Goal: Information Seeking & Learning: Find specific fact

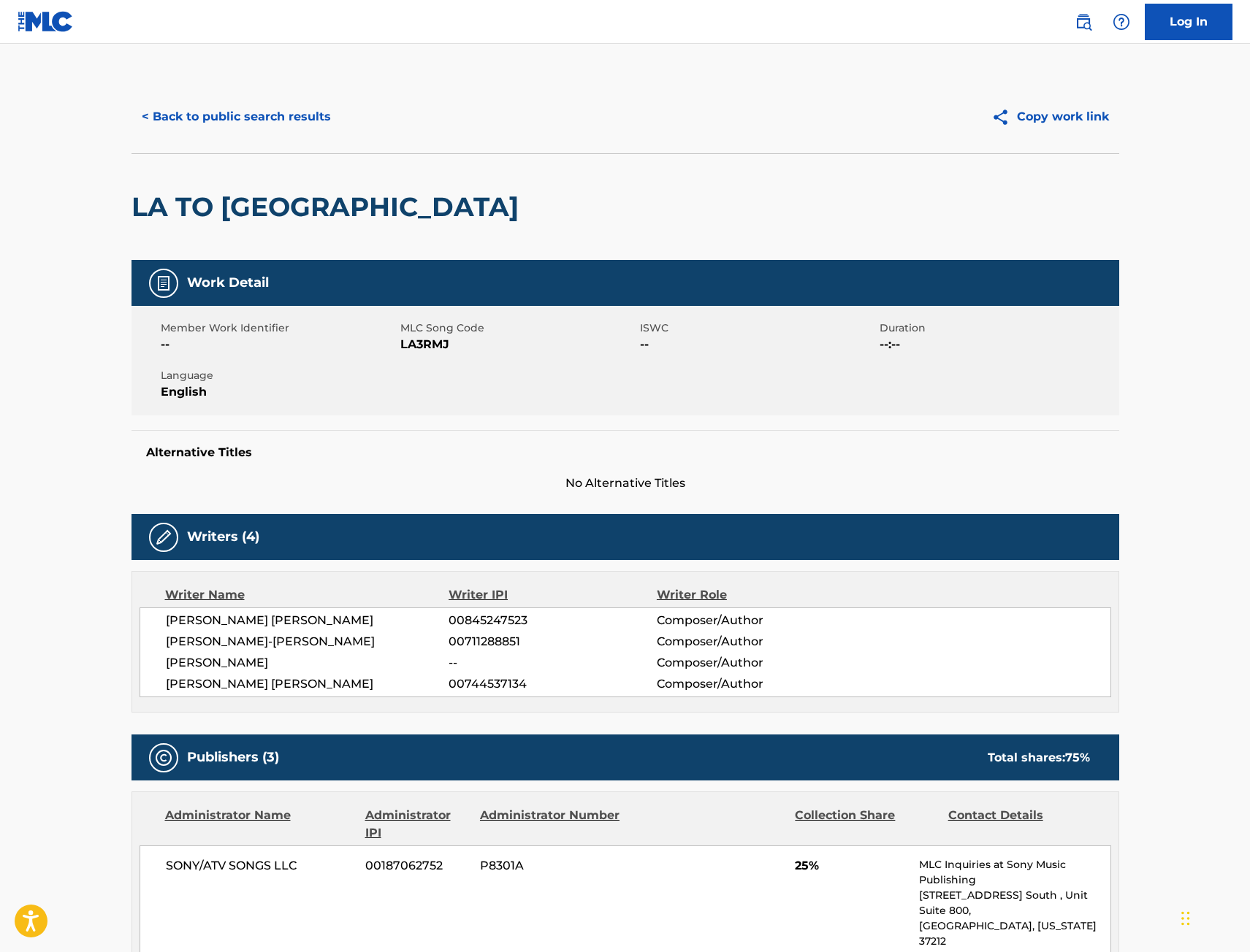
click at [267, 114] on button "< Back to public search results" at bounding box center [236, 116] width 210 height 37
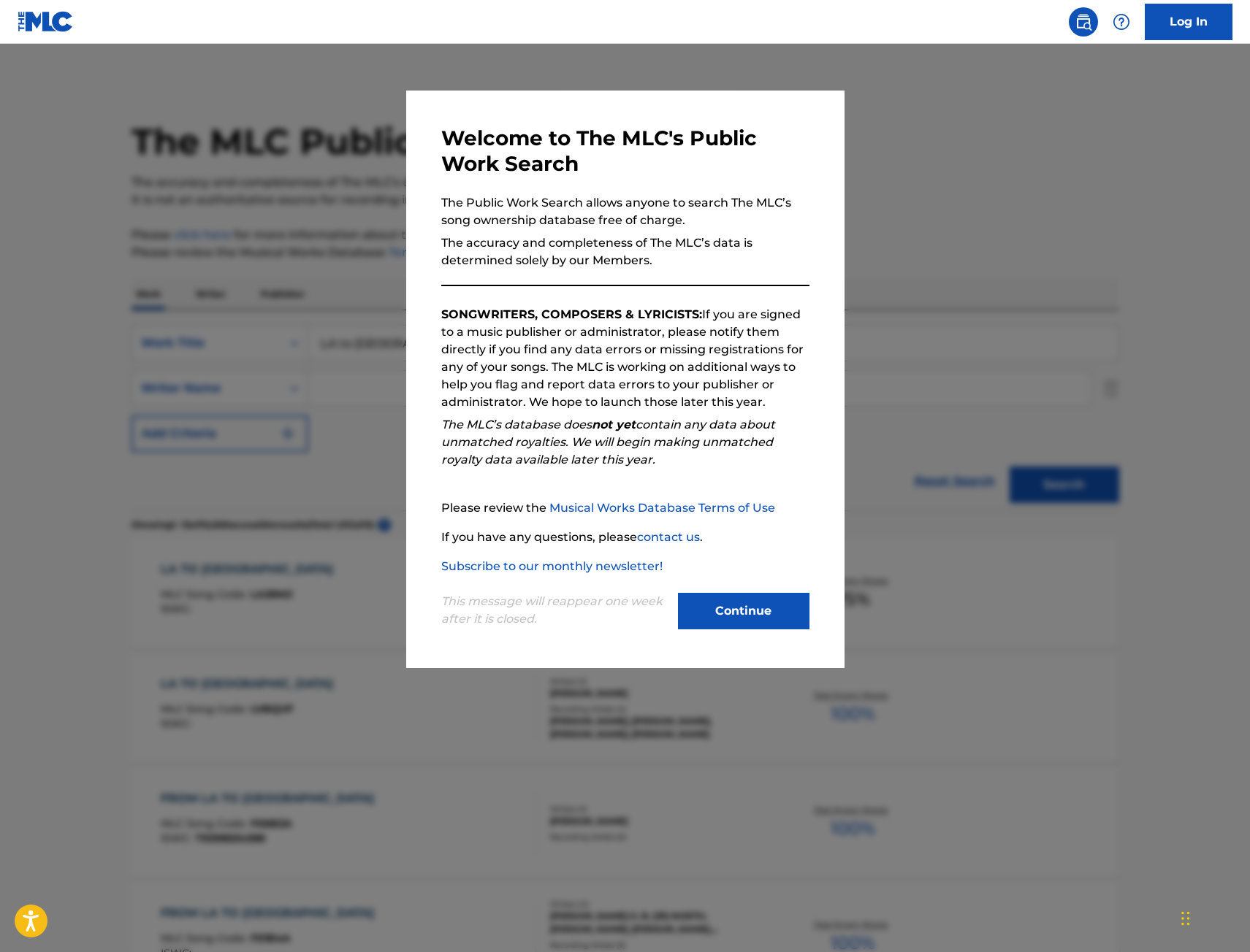
click at [323, 179] on div at bounding box center [625, 520] width 1250 height 952
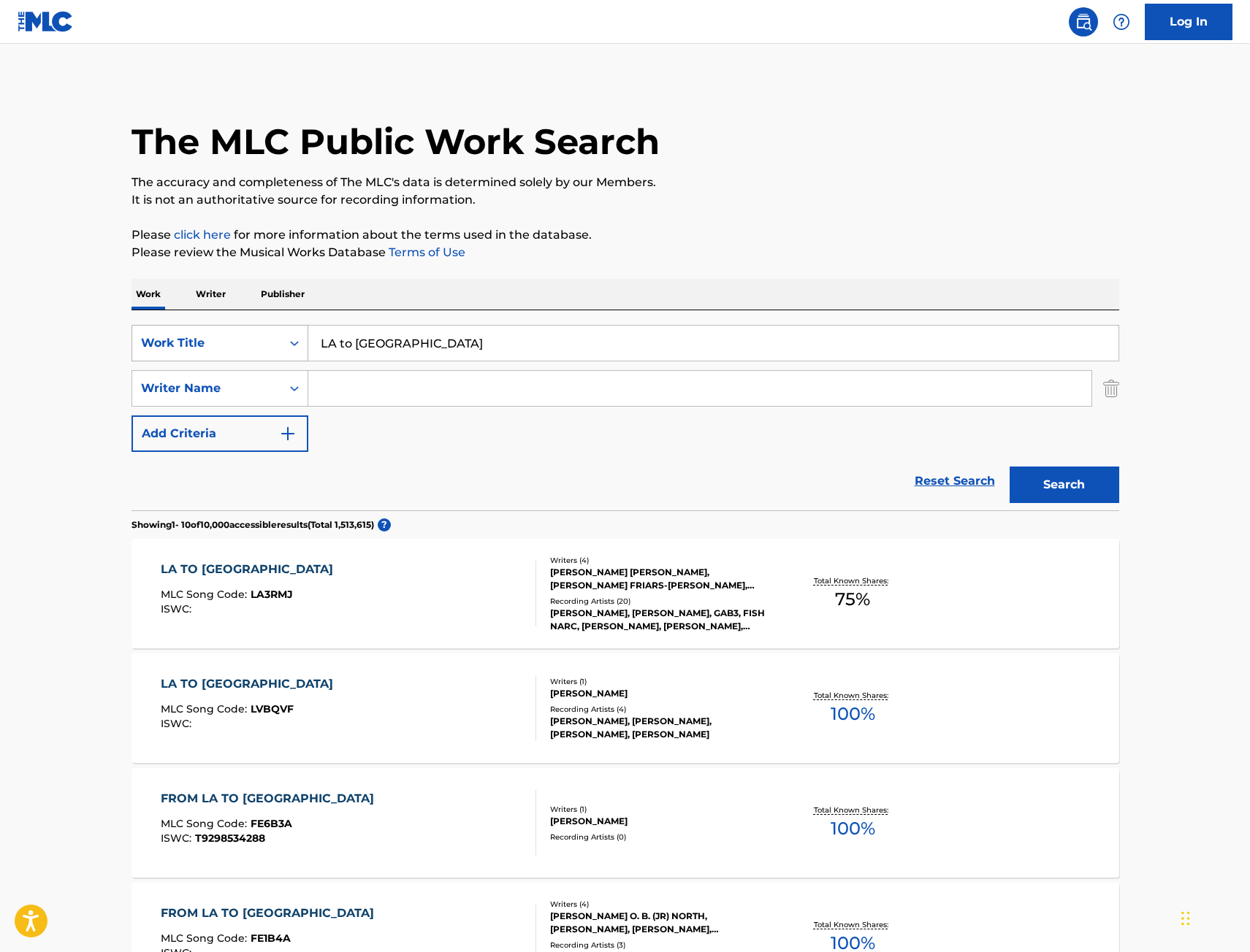
drag, startPoint x: 409, startPoint y: 337, endPoint x: 222, endPoint y: 340, distance: 187.0
click at [243, 344] on div "SearchWithCriteria9442012f-e5ce-4b7f-9f30-21d3868b8f91 Work Title LA to [GEOGRA…" at bounding box center [625, 343] width 987 height 37
type input "no role modelz"
click at [1034, 463] on div "Search" at bounding box center [1060, 481] width 117 height 58
click at [1040, 471] on button "Search" at bounding box center [1064, 484] width 110 height 37
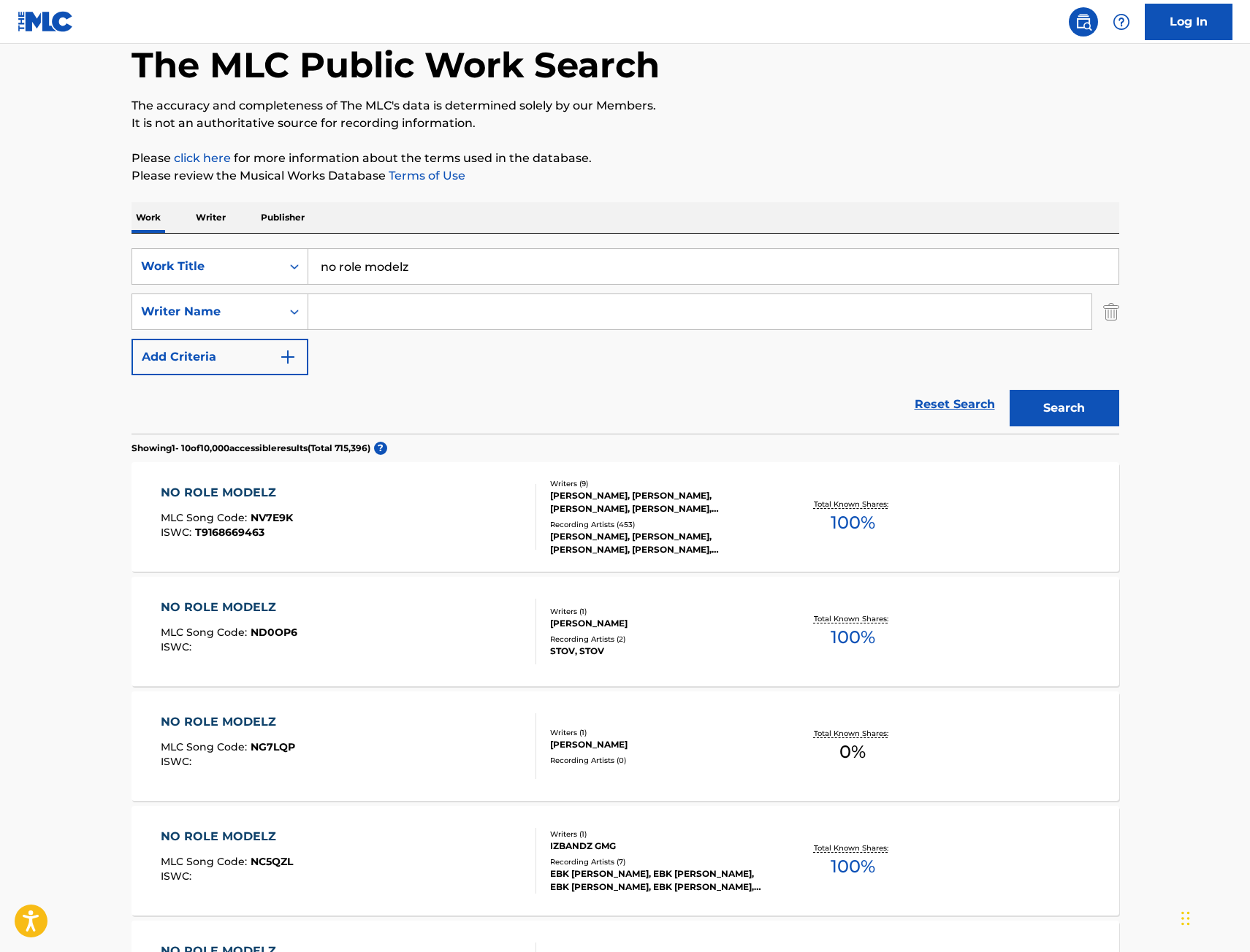
scroll to position [219, 0]
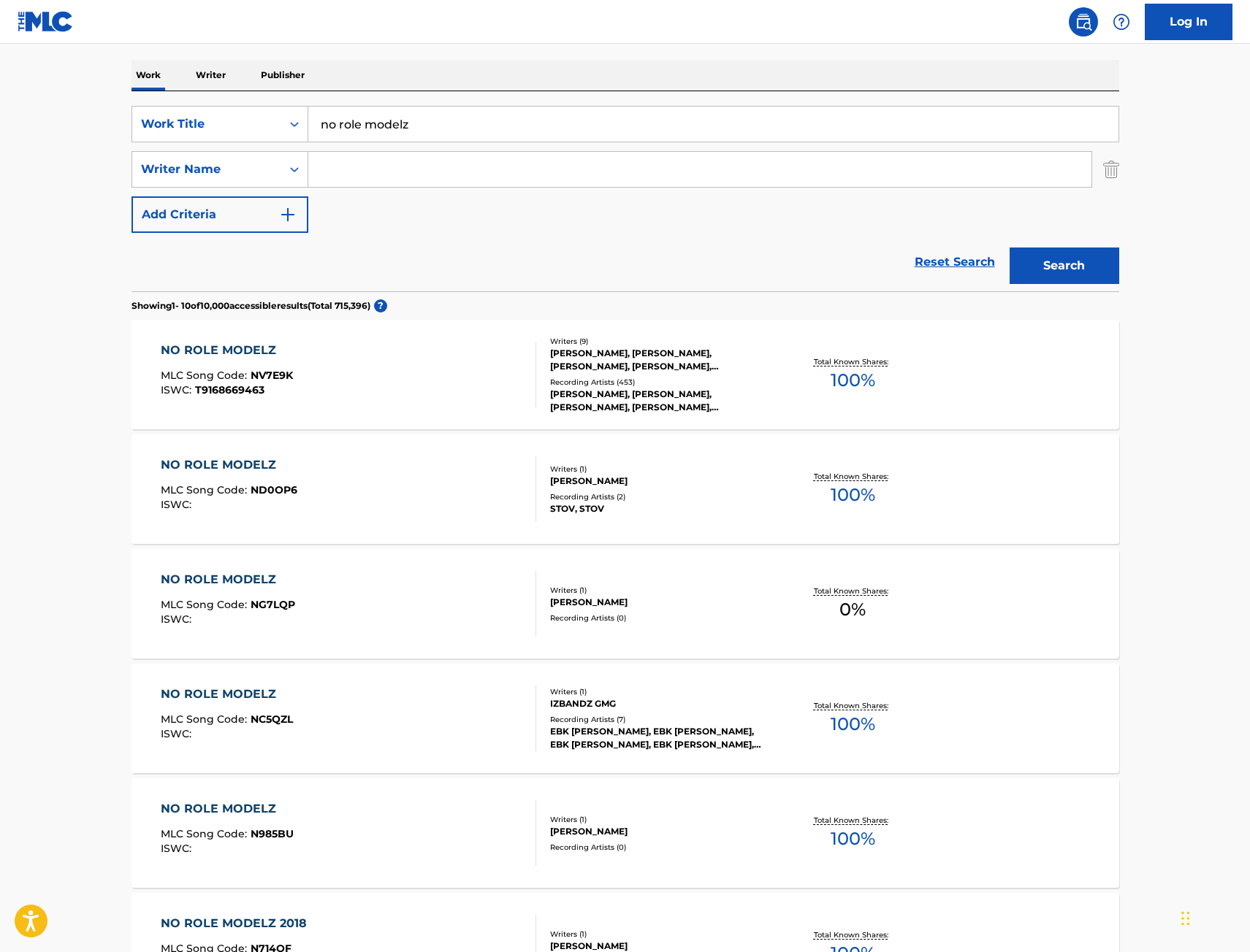
click at [432, 334] on div "NO ROLE MODELZ MLC Song Code : NV7E9K ISWC : T9168669463 Writers ( 9 ) [PERSON_…" at bounding box center [625, 375] width 987 height 110
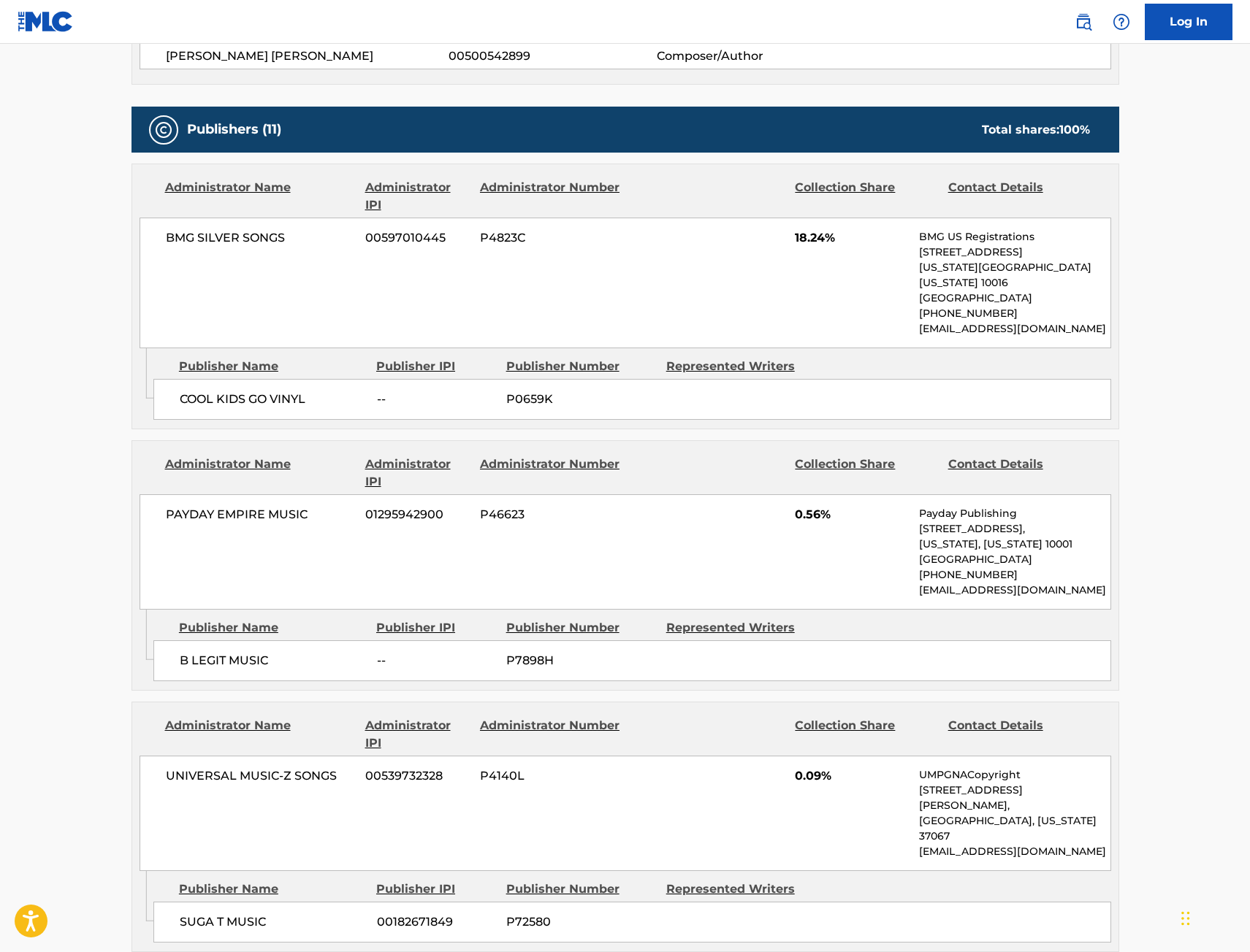
scroll to position [876, 0]
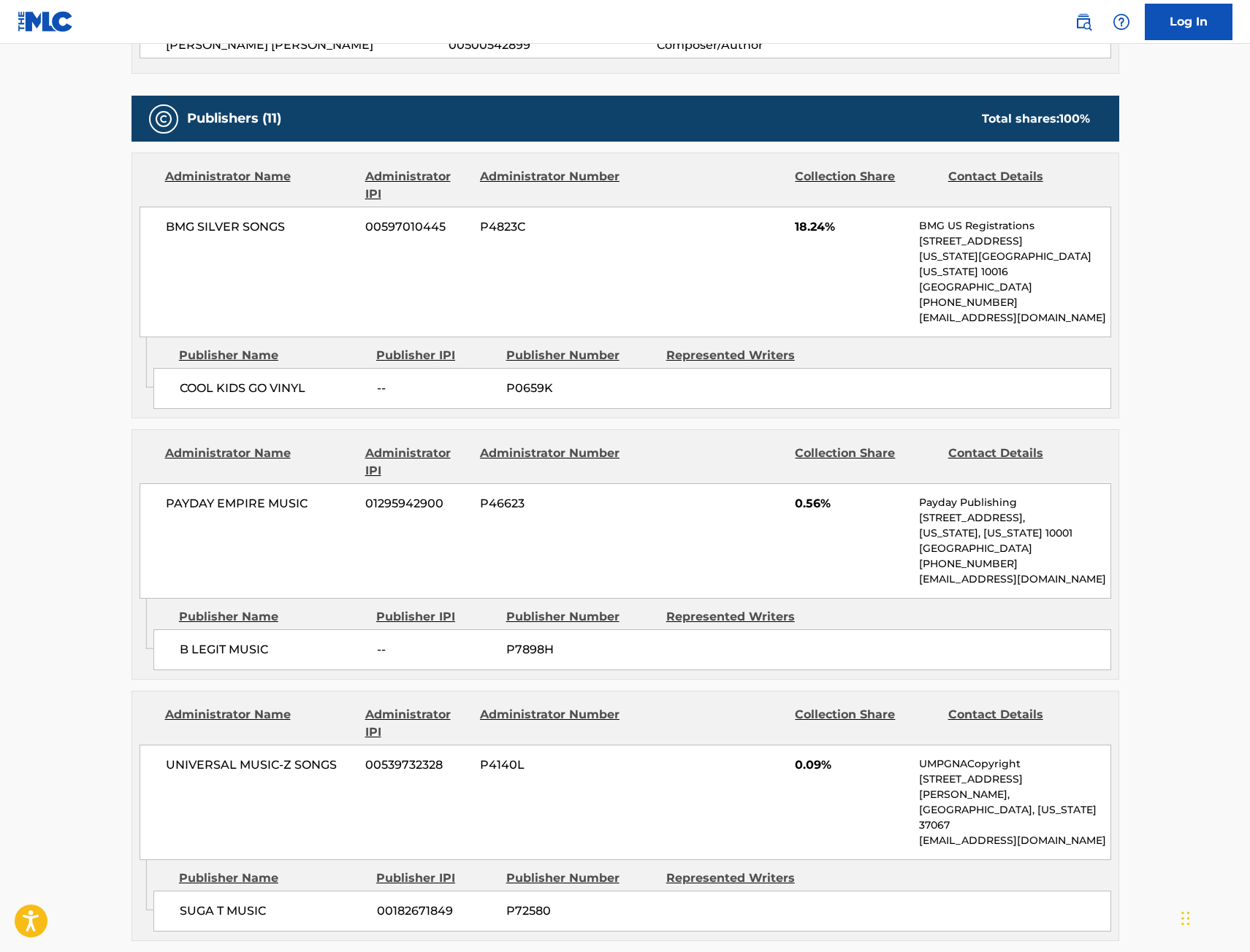
drag, startPoint x: 106, startPoint y: 249, endPoint x: 122, endPoint y: 248, distance: 16.0
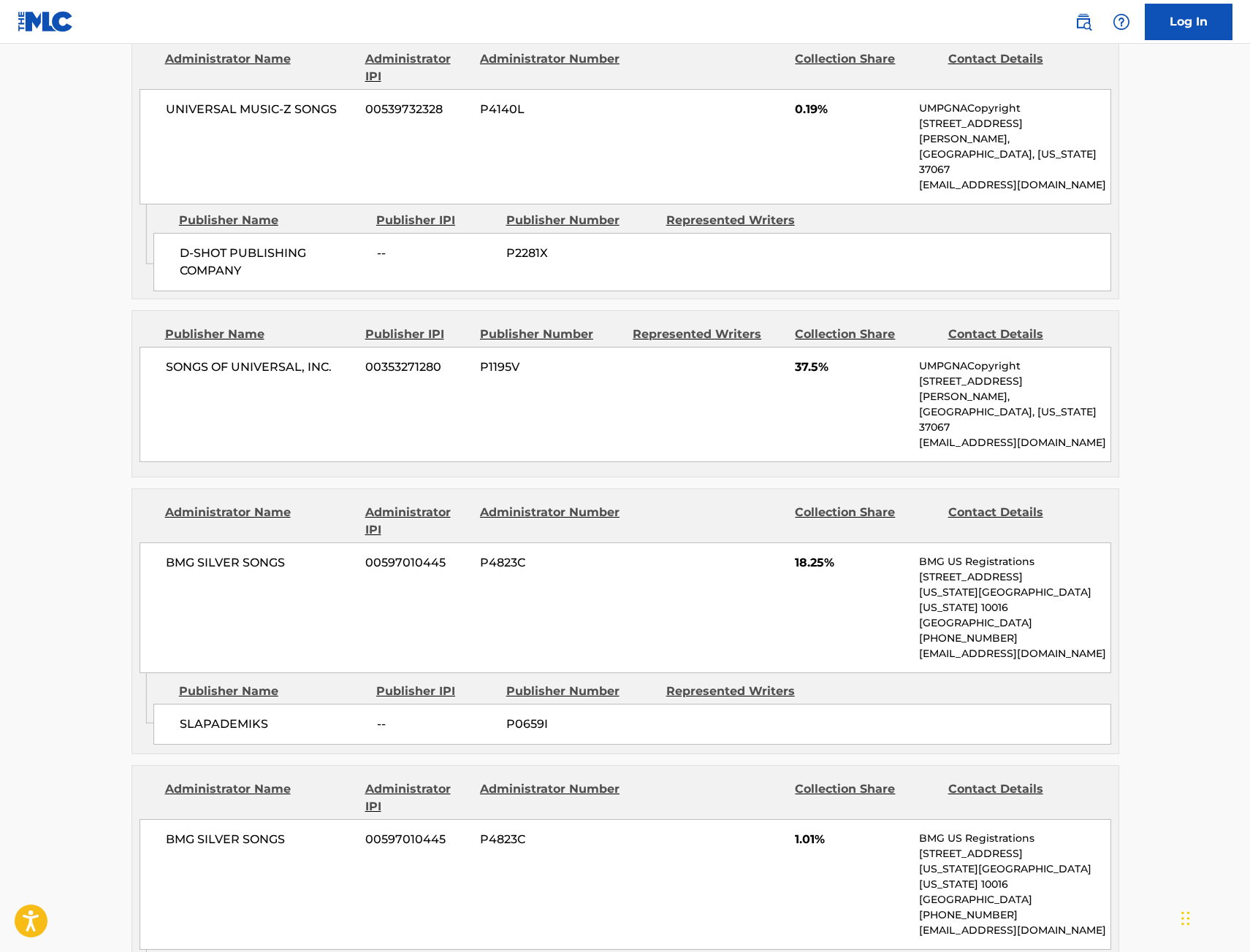
scroll to position [2848, 0]
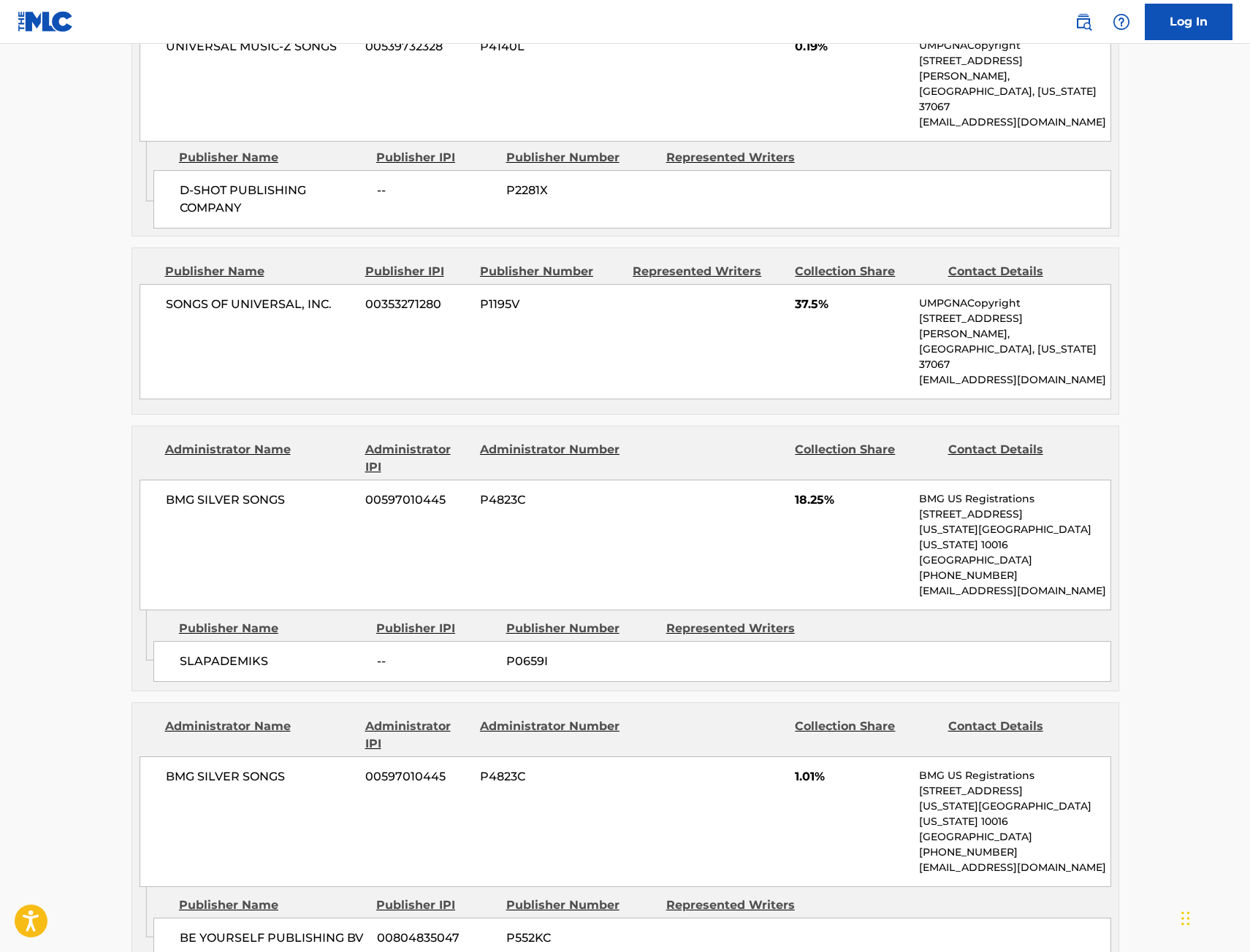
drag, startPoint x: 111, startPoint y: 510, endPoint x: 141, endPoint y: 513, distance: 30.1
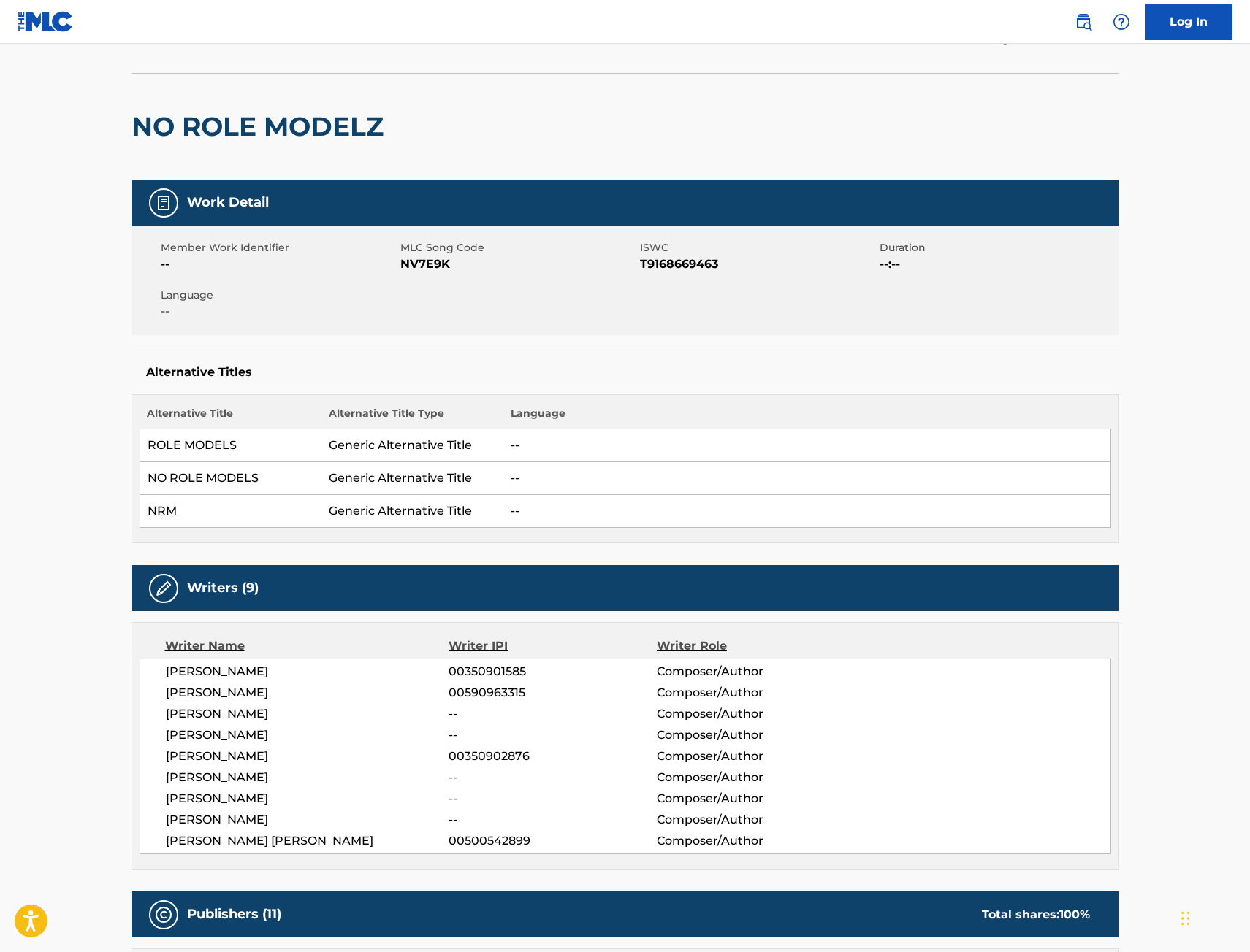
scroll to position [0, 0]
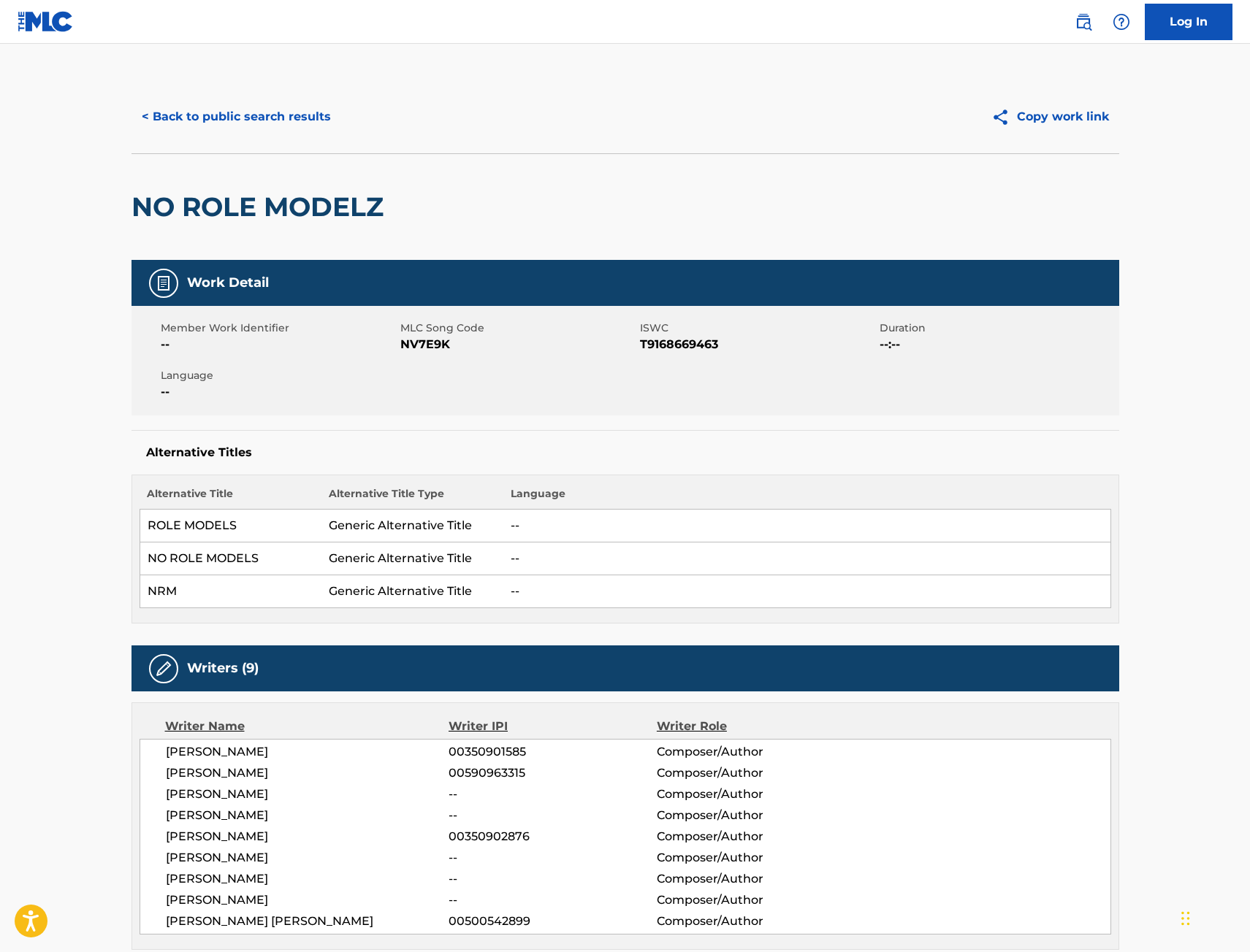
click at [193, 112] on button "< Back to public search results" at bounding box center [236, 116] width 210 height 37
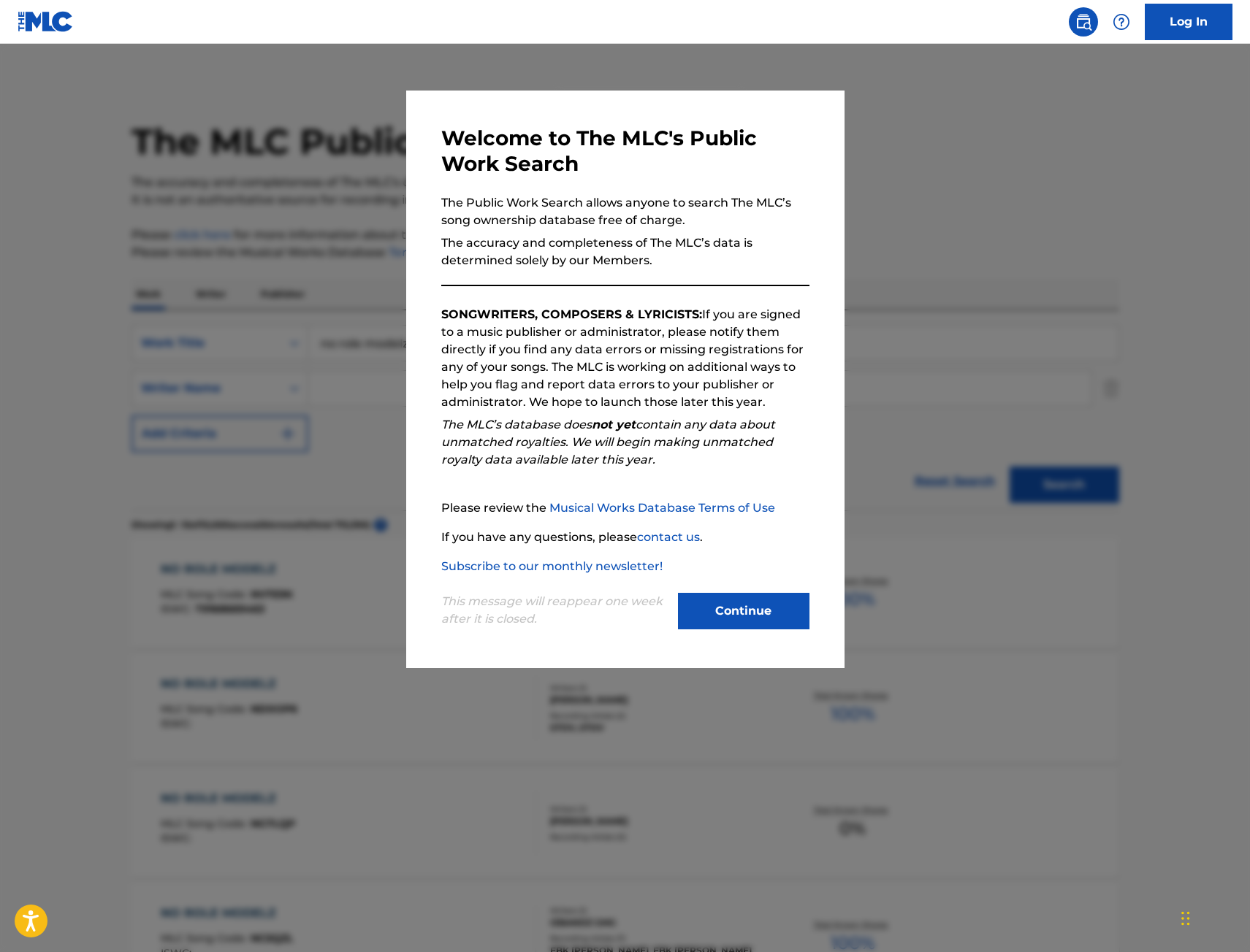
scroll to position [219, 0]
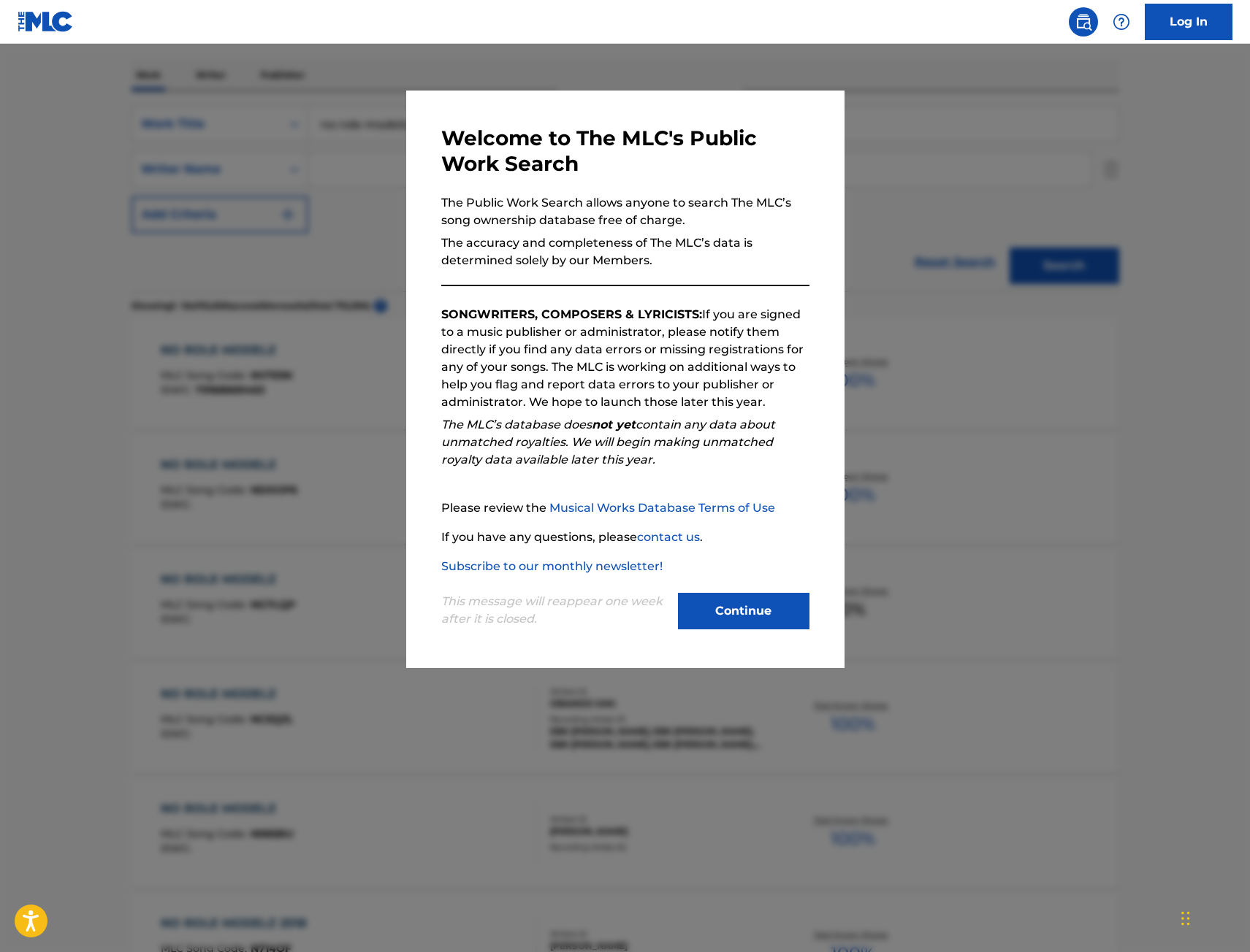
click at [271, 172] on div at bounding box center [625, 520] width 1250 height 952
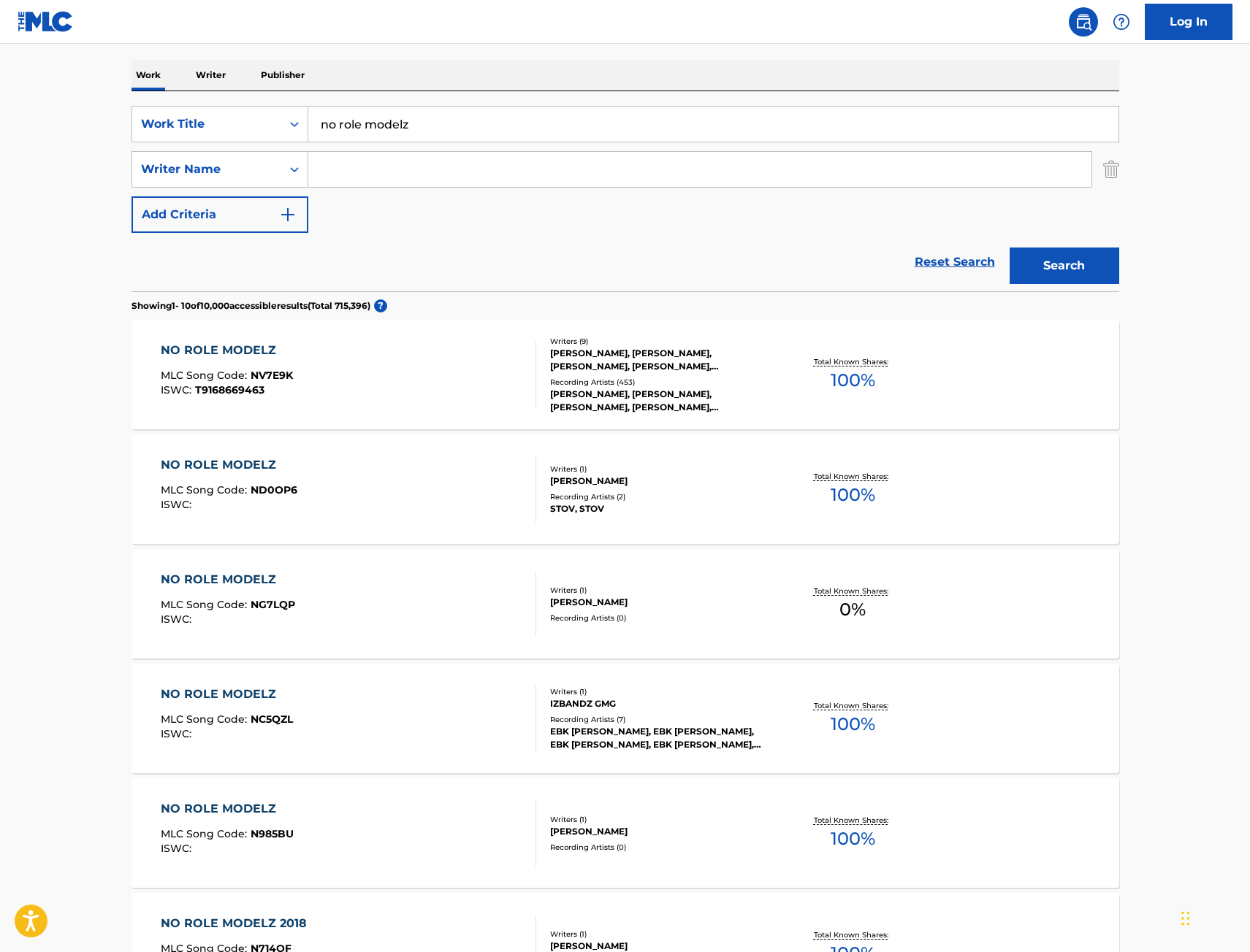
drag, startPoint x: 409, startPoint y: 126, endPoint x: 49, endPoint y: 127, distance: 360.0
click at [98, 133] on main "The MLC Public Work Search The accuracy and completeness of The MLC's data is d…" at bounding box center [625, 684] width 1250 height 1719
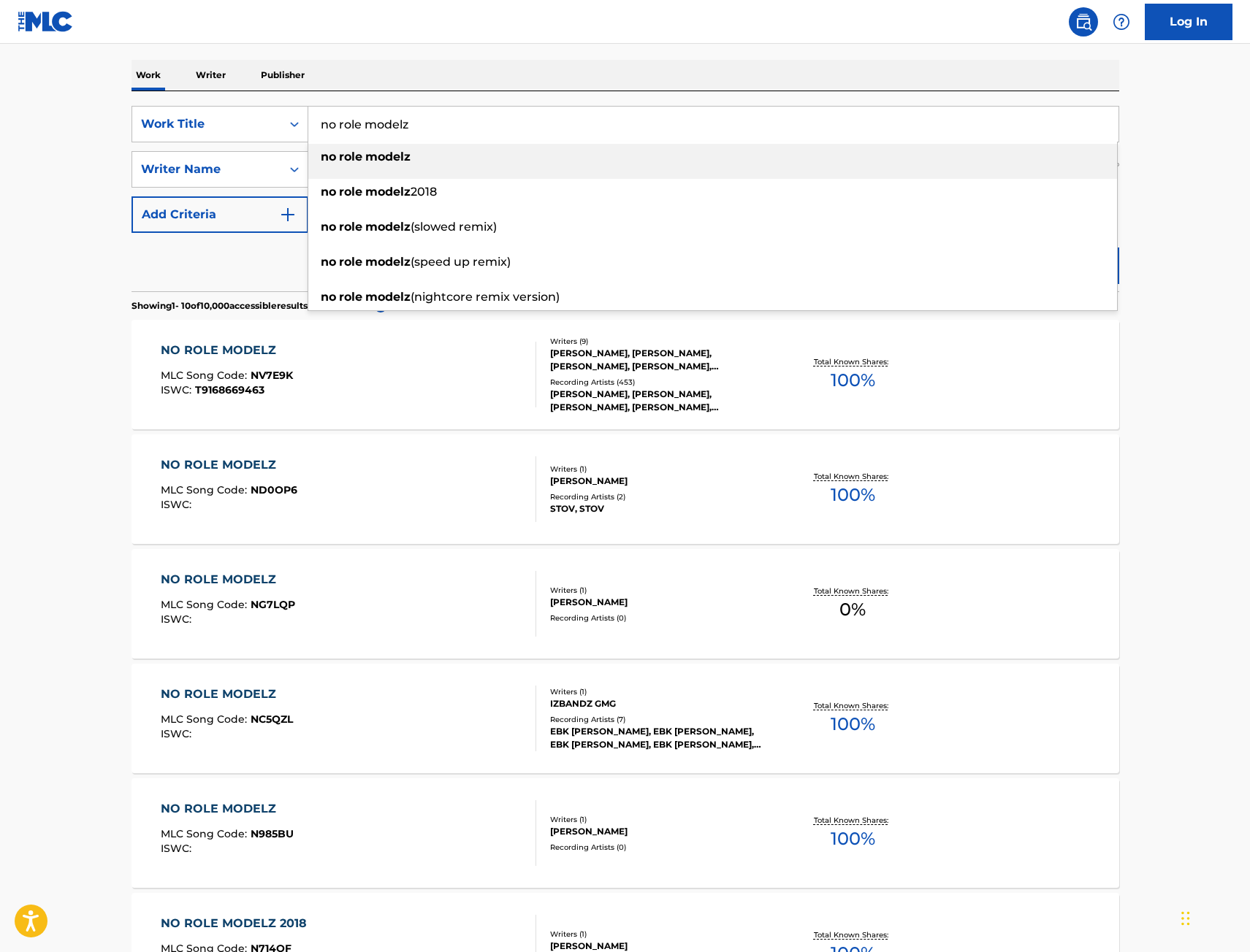
paste input "Stick Up"
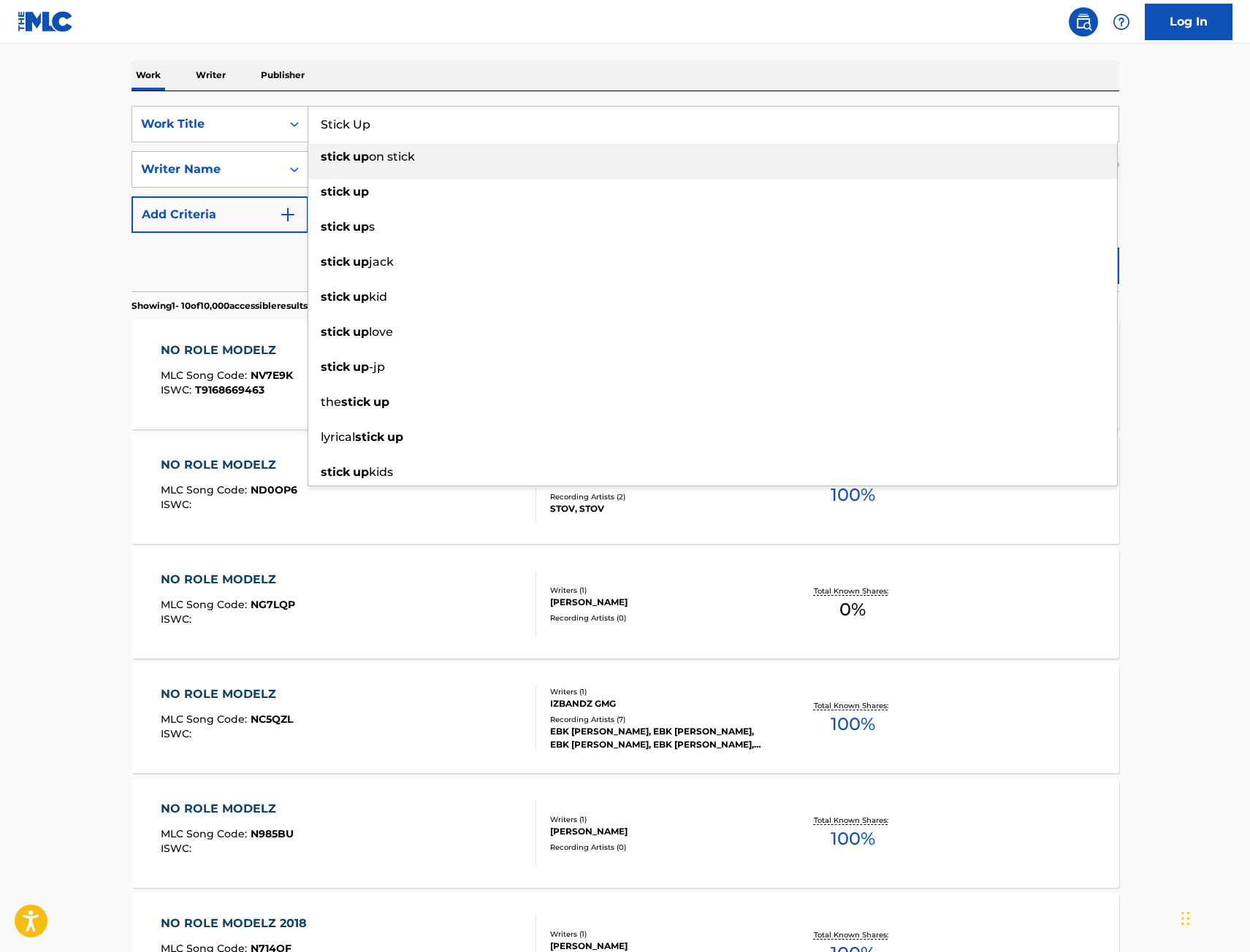
type input "Stick Up"
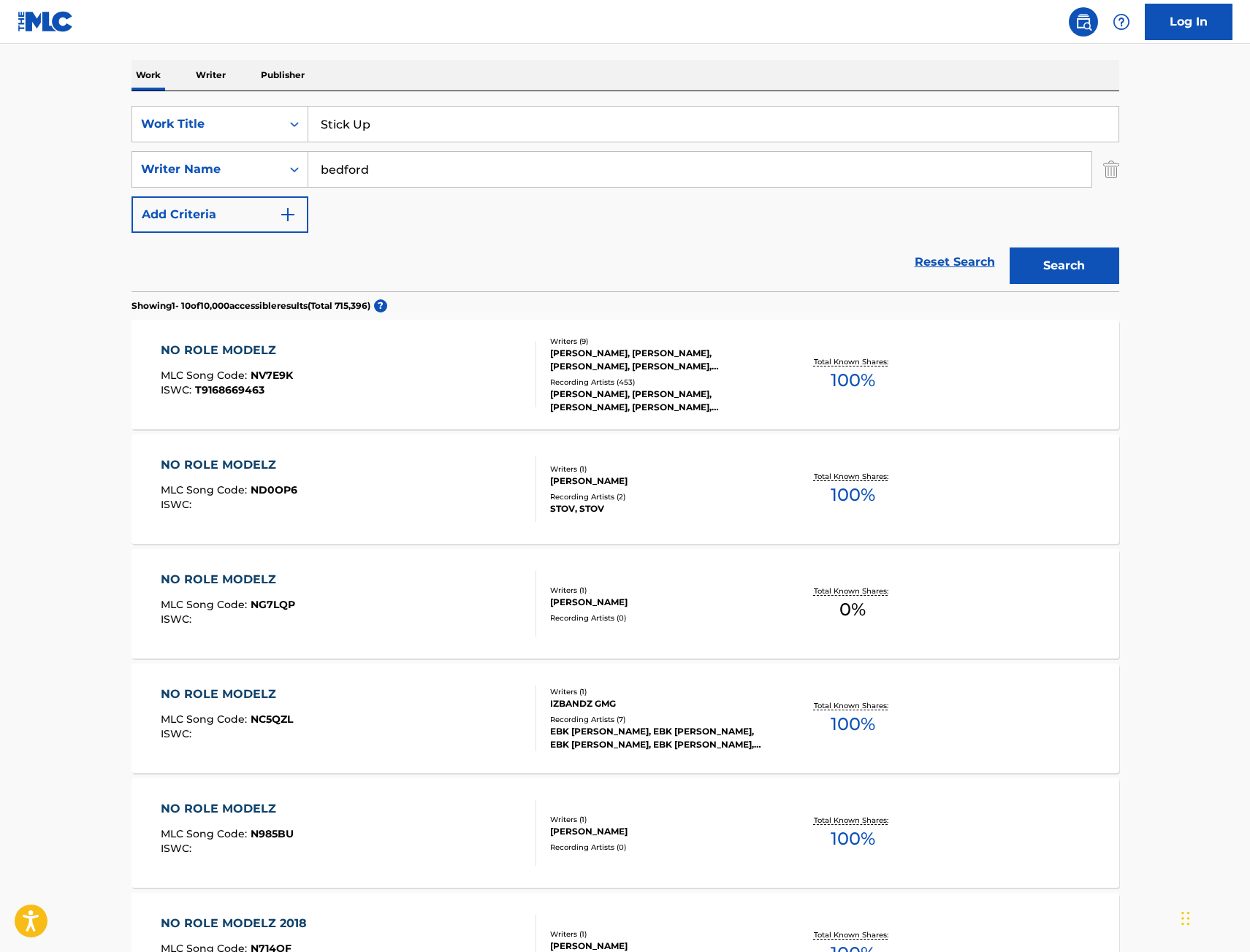
type input "bedford"
click at [1010, 248] on button "Search" at bounding box center [1064, 266] width 110 height 37
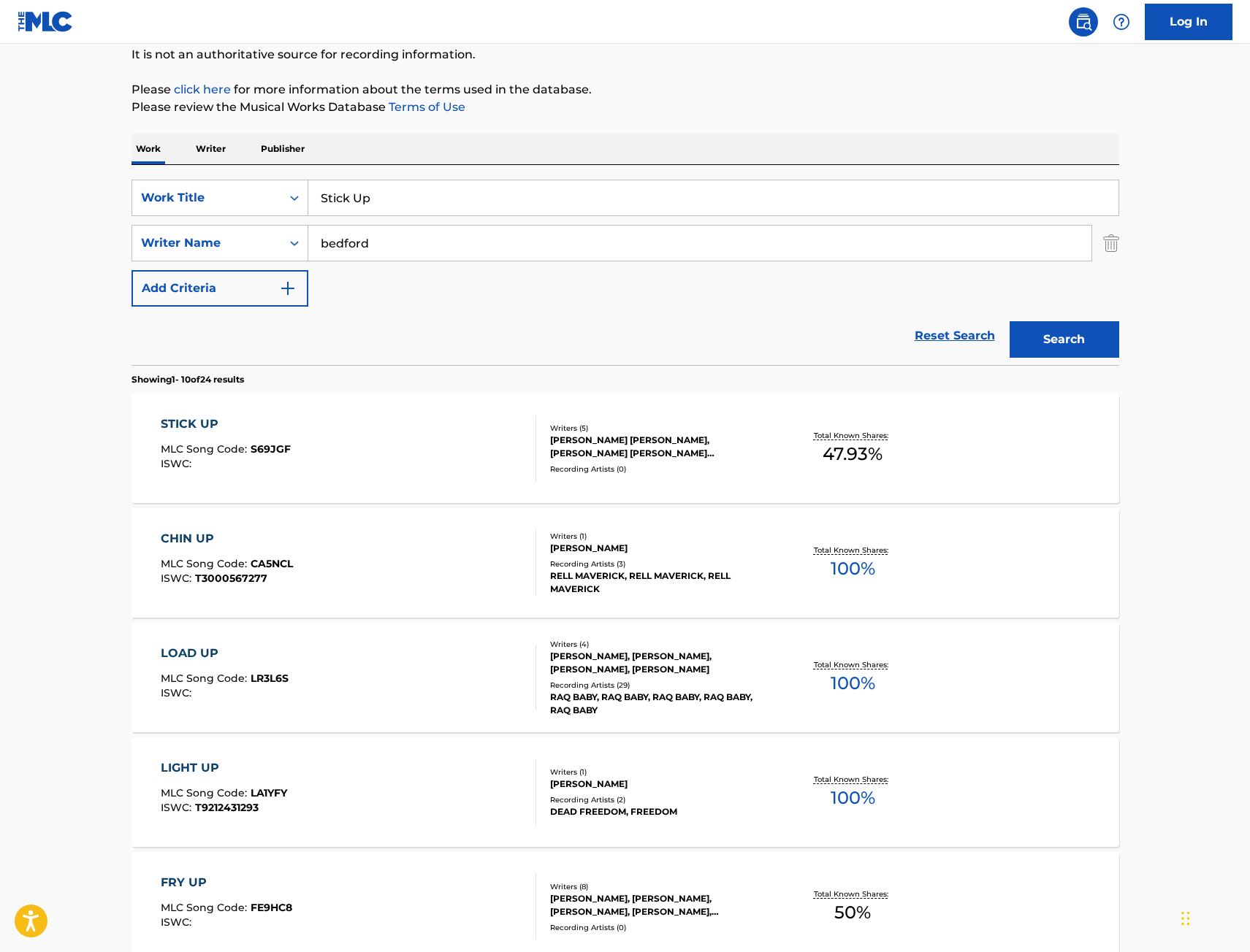
scroll to position [146, 0]
click at [396, 671] on div "LOAD UP MLC Song Code : LR3L6S ISWC :" at bounding box center [348, 677] width 375 height 66
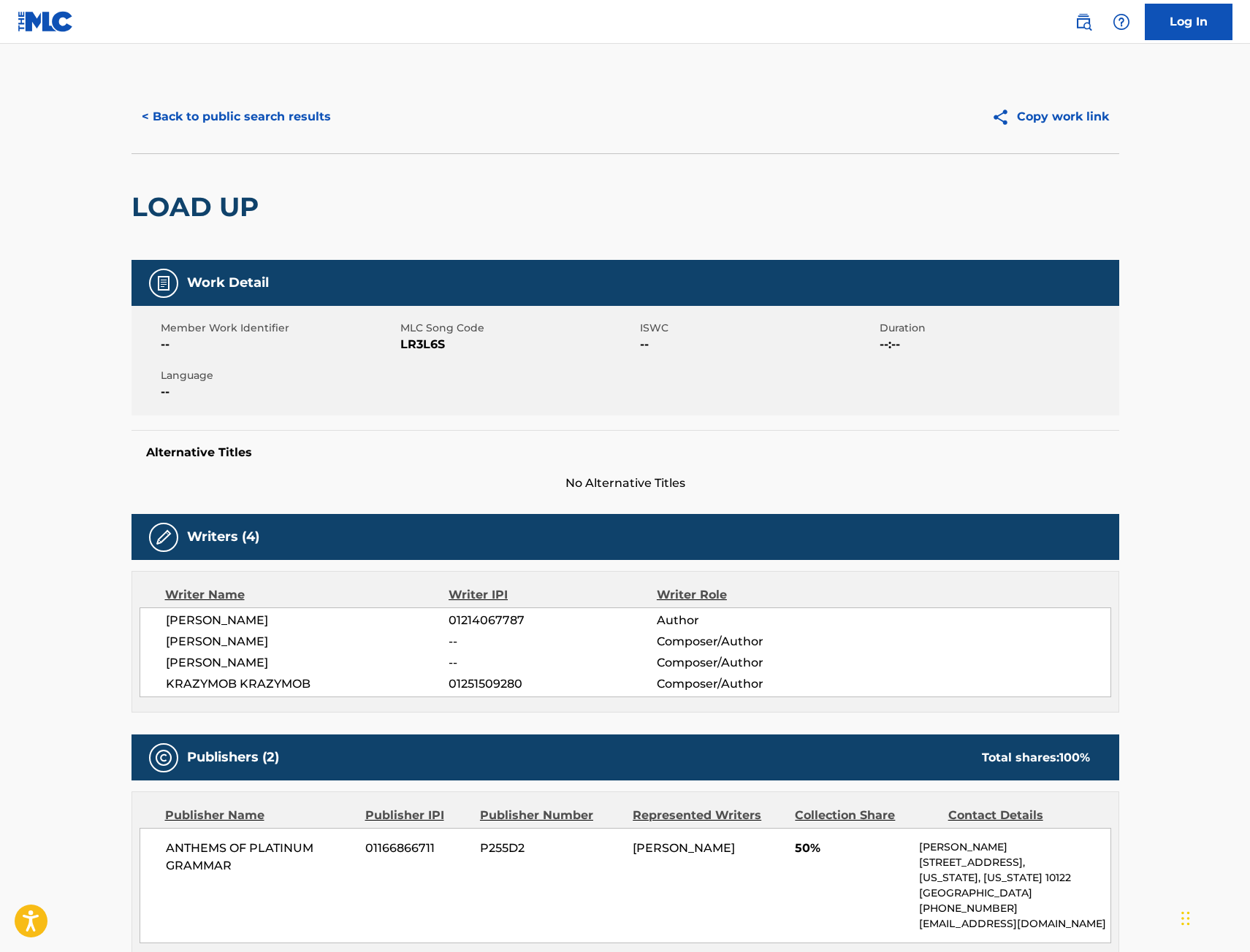
scroll to position [146, 0]
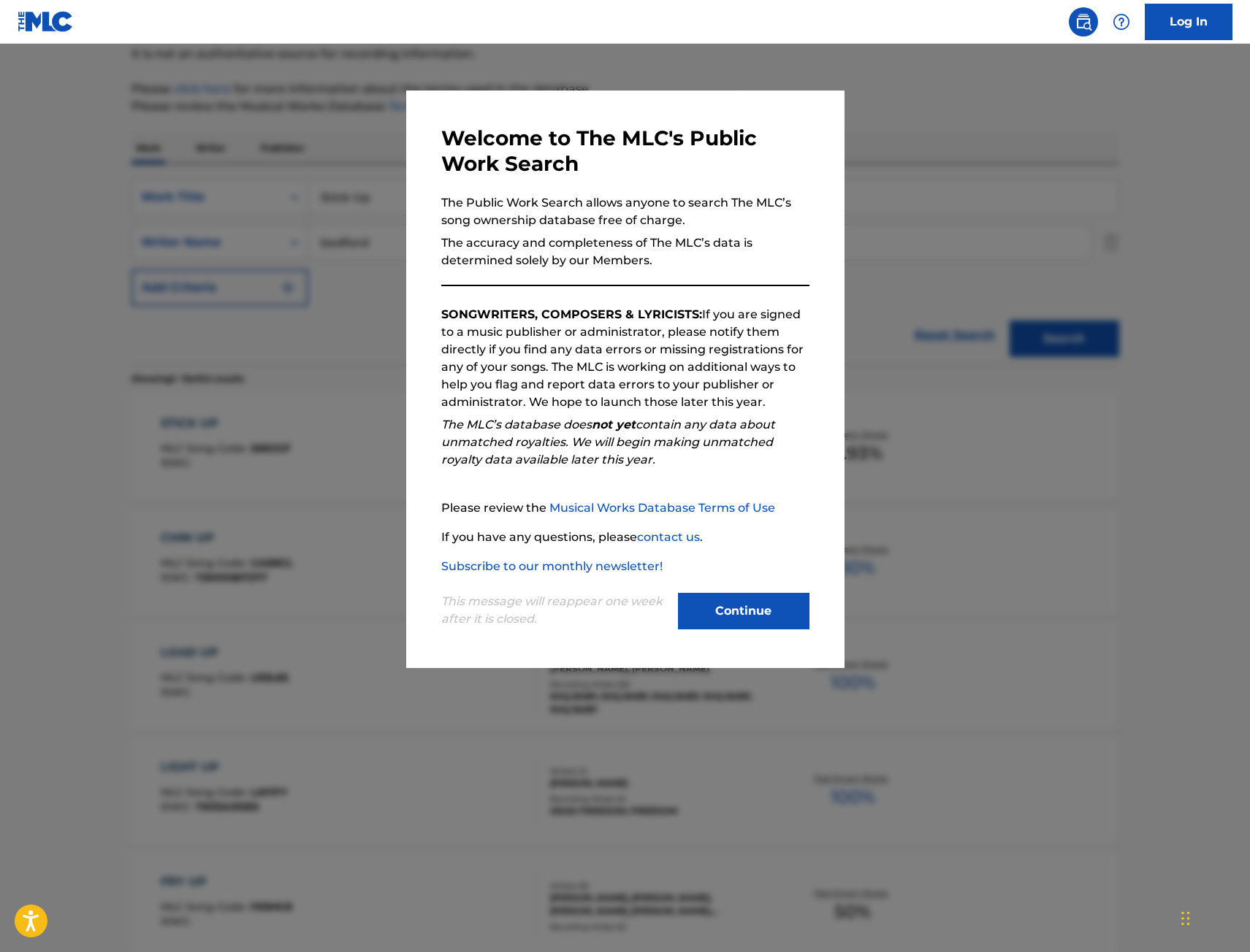
click at [226, 418] on div at bounding box center [625, 520] width 1250 height 952
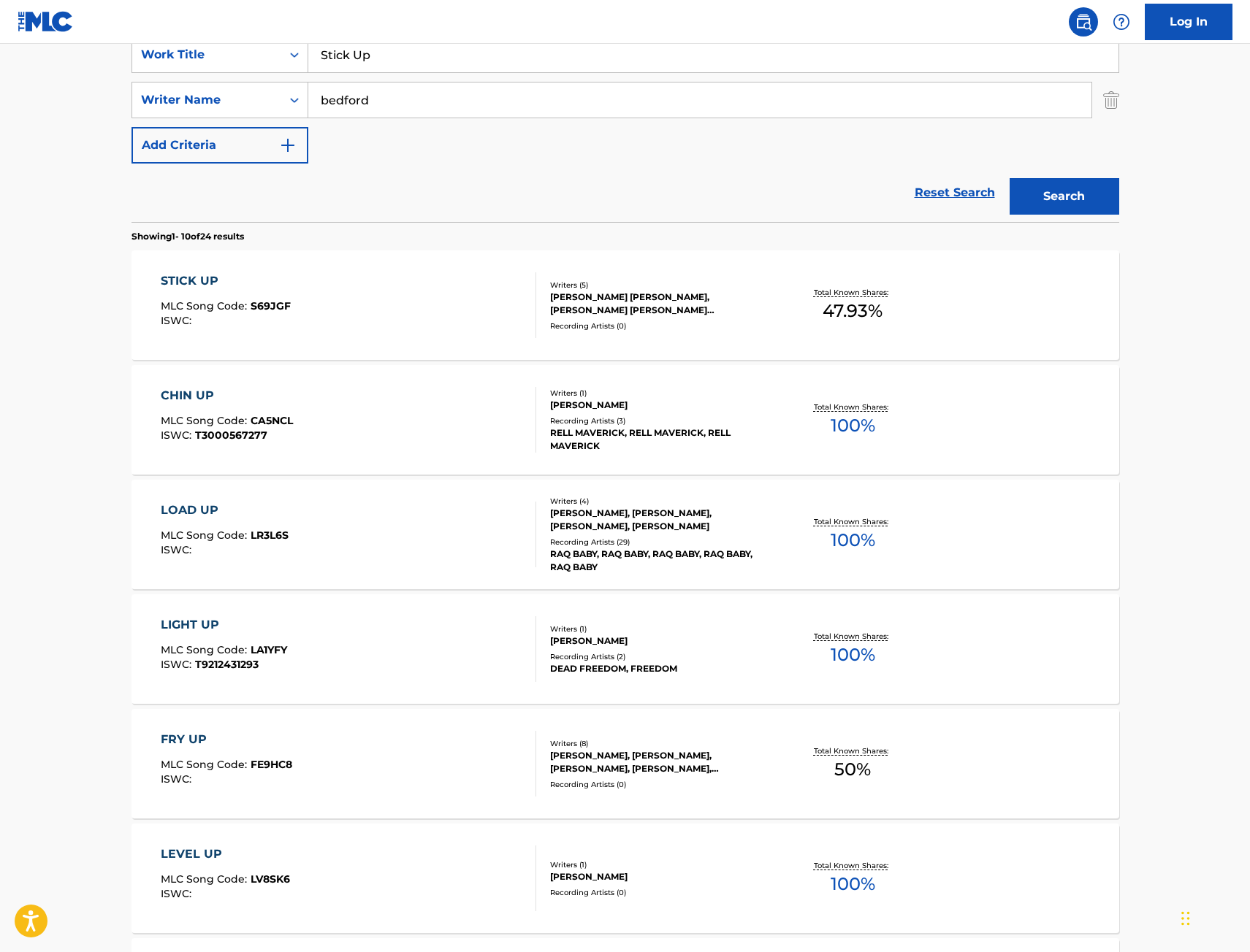
scroll to position [292, 0]
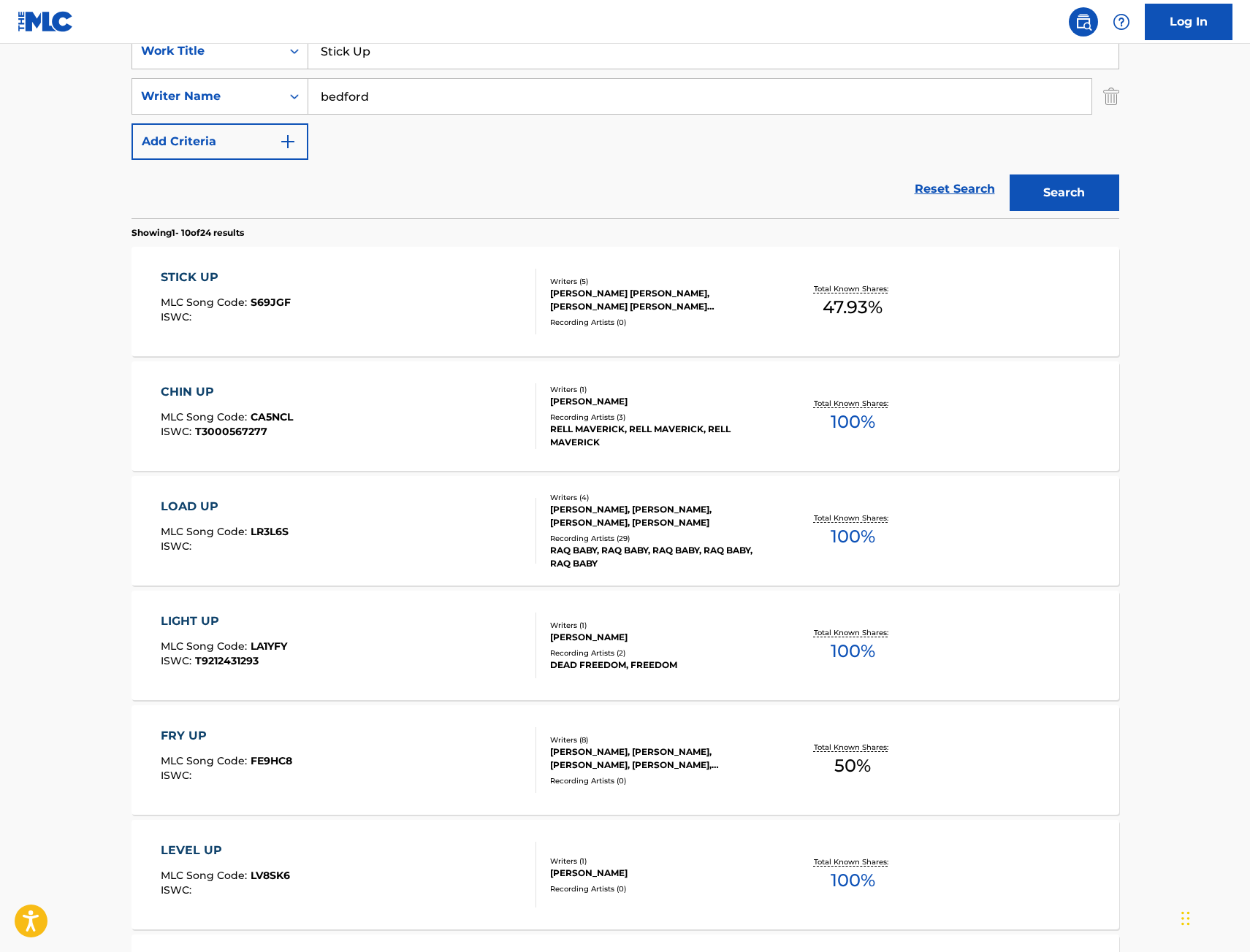
click at [457, 299] on div "STICK UP MLC Song Code : S69JGF ISWC :" at bounding box center [348, 301] width 375 height 66
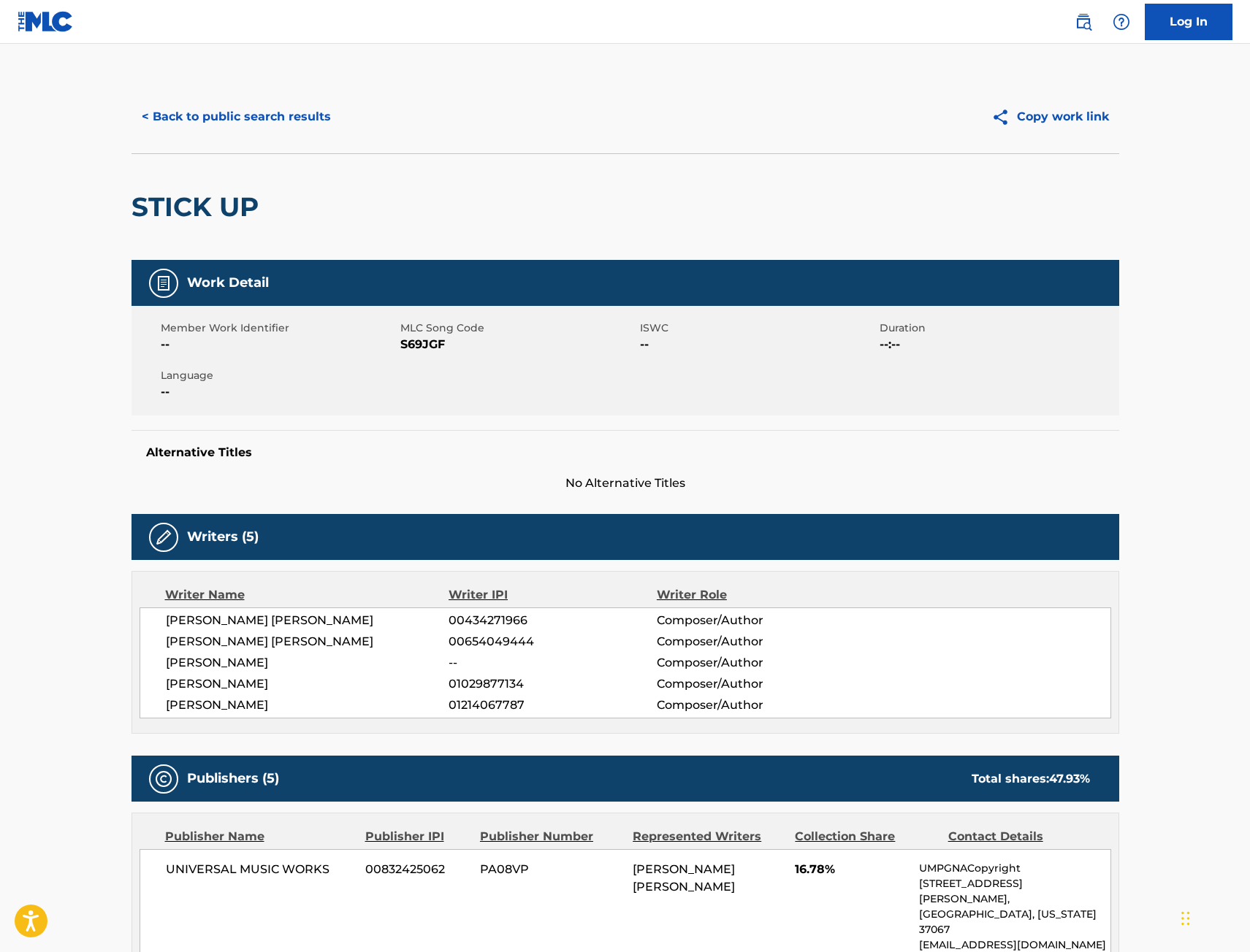
click at [297, 126] on button "< Back to public search results" at bounding box center [236, 116] width 210 height 37
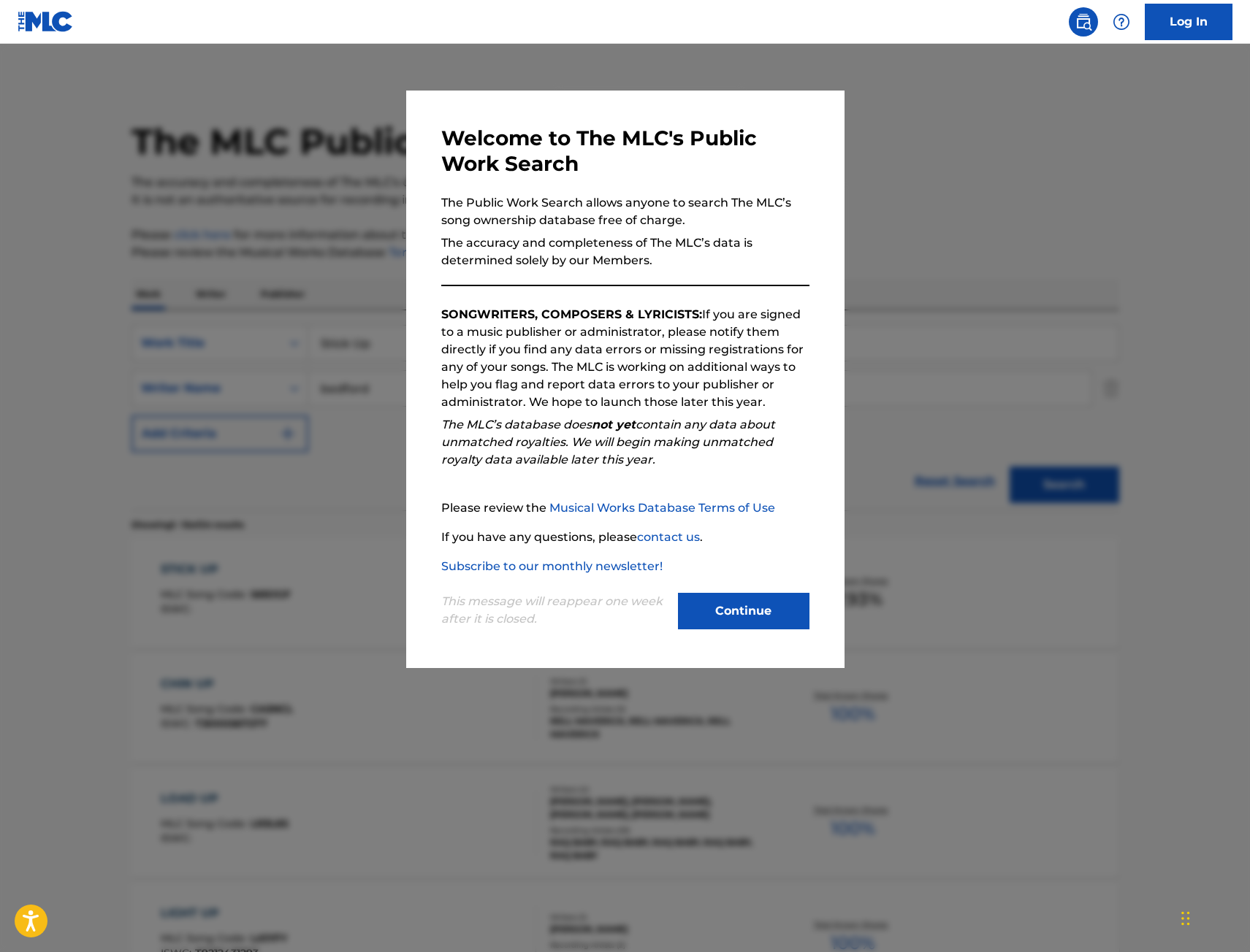
scroll to position [292, 0]
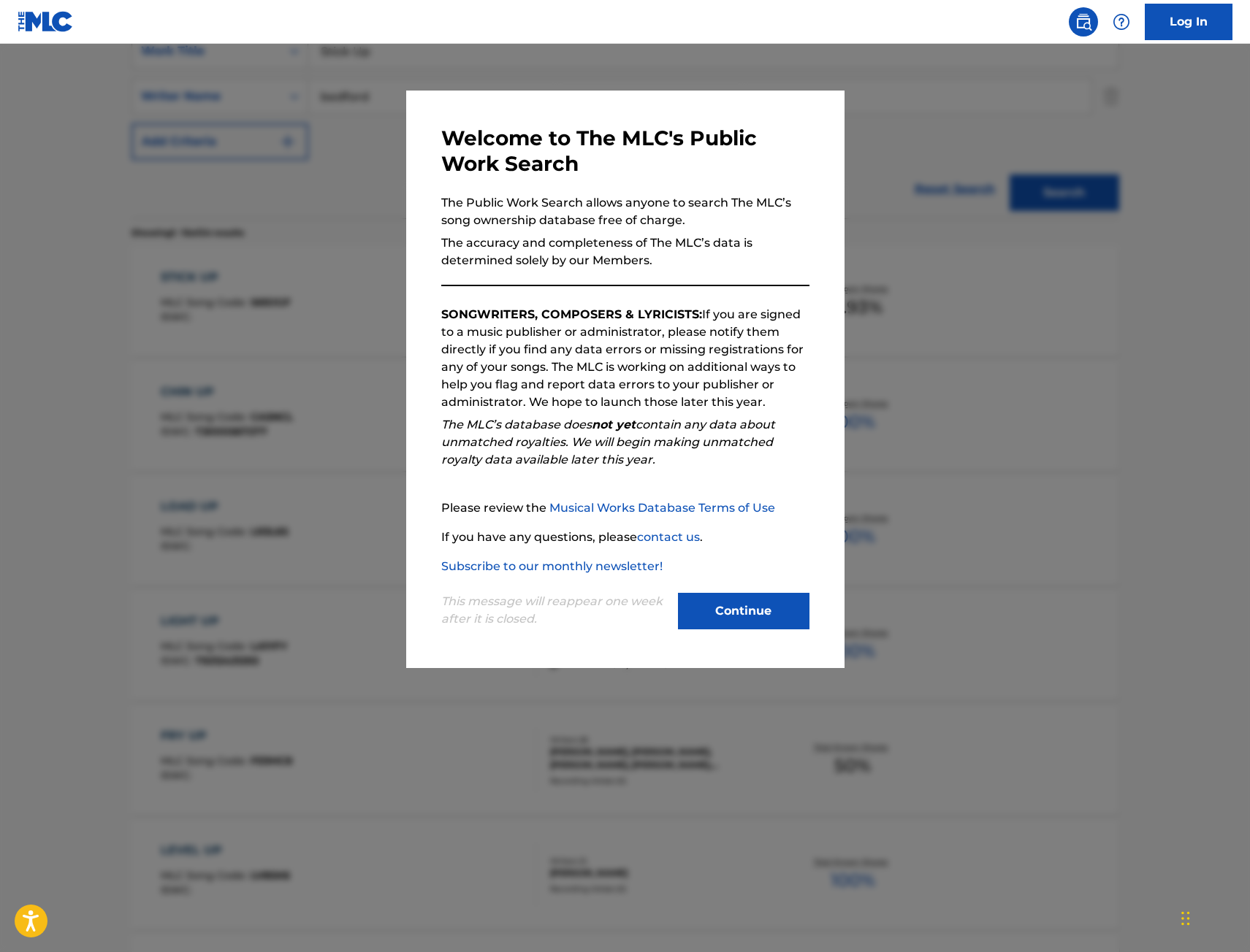
click at [251, 251] on div at bounding box center [625, 520] width 1250 height 952
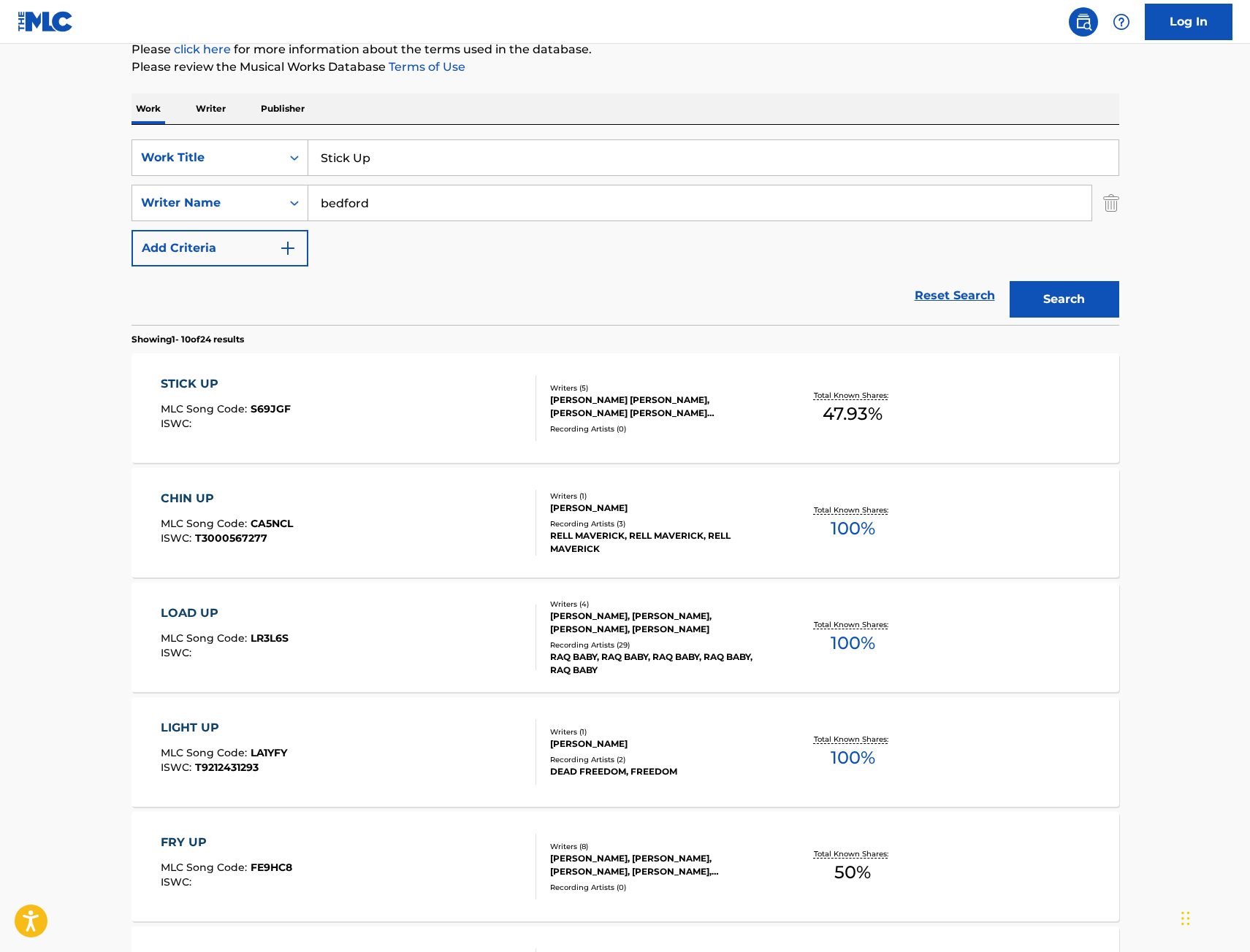
scroll to position [73, 0]
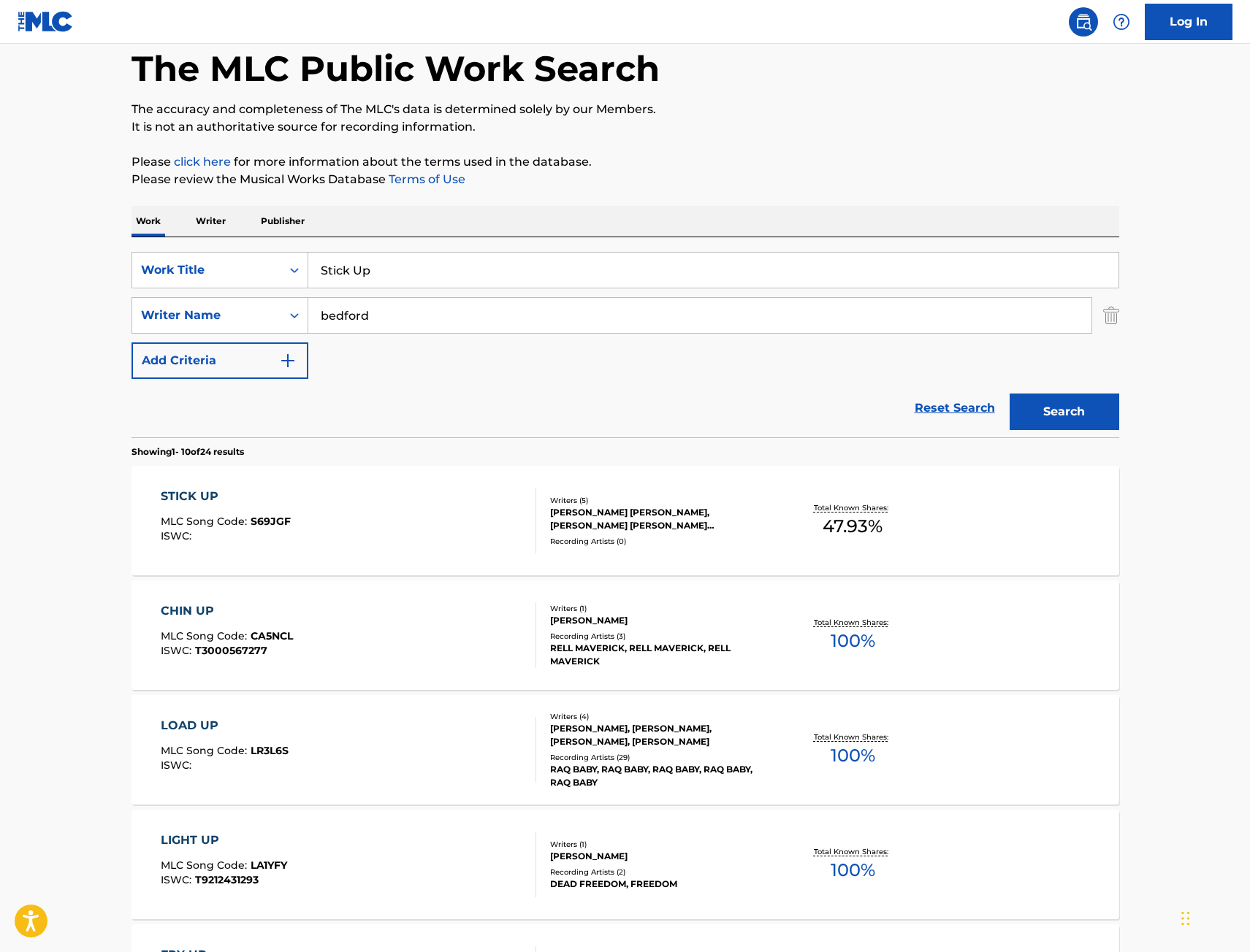
drag, startPoint x: 212, startPoint y: 297, endPoint x: 96, endPoint y: 307, distance: 116.4
click at [117, 309] on div "The MLC Public Work Search The accuracy and completeness of The MLC's data is d…" at bounding box center [625, 845] width 1022 height 1675
click at [1086, 403] on button "Search" at bounding box center [1064, 412] width 110 height 37
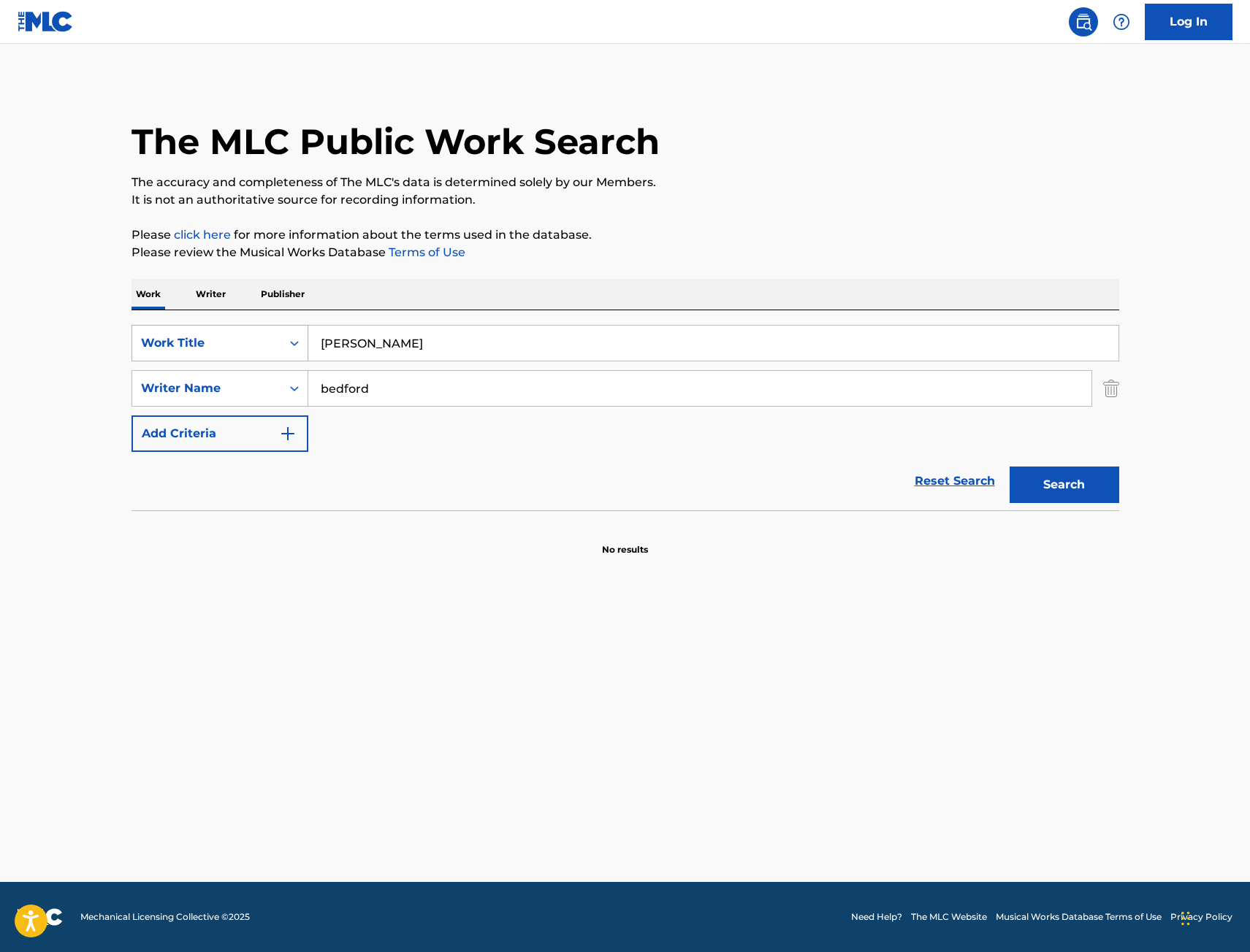
drag, startPoint x: 401, startPoint y: 342, endPoint x: 172, endPoint y: 360, distance: 229.7
click at [193, 359] on div "SearchWithCriteria9442012f-e5ce-4b7f-9f30-21d3868b8f91 Work Title [PERSON_NAME]" at bounding box center [625, 343] width 987 height 37
type input "belt boyz"
click at [1039, 486] on button "Search" at bounding box center [1064, 484] width 110 height 37
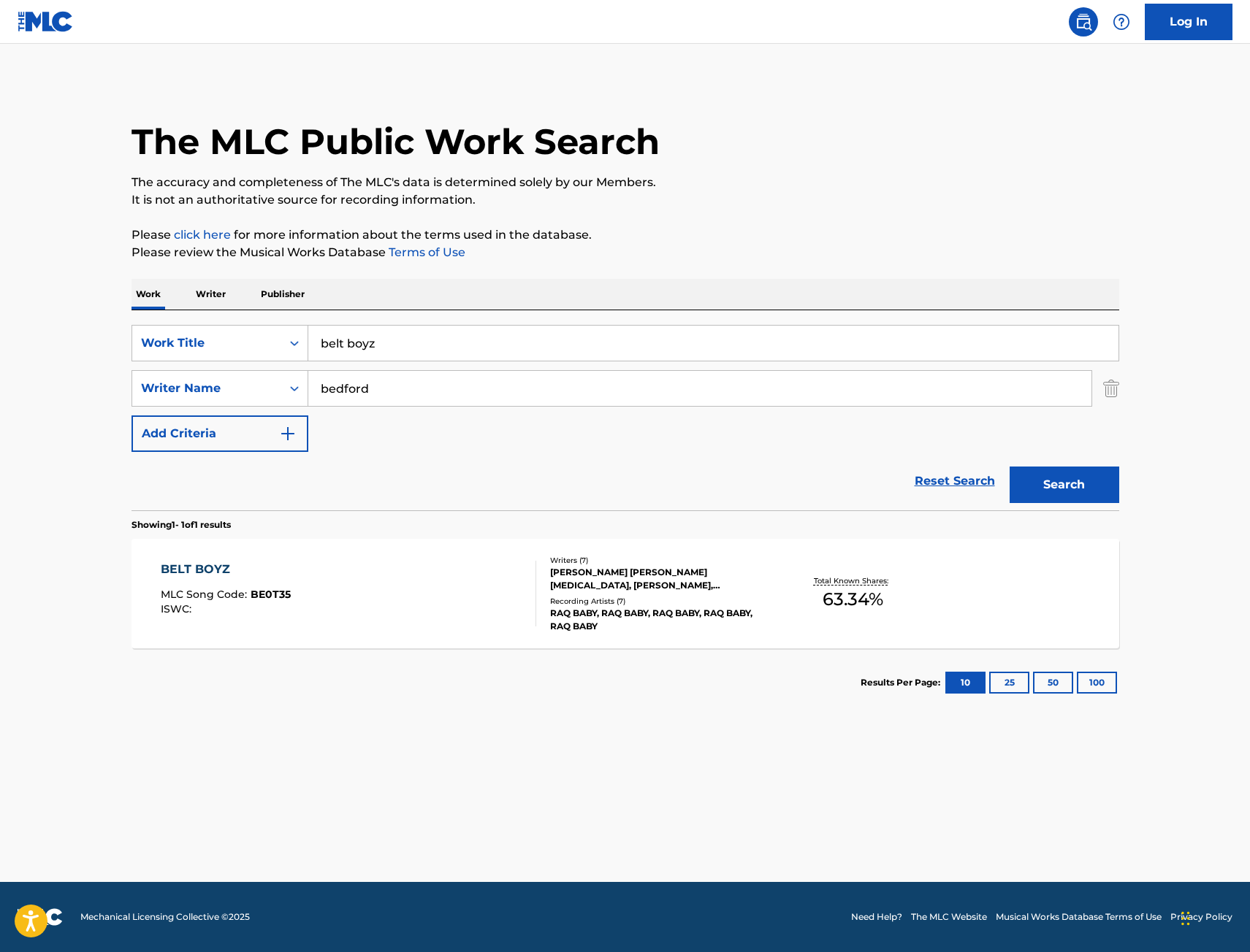
click at [423, 601] on div "BELT BOYZ MLC Song Code : BE0T35 ISWC :" at bounding box center [348, 594] width 375 height 66
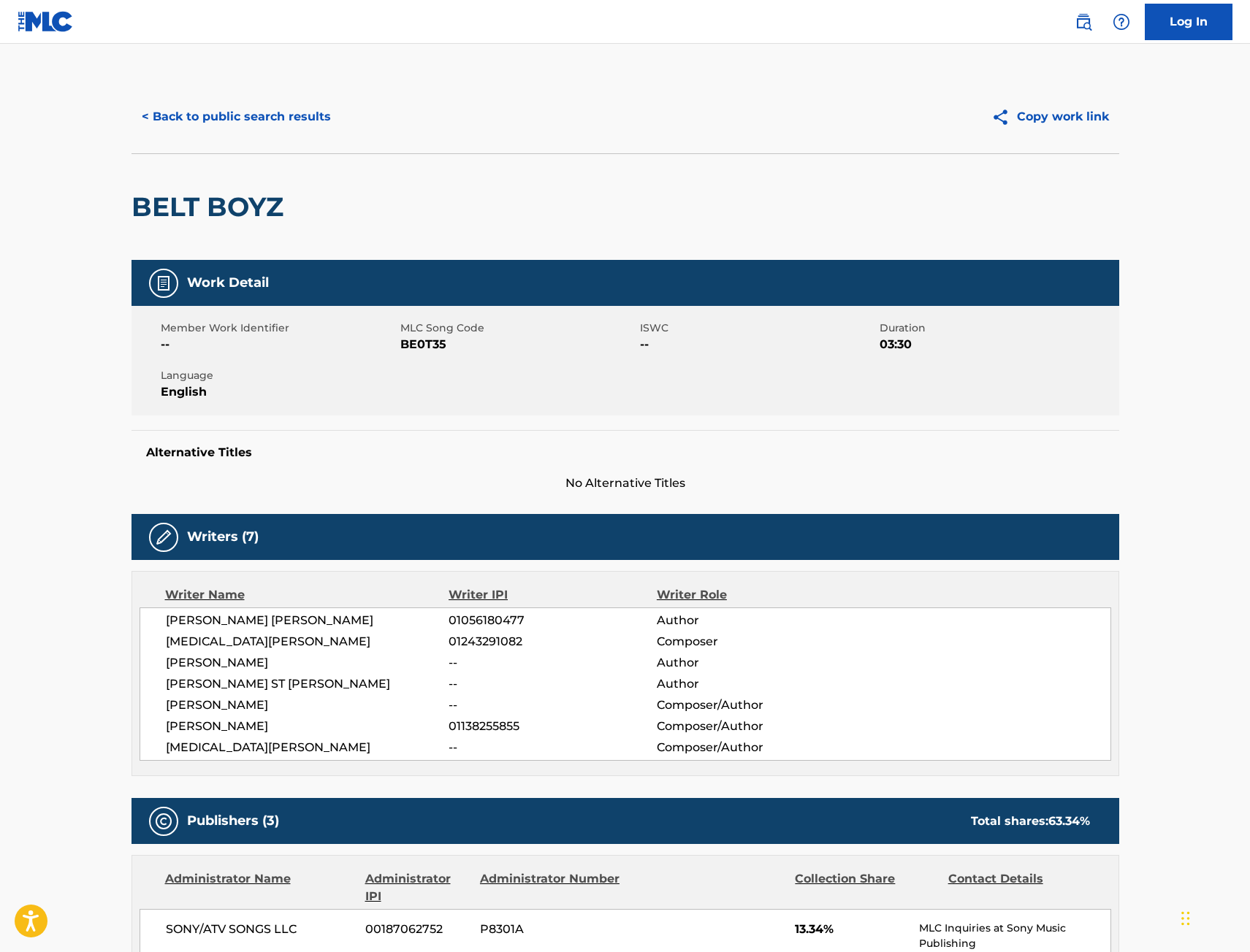
click at [275, 125] on button "< Back to public search results" at bounding box center [236, 116] width 210 height 37
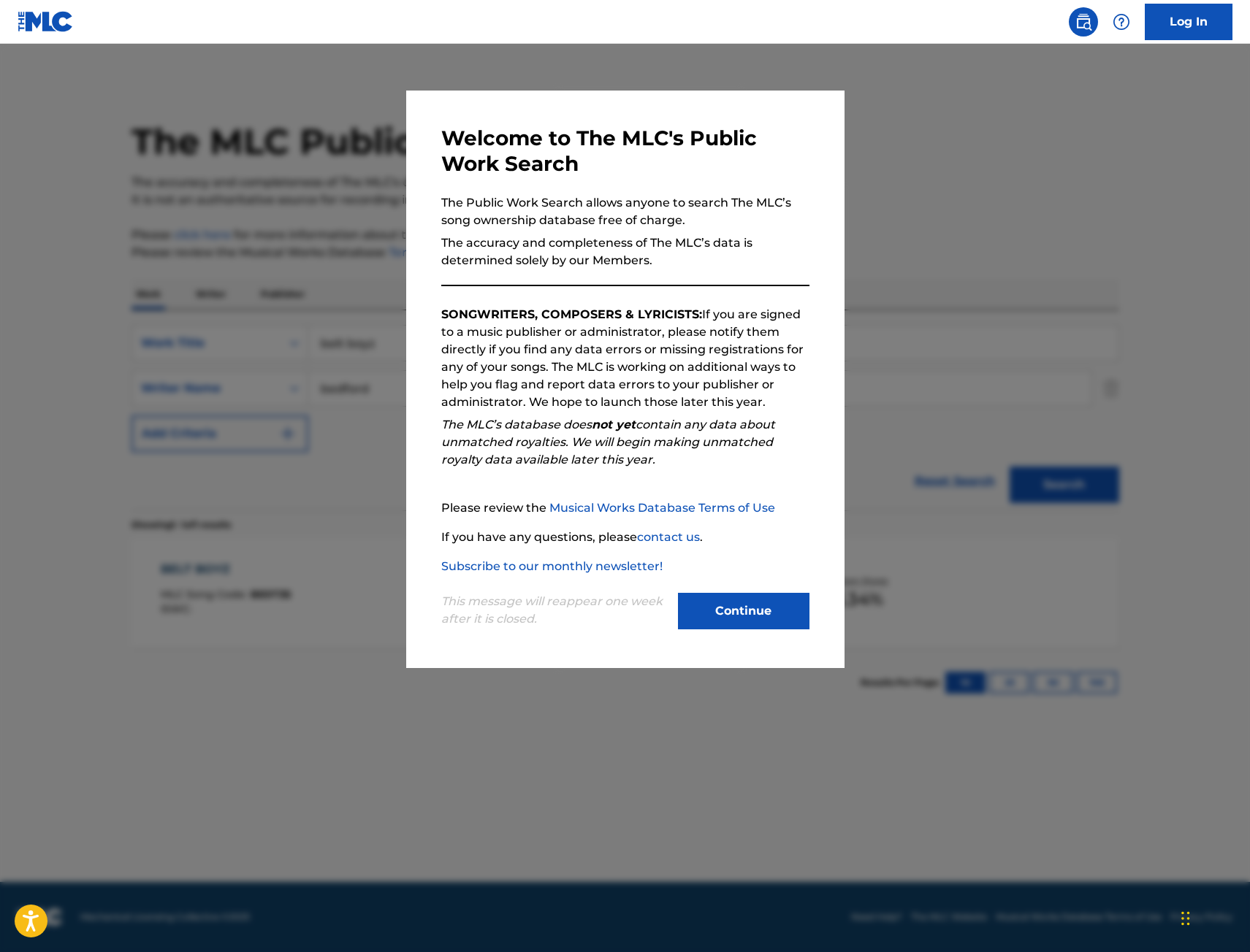
click at [248, 222] on div at bounding box center [625, 520] width 1250 height 952
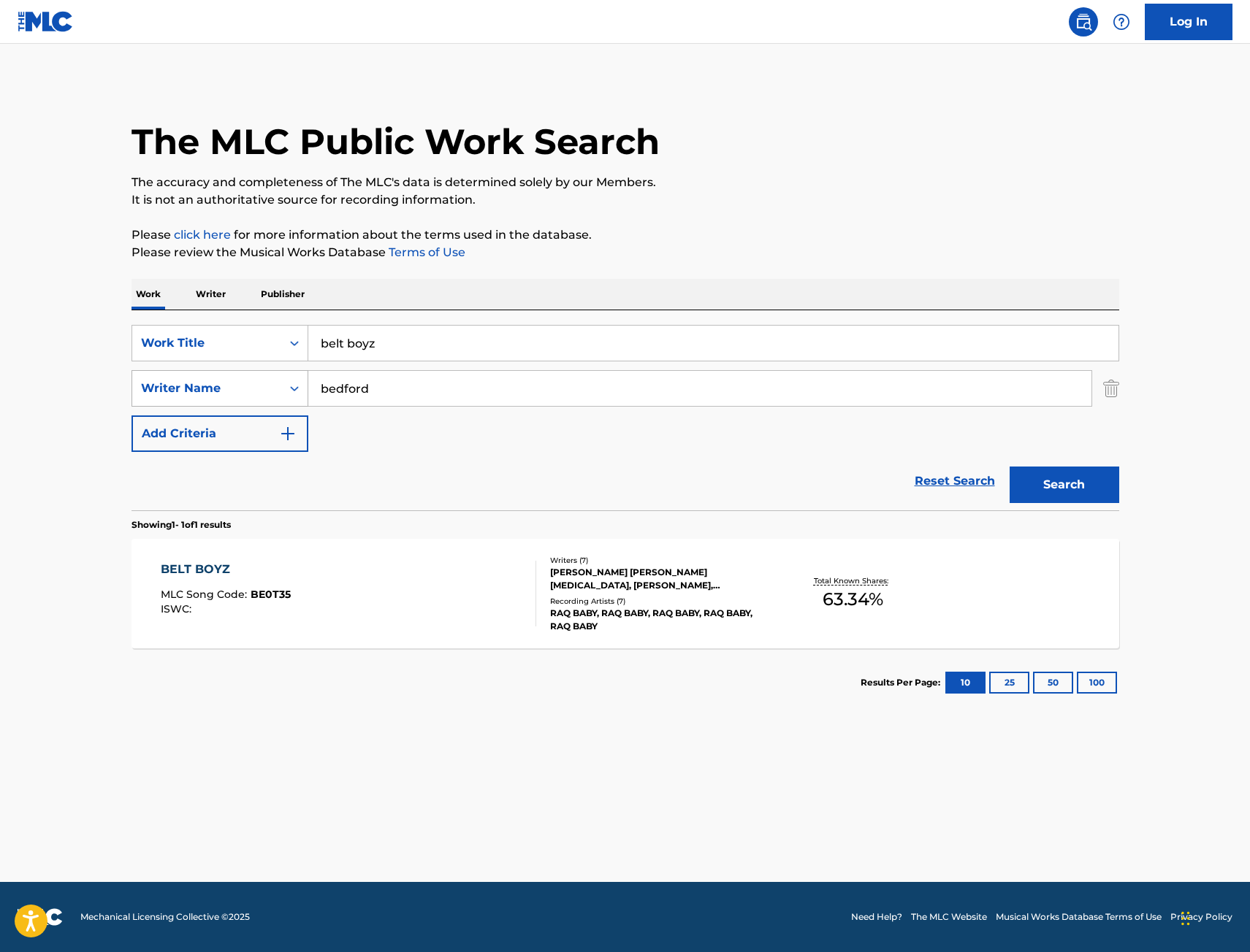
drag, startPoint x: 298, startPoint y: 370, endPoint x: 154, endPoint y: 375, distance: 144.1
click at [156, 376] on div "SearchWithCriteria9442012f-e5ce-4b7f-9f30-21d3868b8f91 Work Title belt boyz Sea…" at bounding box center [625, 389] width 987 height 127
paste input "Crashed on Camera"
click at [1010, 466] on button "Search" at bounding box center [1064, 484] width 110 height 37
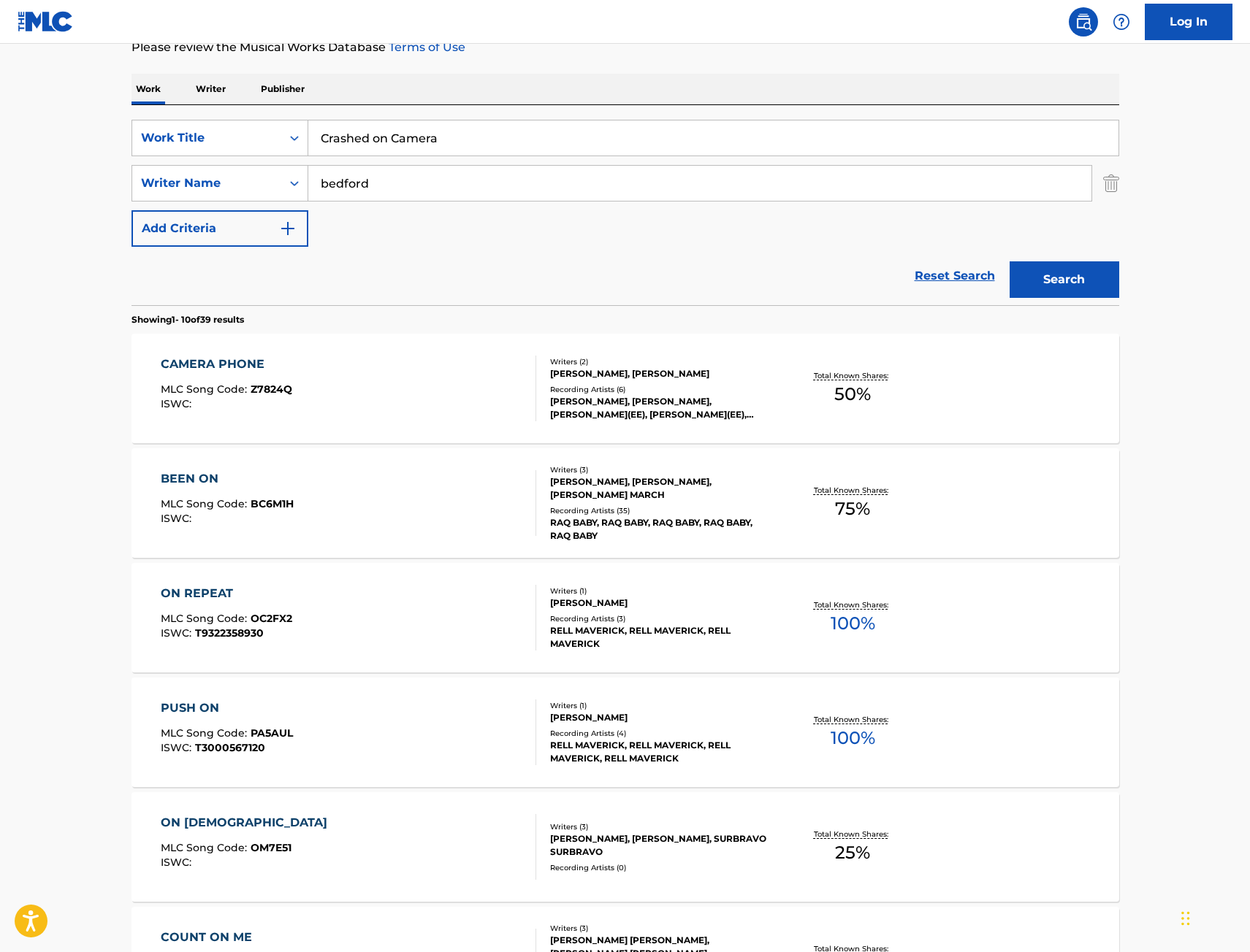
scroll to position [219, 0]
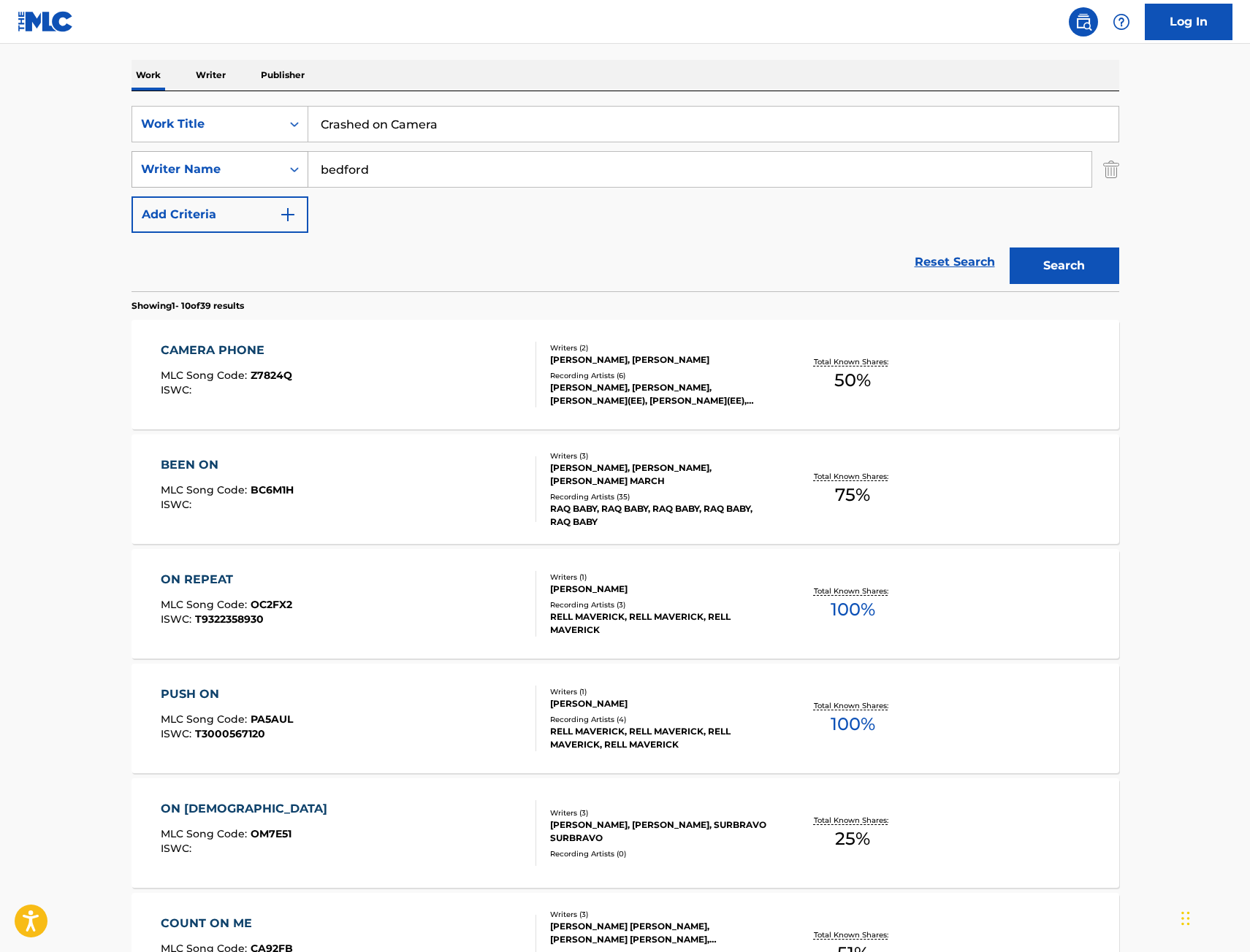
drag, startPoint x: 477, startPoint y: 128, endPoint x: 147, endPoint y: 160, distance: 331.5
click at [146, 159] on div "SearchWithCriteria9442012f-e5ce-4b7f-9f30-21d3868b8f91 Work Title Crashed on Ca…" at bounding box center [625, 169] width 987 height 127
paste input "Who Want It"
click at [1039, 257] on button "Search" at bounding box center [1064, 266] width 110 height 37
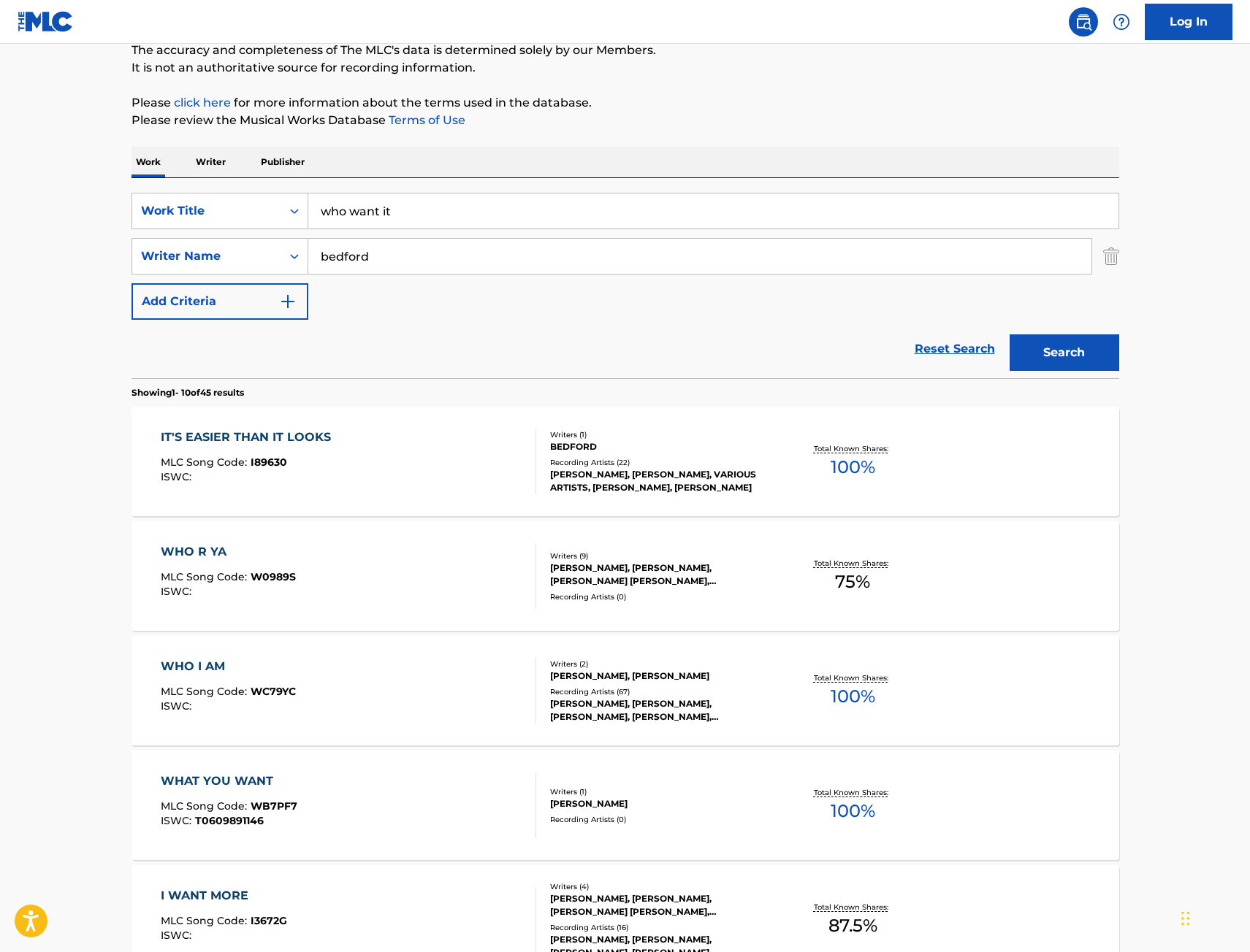
scroll to position [146, 0]
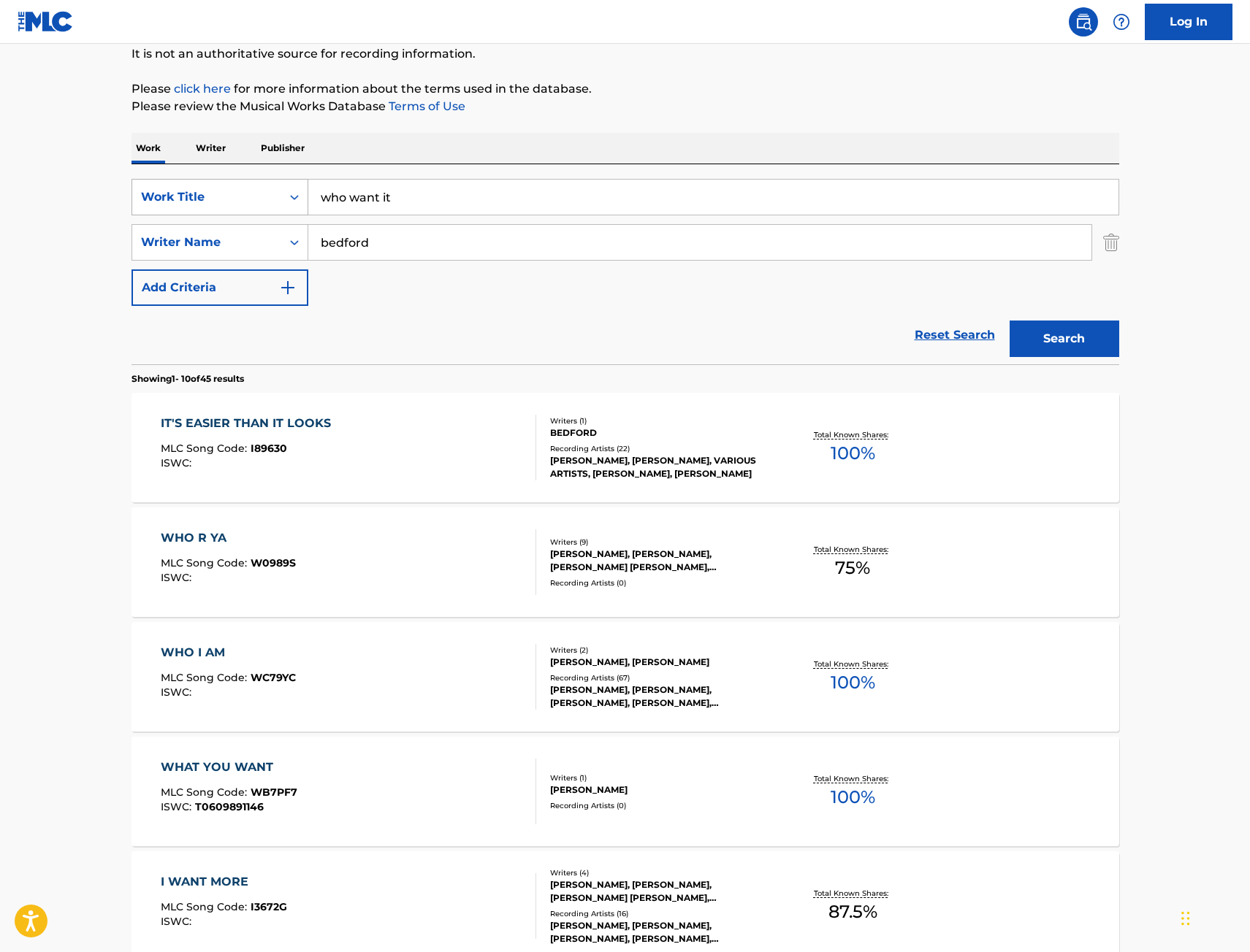
drag, startPoint x: 445, startPoint y: 196, endPoint x: 238, endPoint y: 205, distance: 207.2
click at [240, 205] on div "SearchWithCriteria9442012f-e5ce-4b7f-9f30-21d3868b8f91 Work Title who want it" at bounding box center [625, 197] width 987 height 37
paste input "Fell Off The Bunk Bed"
click at [1010, 321] on button "Search" at bounding box center [1064, 339] width 110 height 37
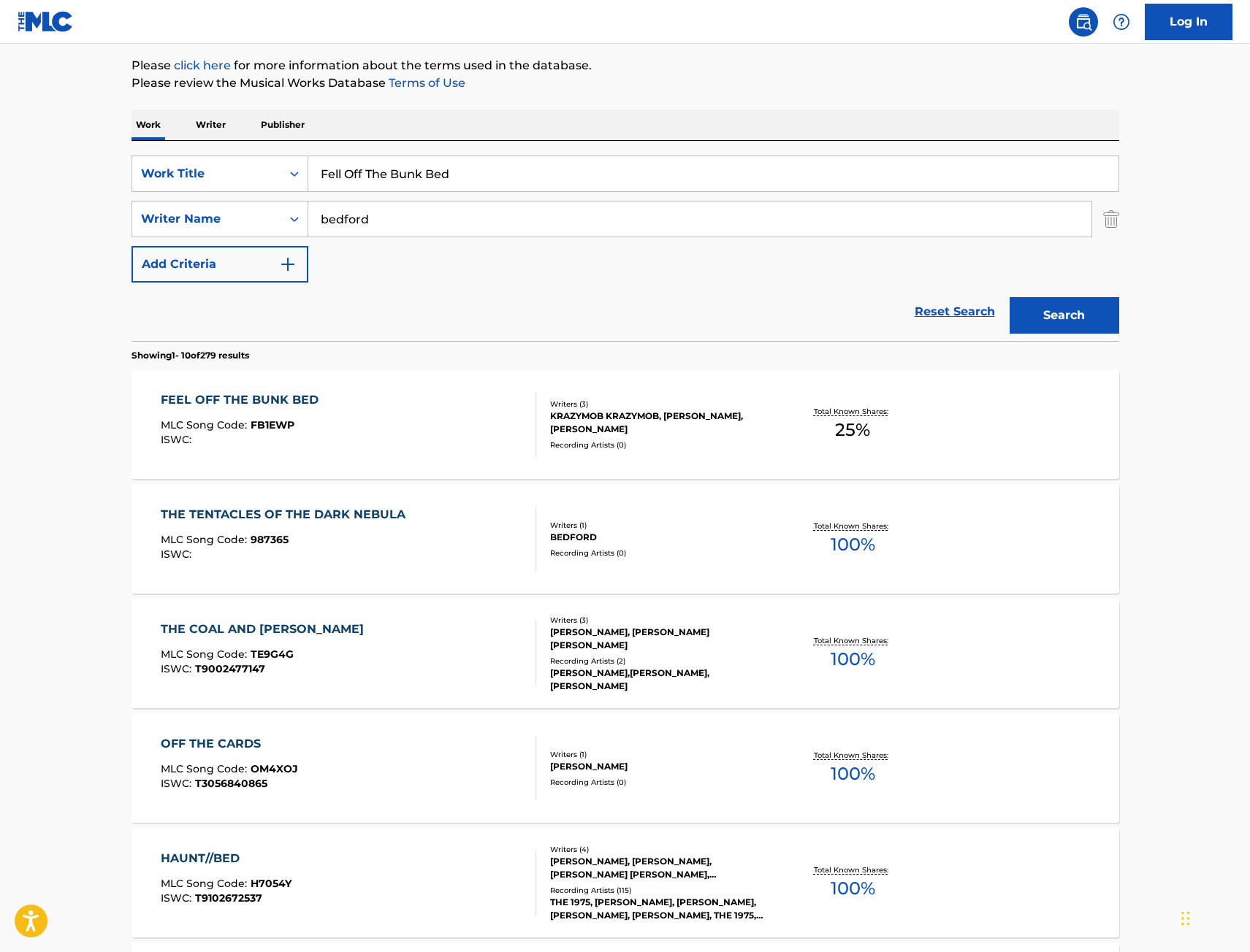
scroll to position [219, 0]
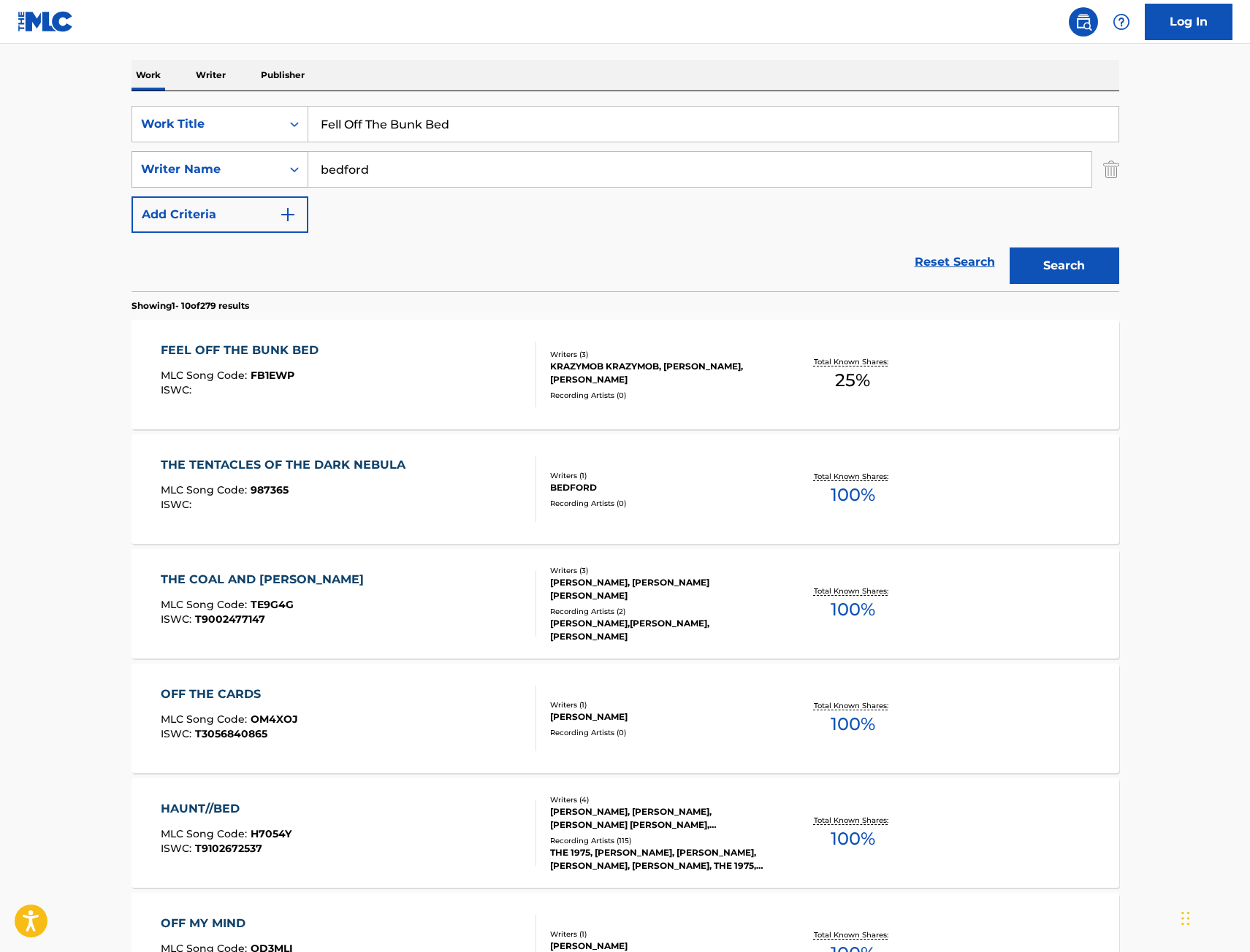
drag, startPoint x: 467, startPoint y: 122, endPoint x: 216, endPoint y: 154, distance: 253.0
click at [195, 154] on div "SearchWithCriteria9442012f-e5ce-4b7f-9f30-21d3868b8f91 Work Title Fell Off The …" at bounding box center [625, 169] width 987 height 127
paste input "34 Blicks In [GEOGRAPHIC_DATA]"
drag, startPoint x: 474, startPoint y: 125, endPoint x: 251, endPoint y: 127, distance: 223.0
click at [246, 131] on div "SearchWithCriteria9442012f-e5ce-4b7f-9f30-21d3868b8f91 Work Title 34 blicks in …" at bounding box center [625, 124] width 987 height 37
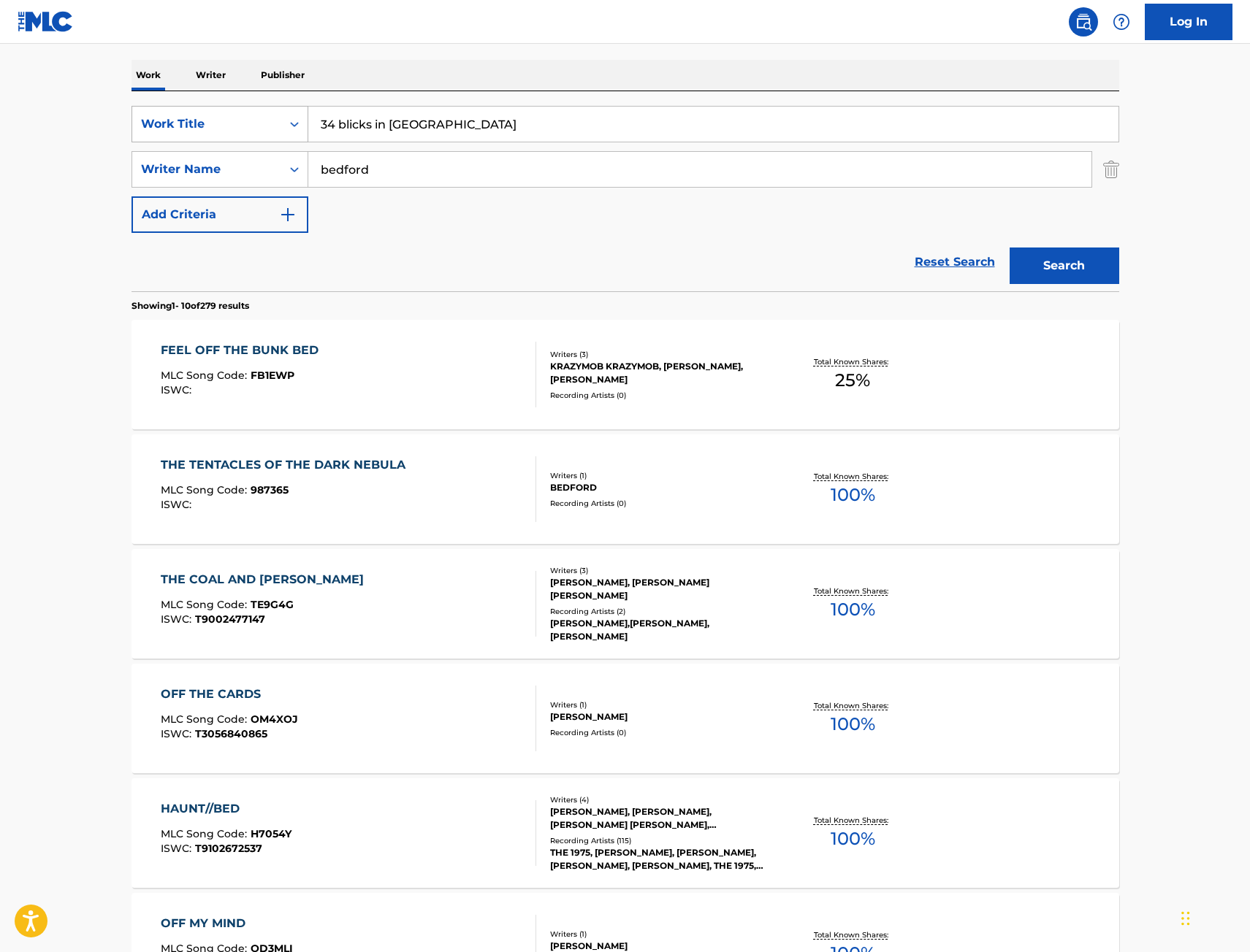
paste input "Check Fox 5"
click at [1010, 248] on button "Search" at bounding box center [1064, 266] width 110 height 37
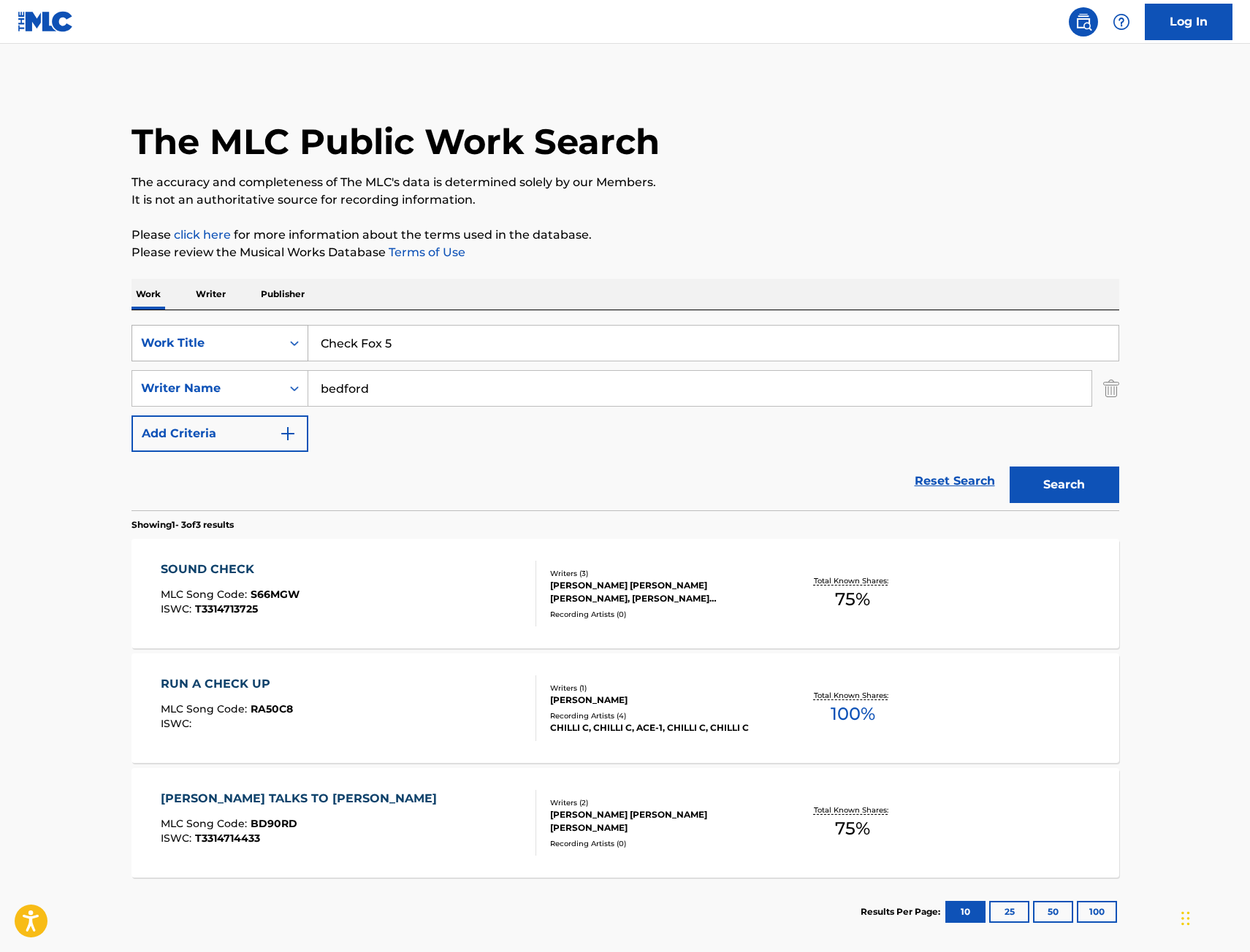
drag, startPoint x: 396, startPoint y: 342, endPoint x: 285, endPoint y: 339, distance: 111.0
click at [284, 339] on div "SearchWithCriteria9442012f-e5ce-4b7f-9f30-21d3868b8f91 Work Title Check Fox 5" at bounding box center [625, 343] width 987 height 37
paste input "Rich As Hell"
click at [1088, 477] on button "Search" at bounding box center [1064, 484] width 110 height 37
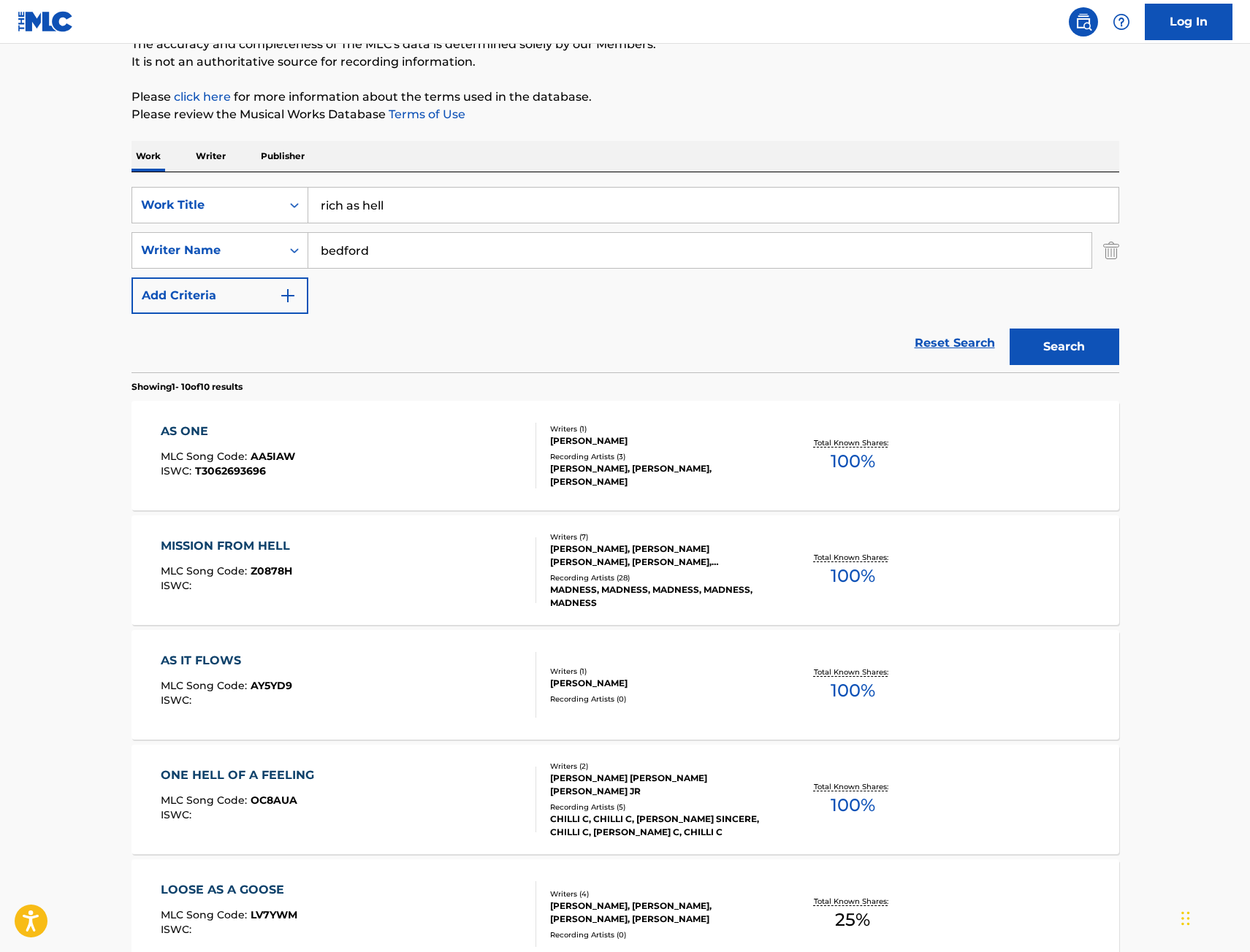
scroll to position [146, 0]
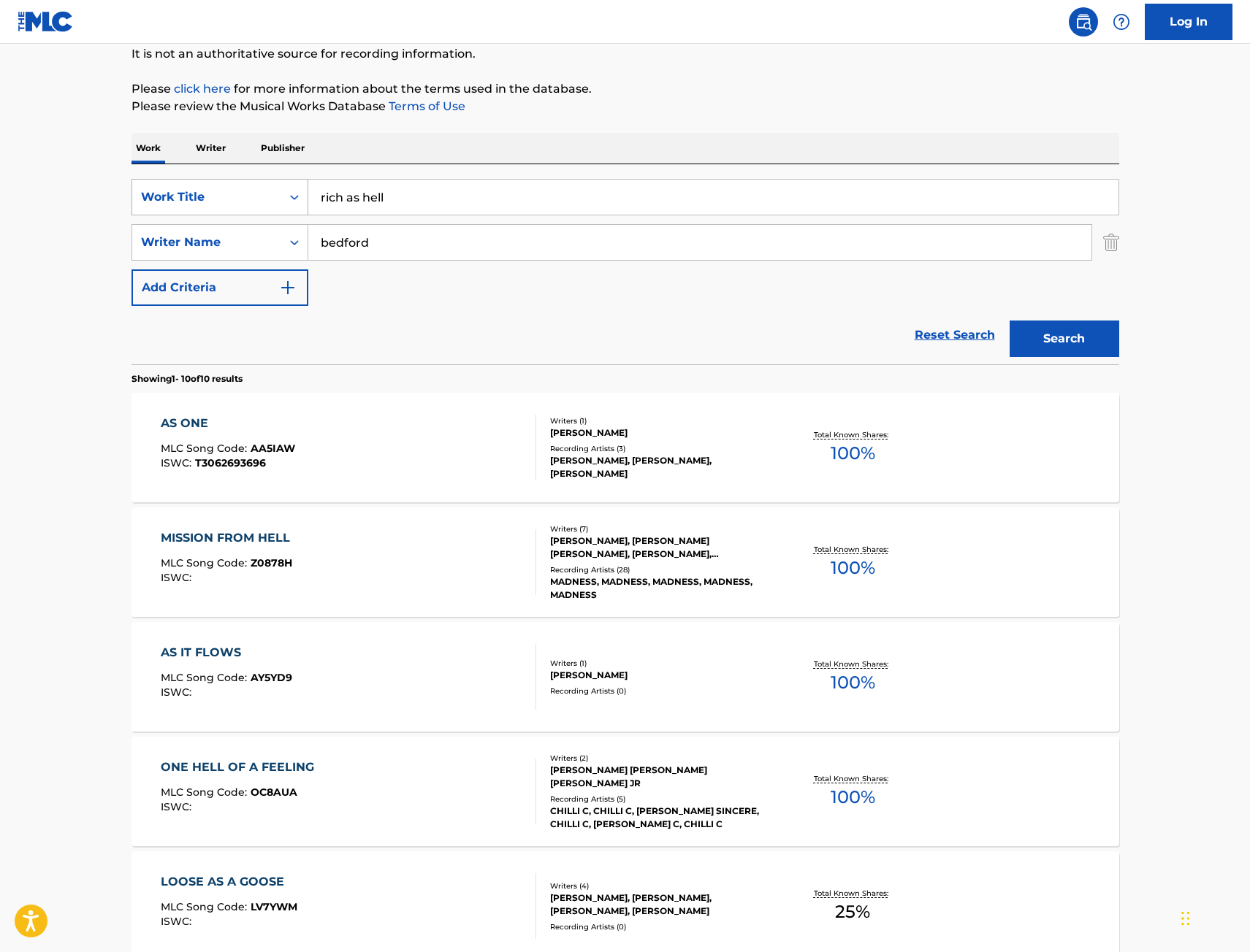
drag, startPoint x: 410, startPoint y: 192, endPoint x: 188, endPoint y: 192, distance: 222.0
click at [237, 198] on div "SearchWithCriteria9442012f-e5ce-4b7f-9f30-21d3868b8f91 Work Title rich as hell" at bounding box center [625, 197] width 987 height 37
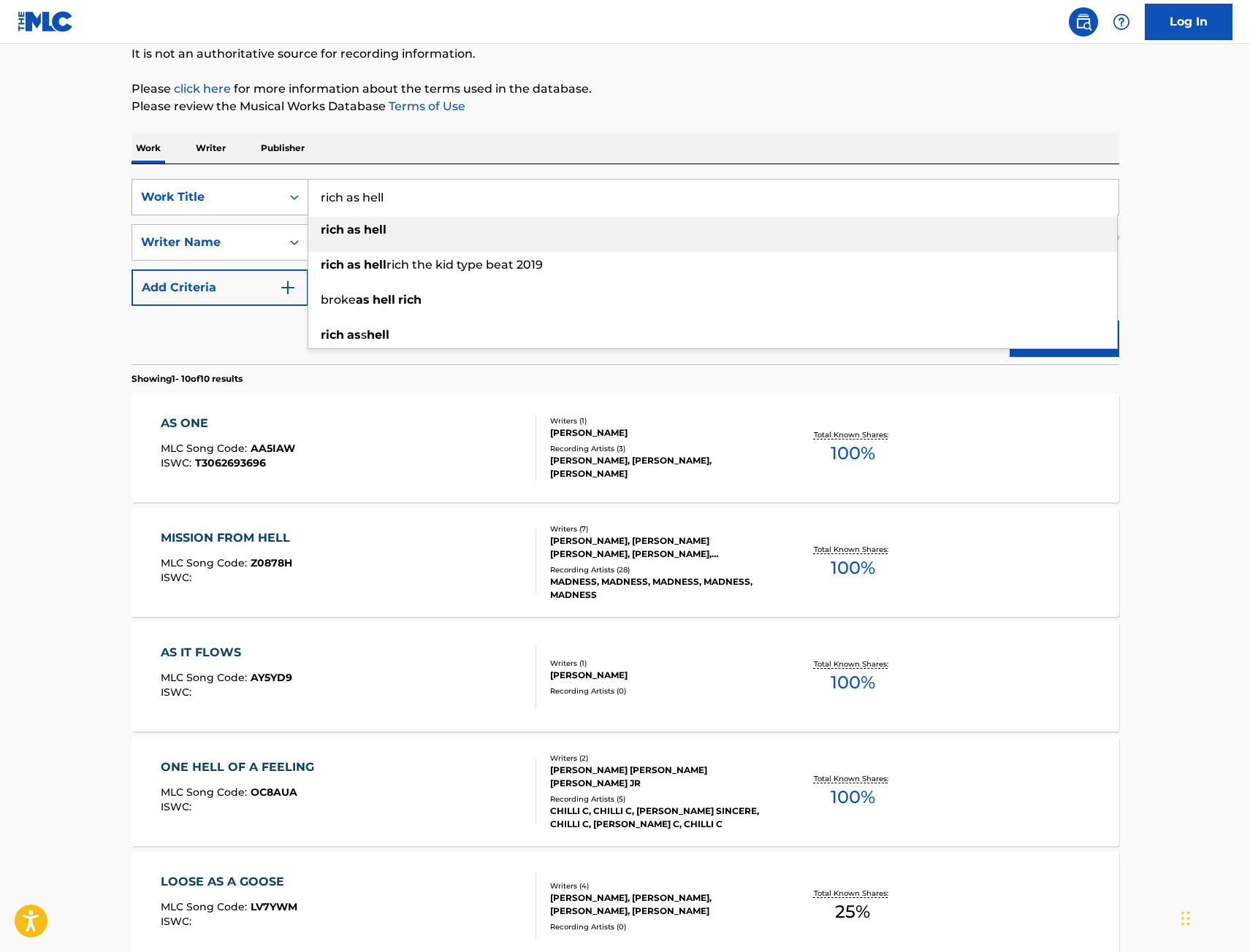
paste input "Letter To The Trenches"
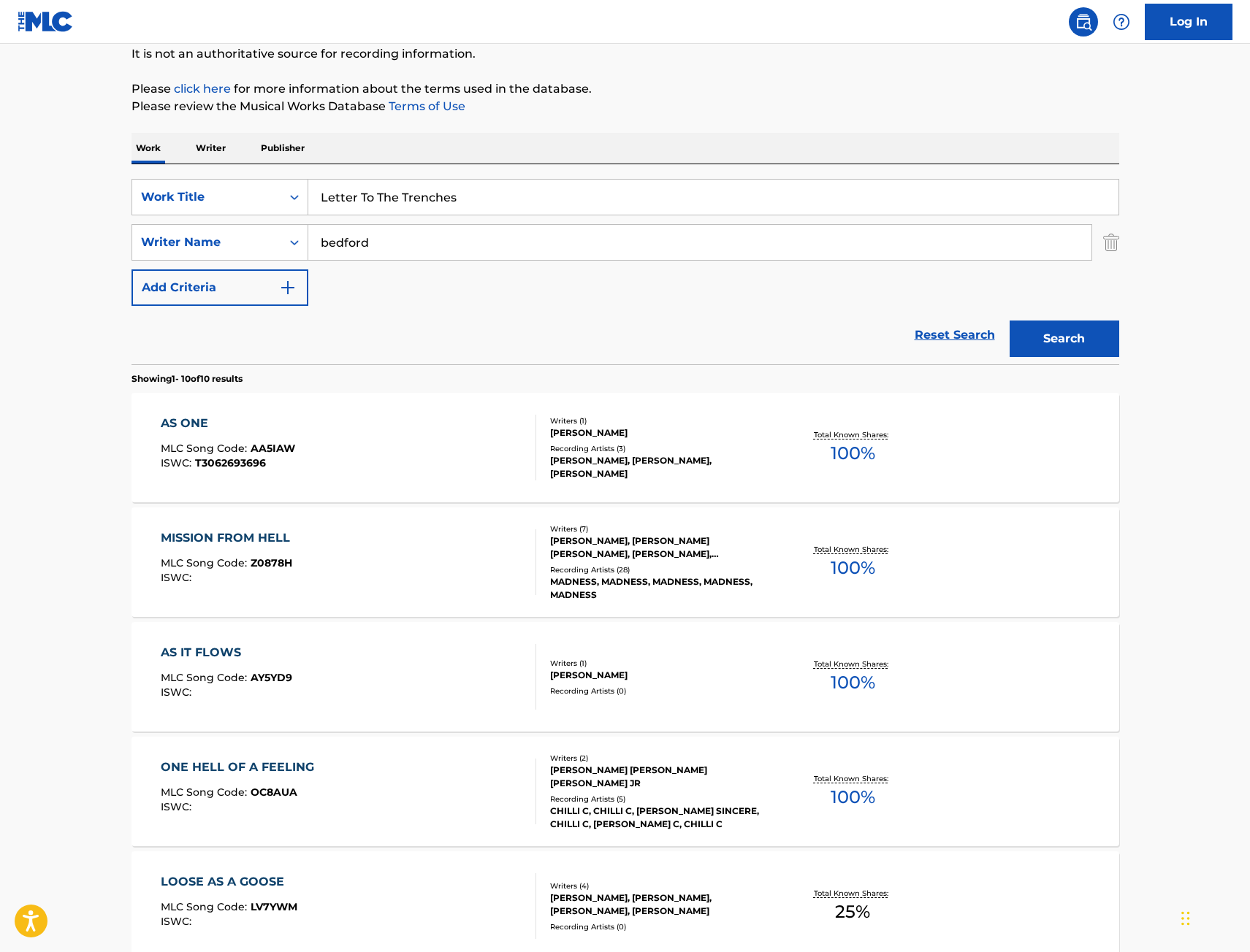
type input "Letter To The Trenches"
click at [1073, 331] on button "Search" at bounding box center [1064, 339] width 110 height 37
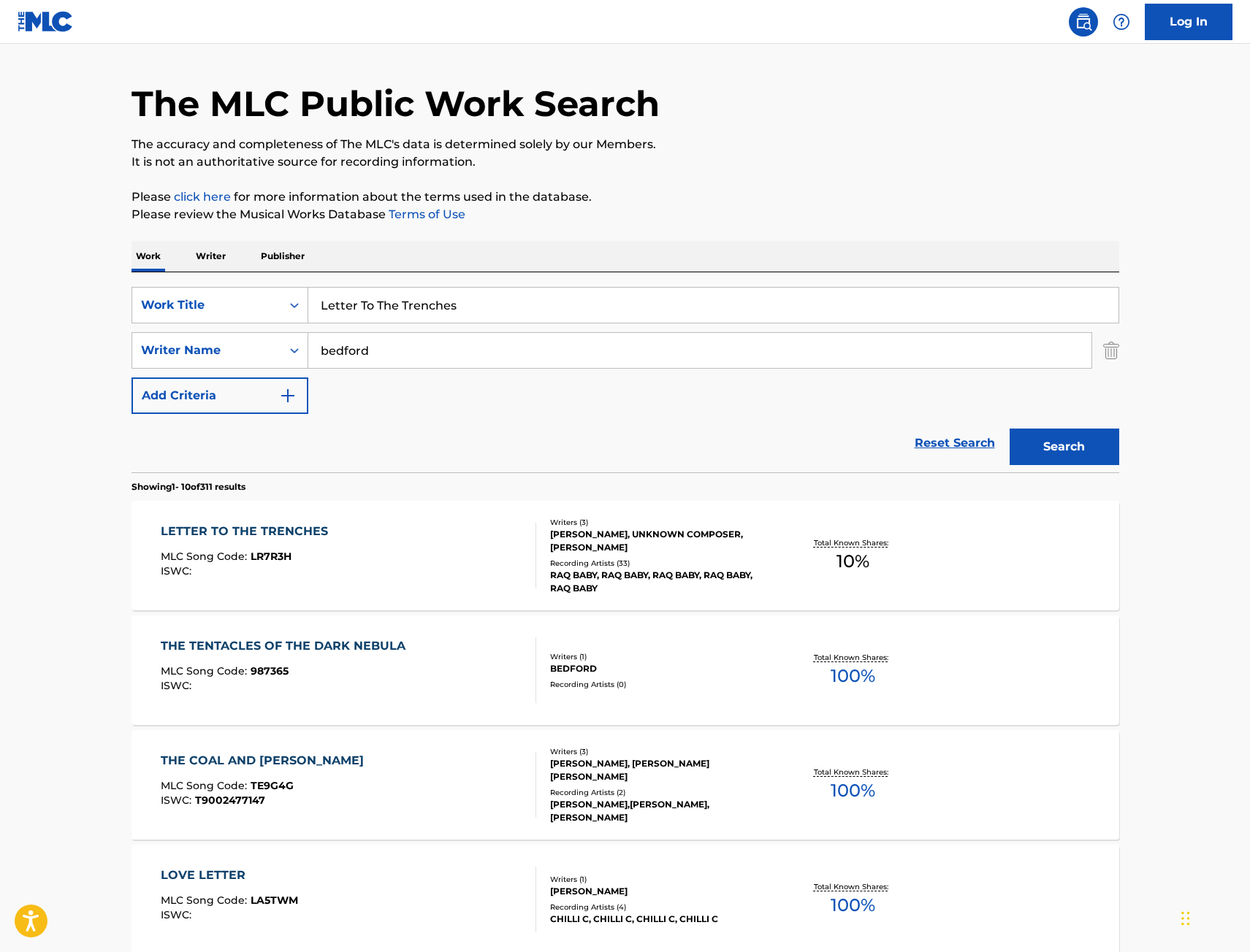
scroll to position [73, 0]
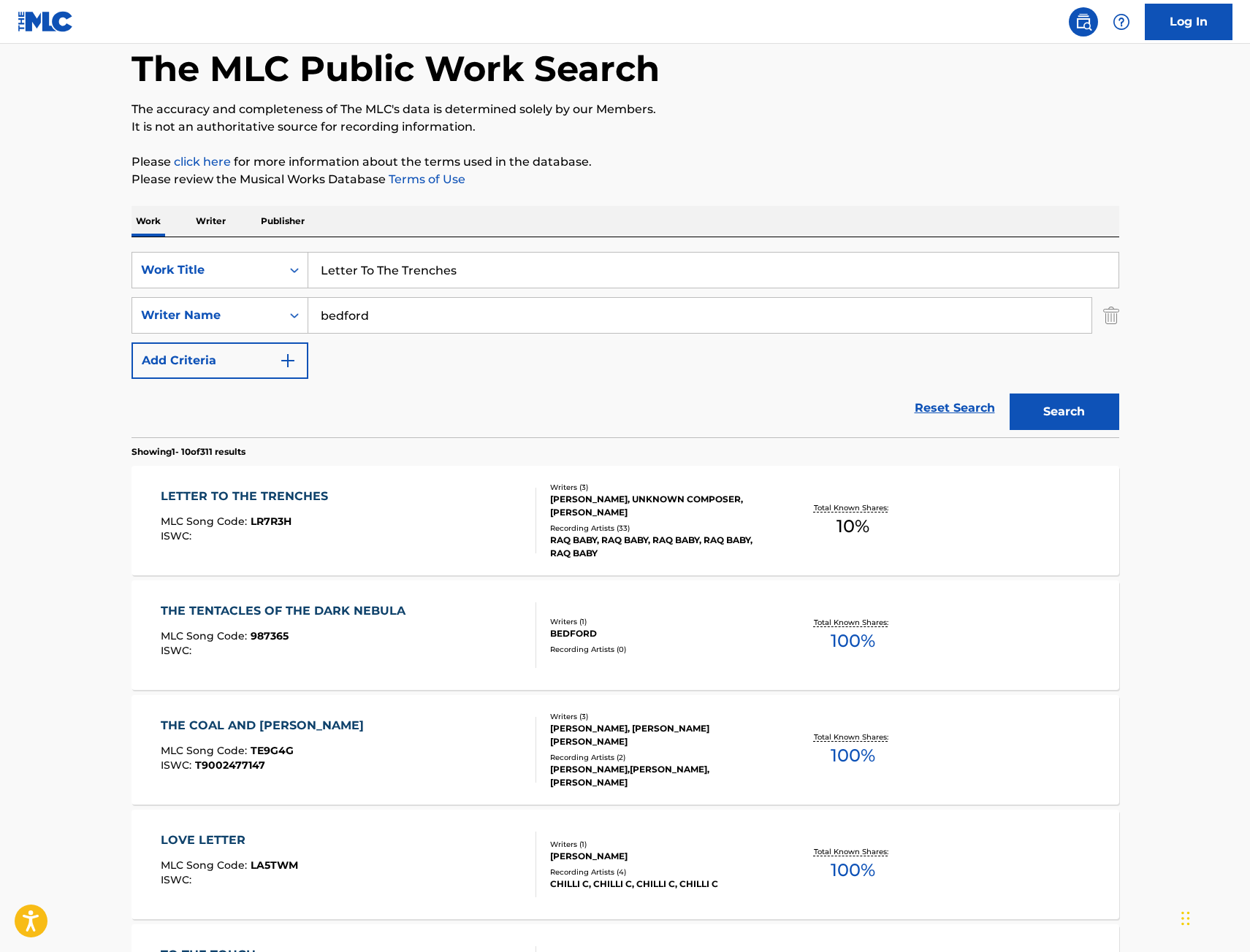
click at [403, 520] on div "LETTER TO THE TRENCHES MLC Song Code : LR7R3H ISWC :" at bounding box center [348, 521] width 375 height 66
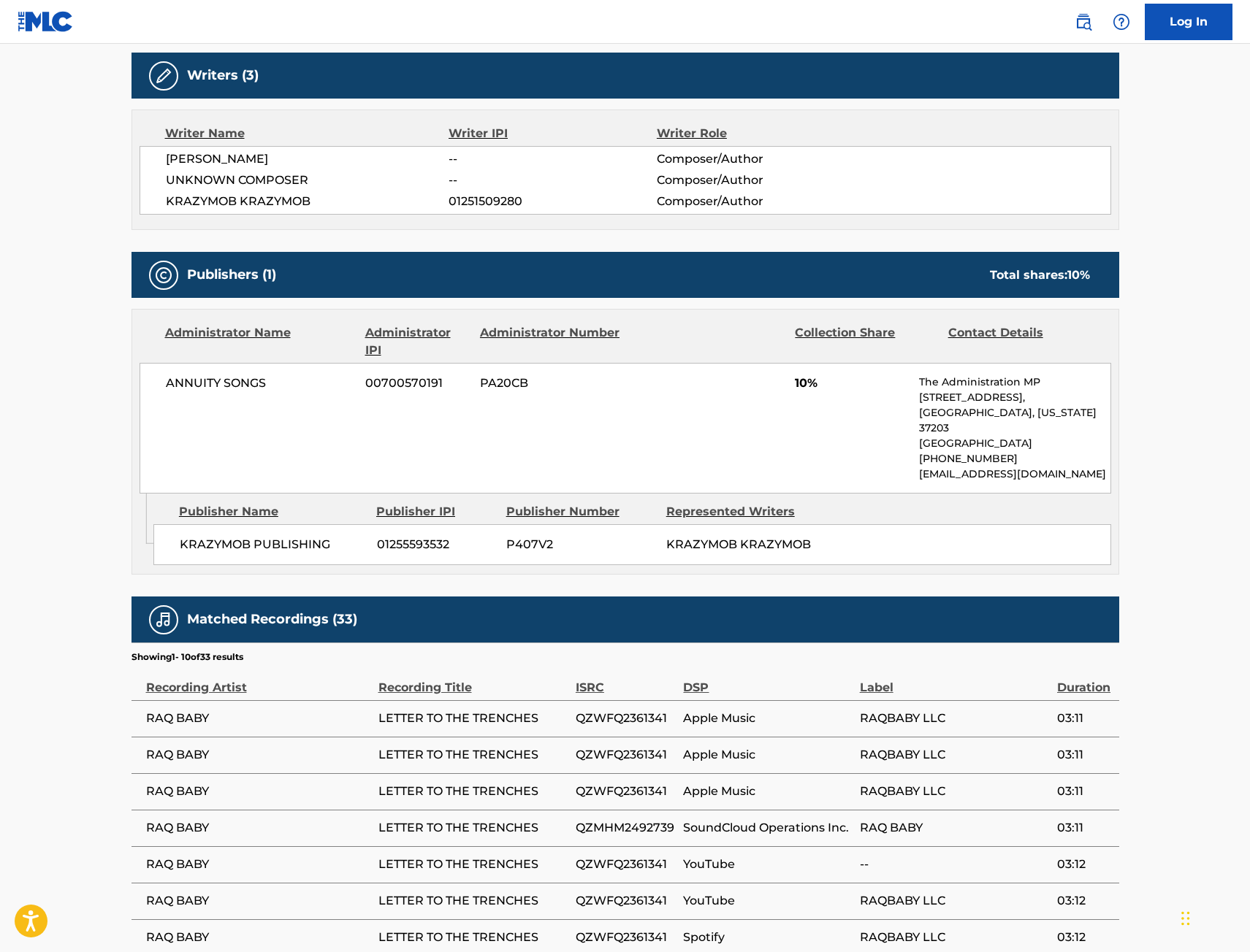
scroll to position [438, 0]
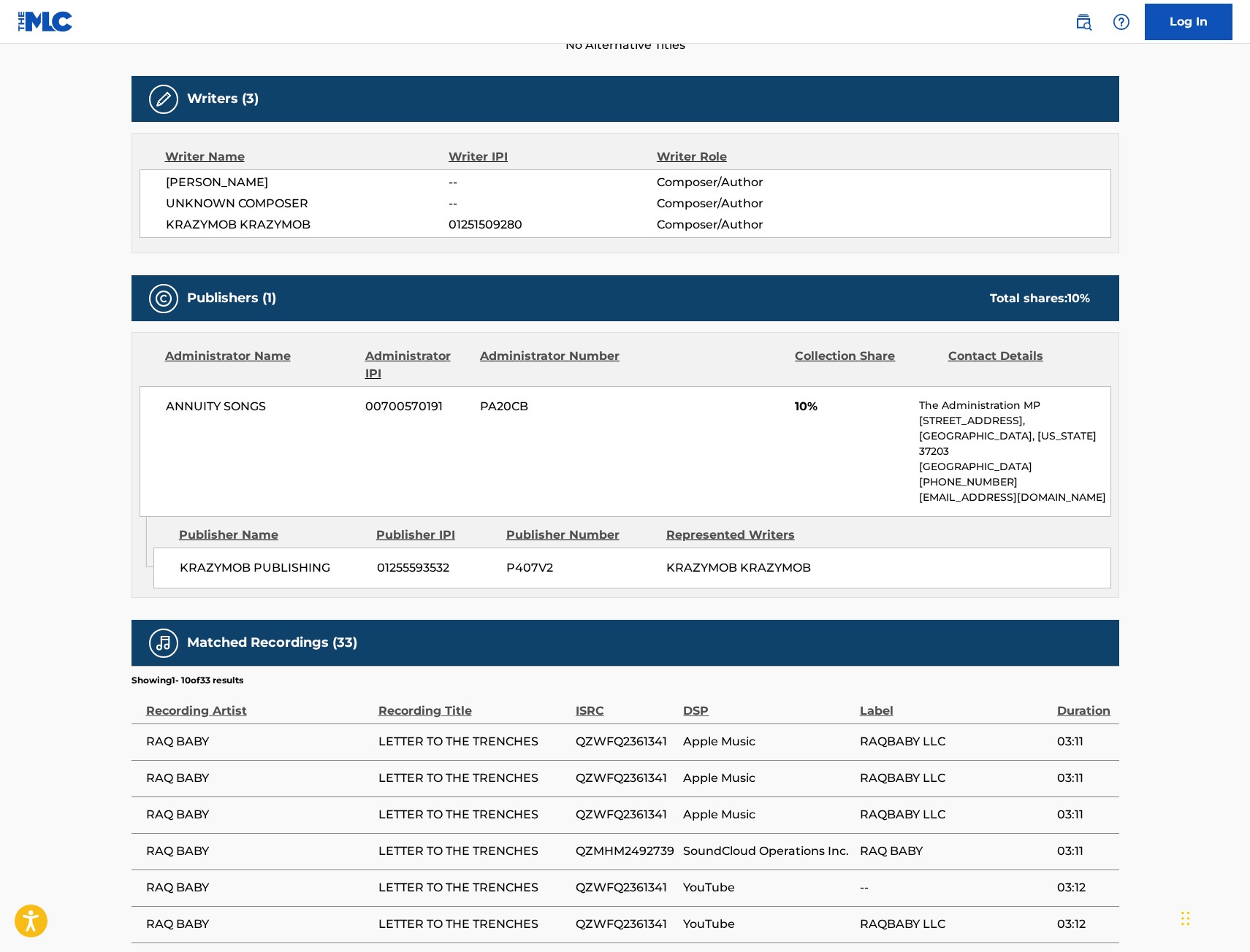
scroll to position [73, 0]
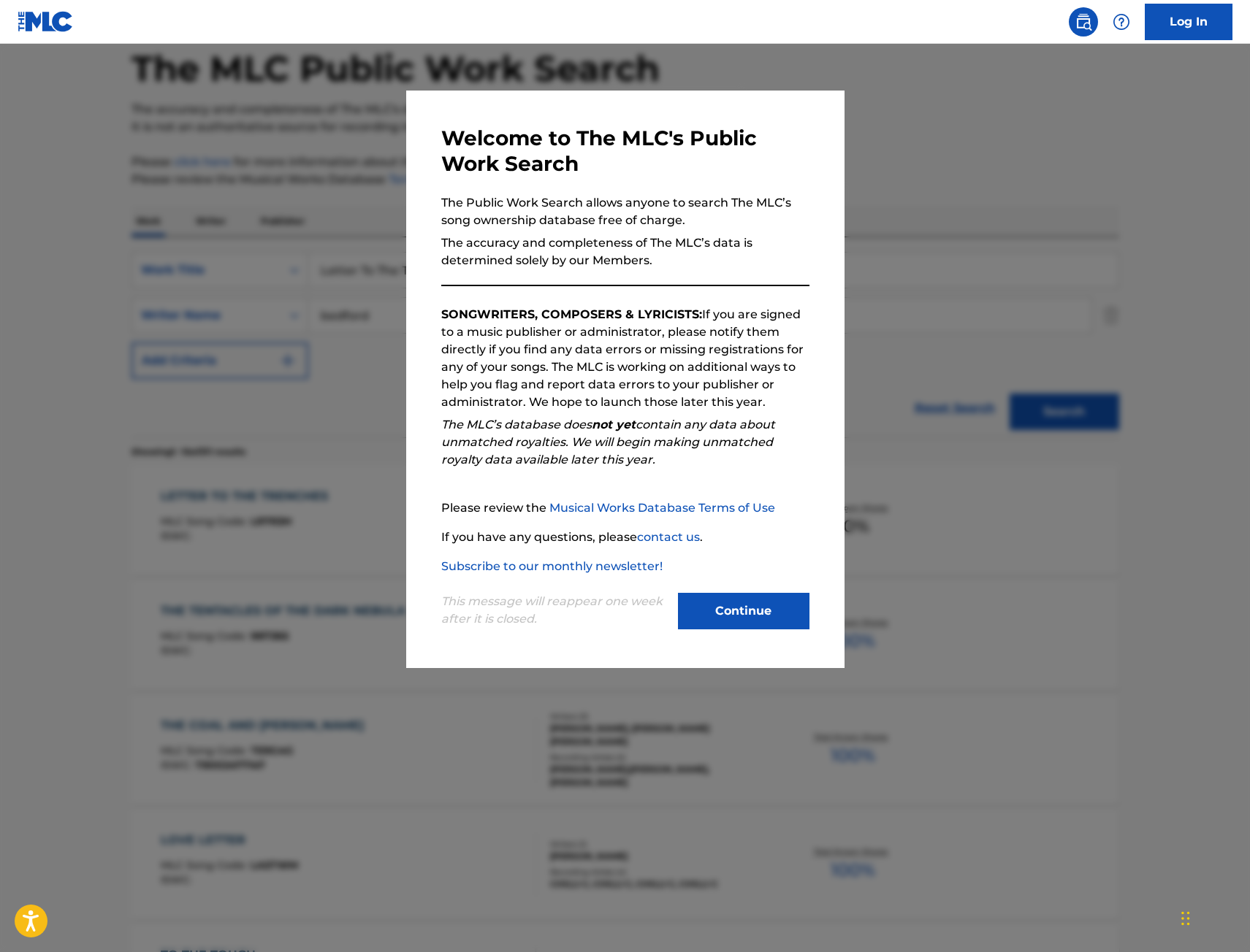
click at [461, 142] on h3 "Welcome to The MLC's Public Work Search" at bounding box center [625, 151] width 368 height 51
click at [390, 268] on div at bounding box center [625, 520] width 1250 height 952
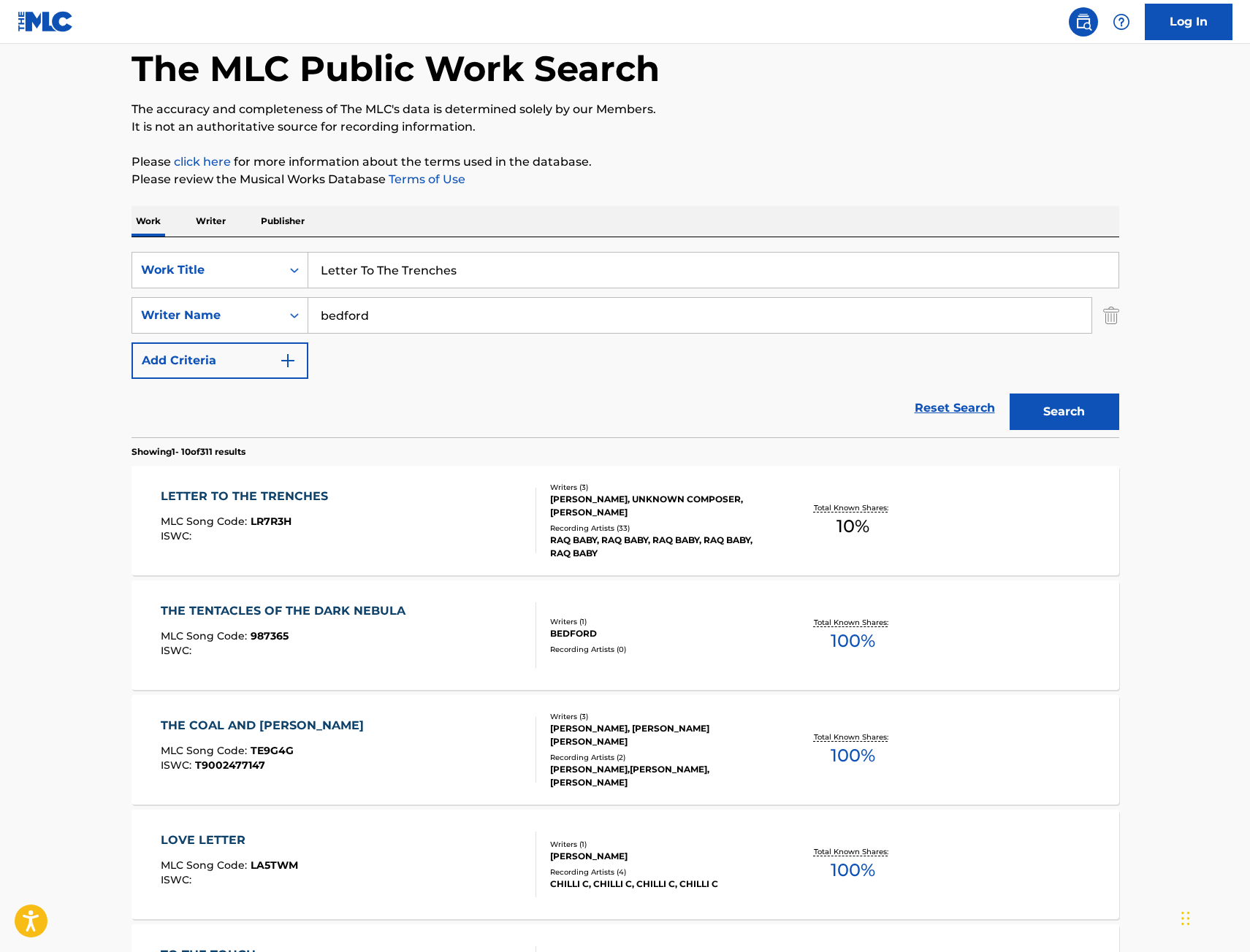
drag, startPoint x: 484, startPoint y: 270, endPoint x: 61, endPoint y: 276, distance: 423.0
click at [104, 276] on main "The MLC Public Work Search The accuracy and completeness of The MLC's data is d…" at bounding box center [625, 830] width 1250 height 1719
paste input "Bite Down"
click at [1057, 412] on button "Search" at bounding box center [1064, 412] width 110 height 37
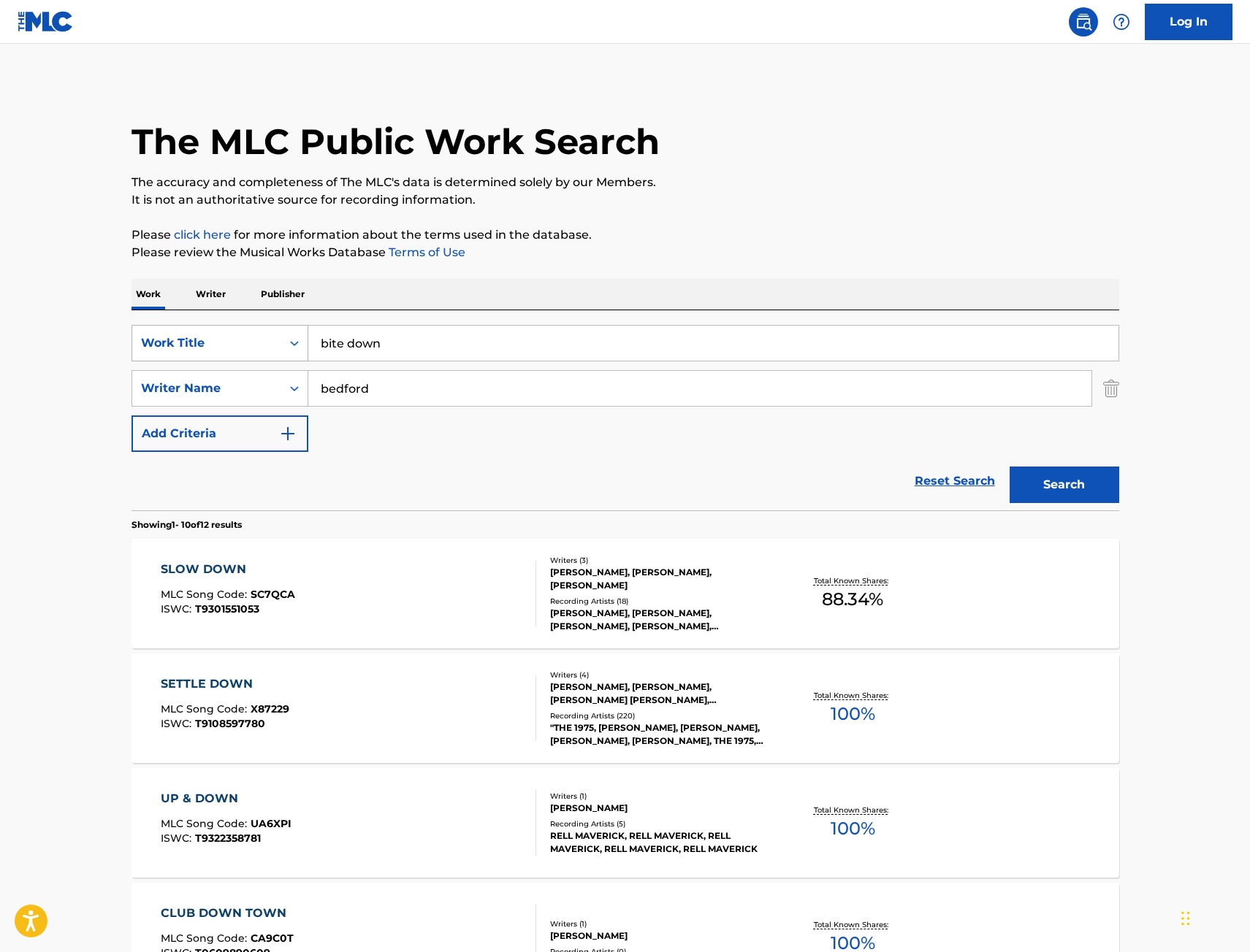
drag, startPoint x: 434, startPoint y: 355, endPoint x: 211, endPoint y: 358, distance: 223.0
click at [211, 358] on div "SearchWithCriteria9442012f-e5ce-4b7f-9f30-21d3868b8f91 Work Title bite down" at bounding box center [625, 343] width 987 height 37
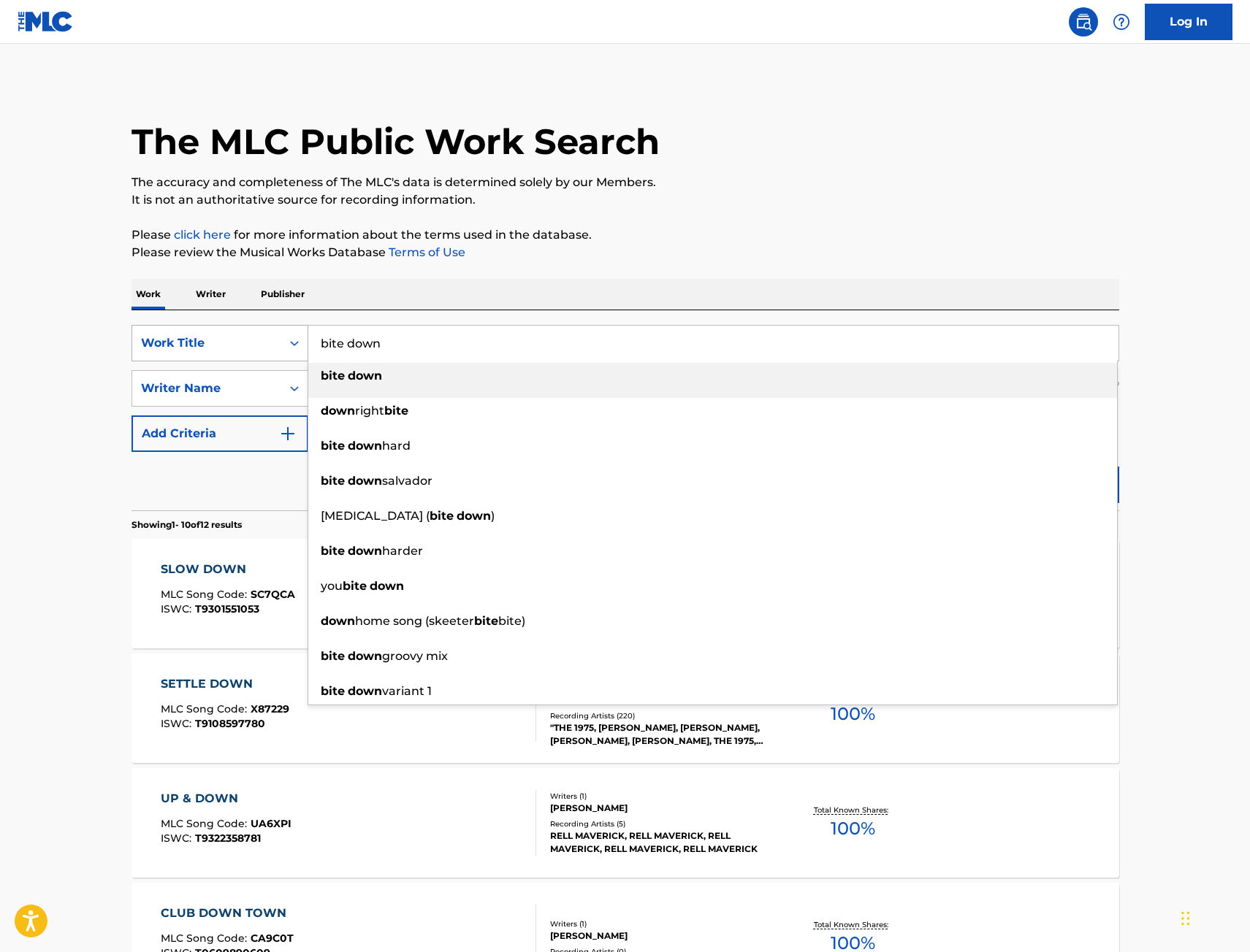
paste input "All I need"
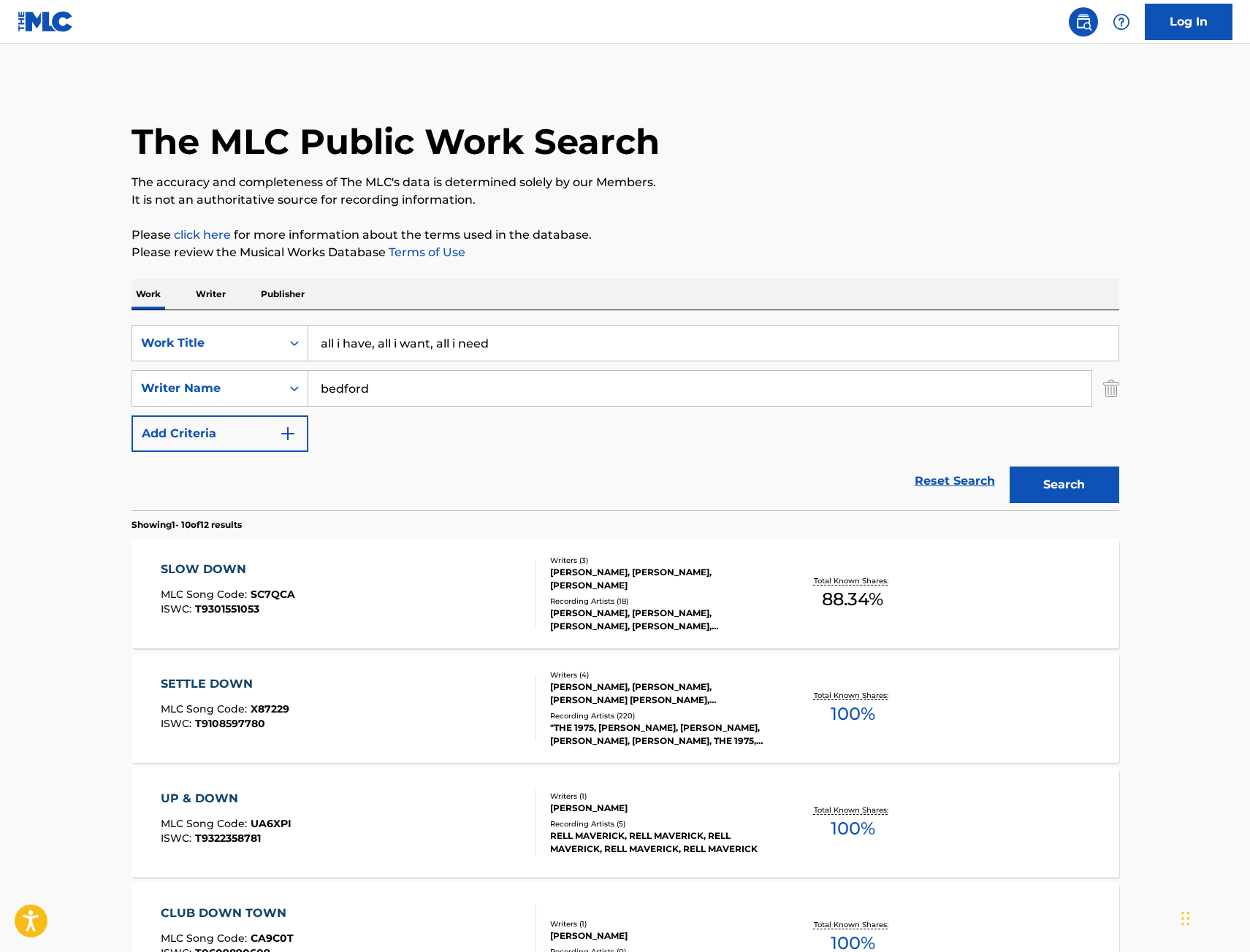
drag, startPoint x: 427, startPoint y: 348, endPoint x: 46, endPoint y: 348, distance: 381.0
click at [72, 348] on main "The MLC Public Work Search The accuracy and completeness of The MLC's data is d…" at bounding box center [625, 904] width 1250 height 1719
paste input "All I"
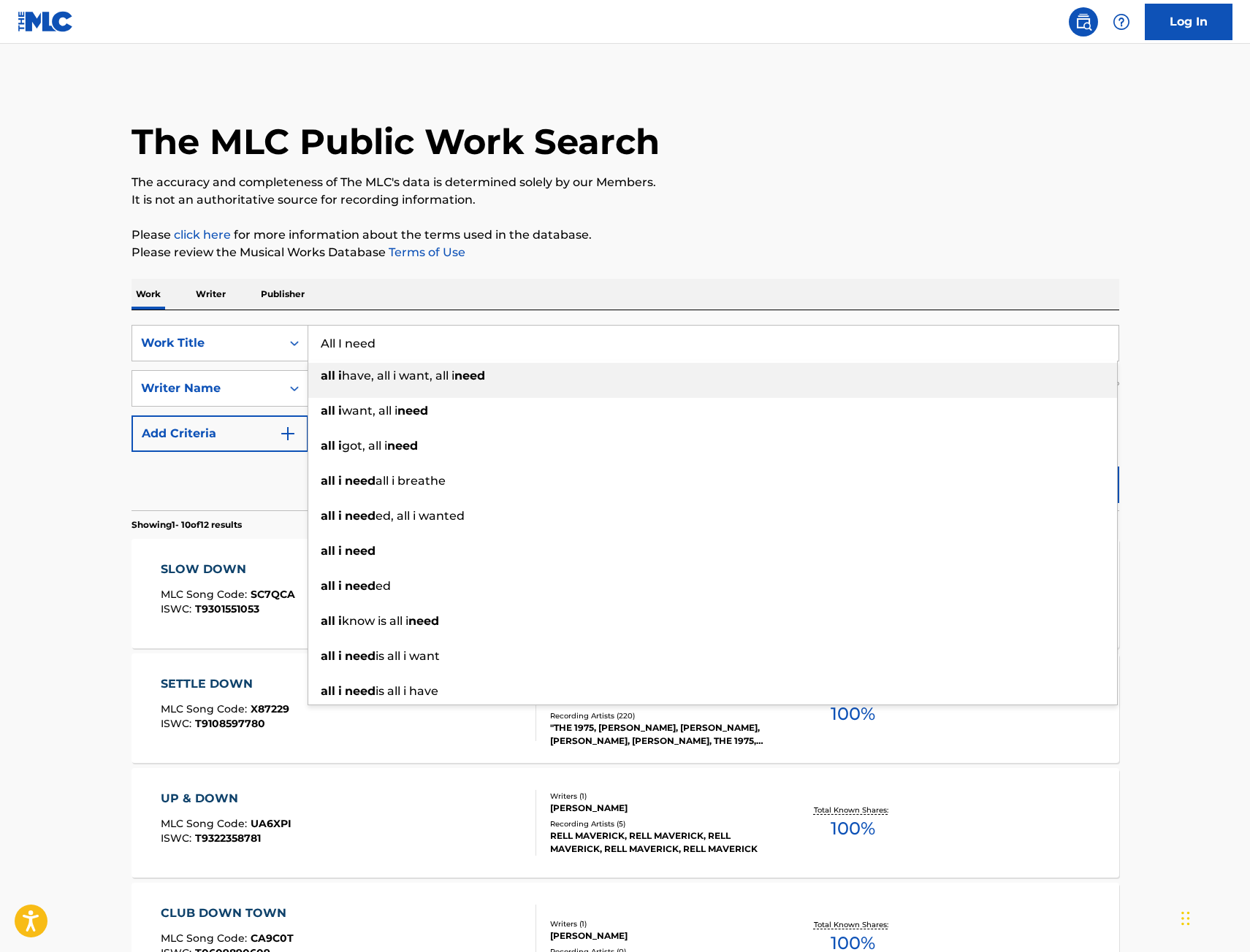
click at [1010, 466] on button "Search" at bounding box center [1064, 484] width 110 height 37
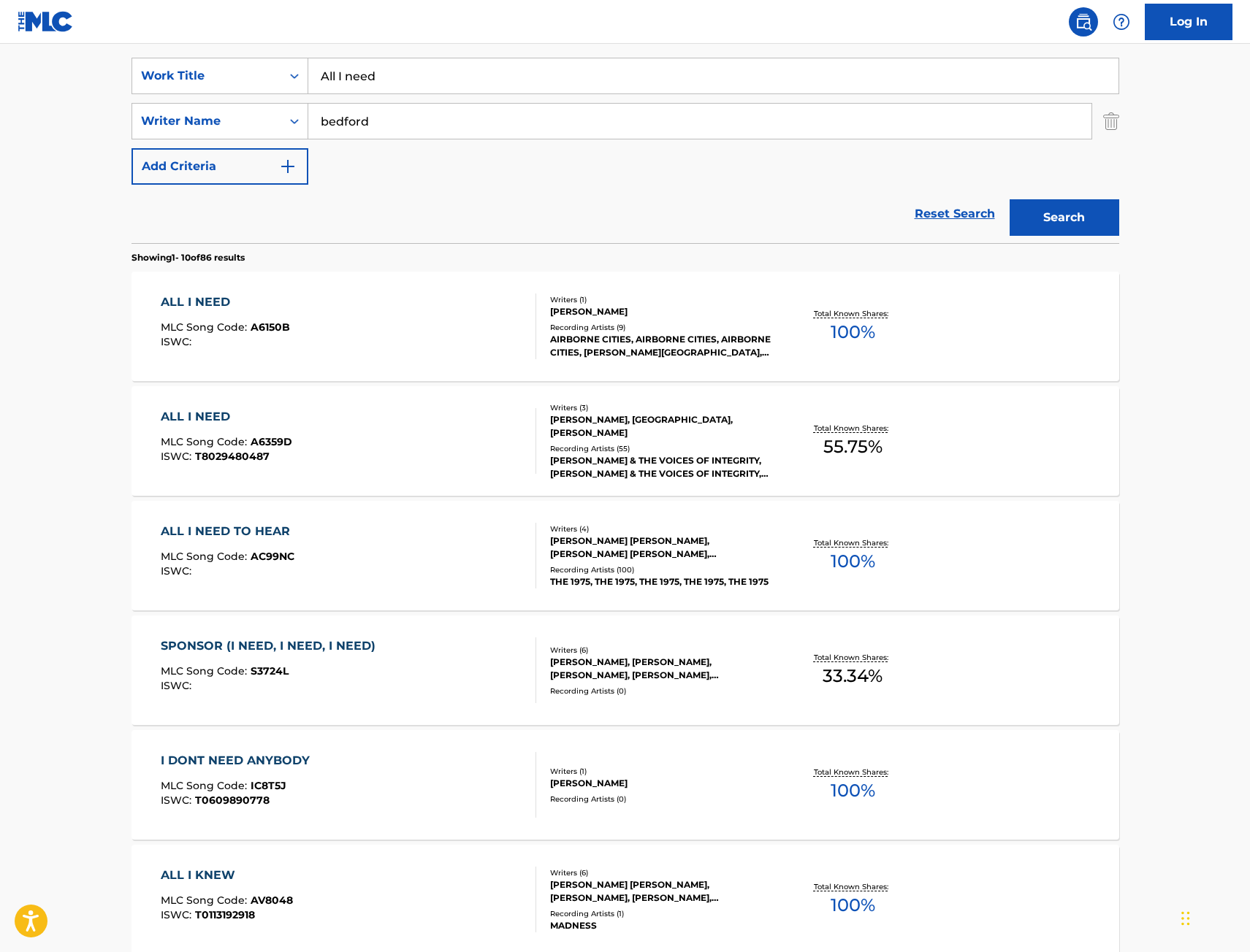
scroll to position [365, 0]
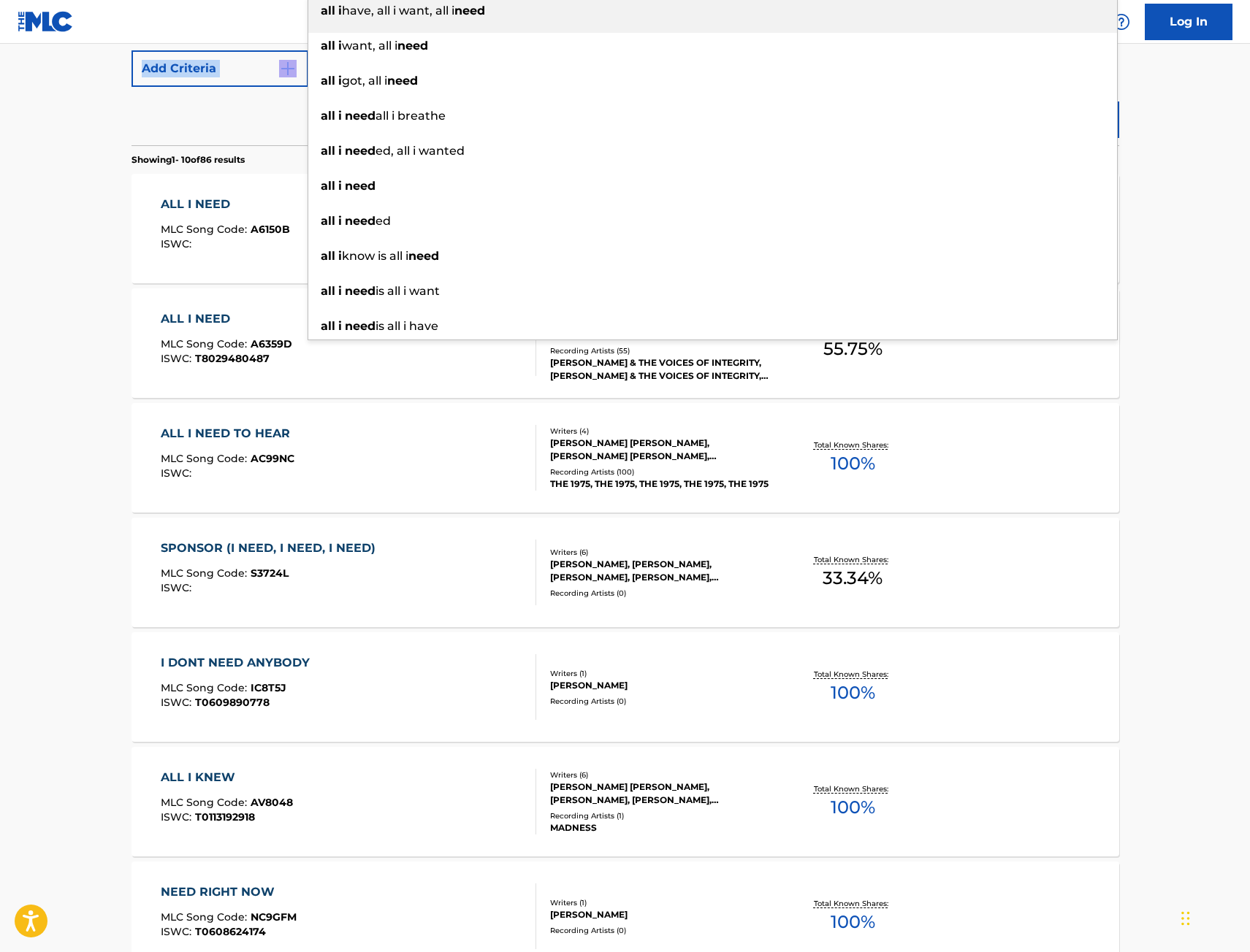
drag, startPoint x: 91, startPoint y: 87, endPoint x: 137, endPoint y: 120, distance: 56.6
click at [90, 87] on main "The MLC Public Work Search The accuracy and completeness of The MLC's data is d…" at bounding box center [625, 538] width 1250 height 1719
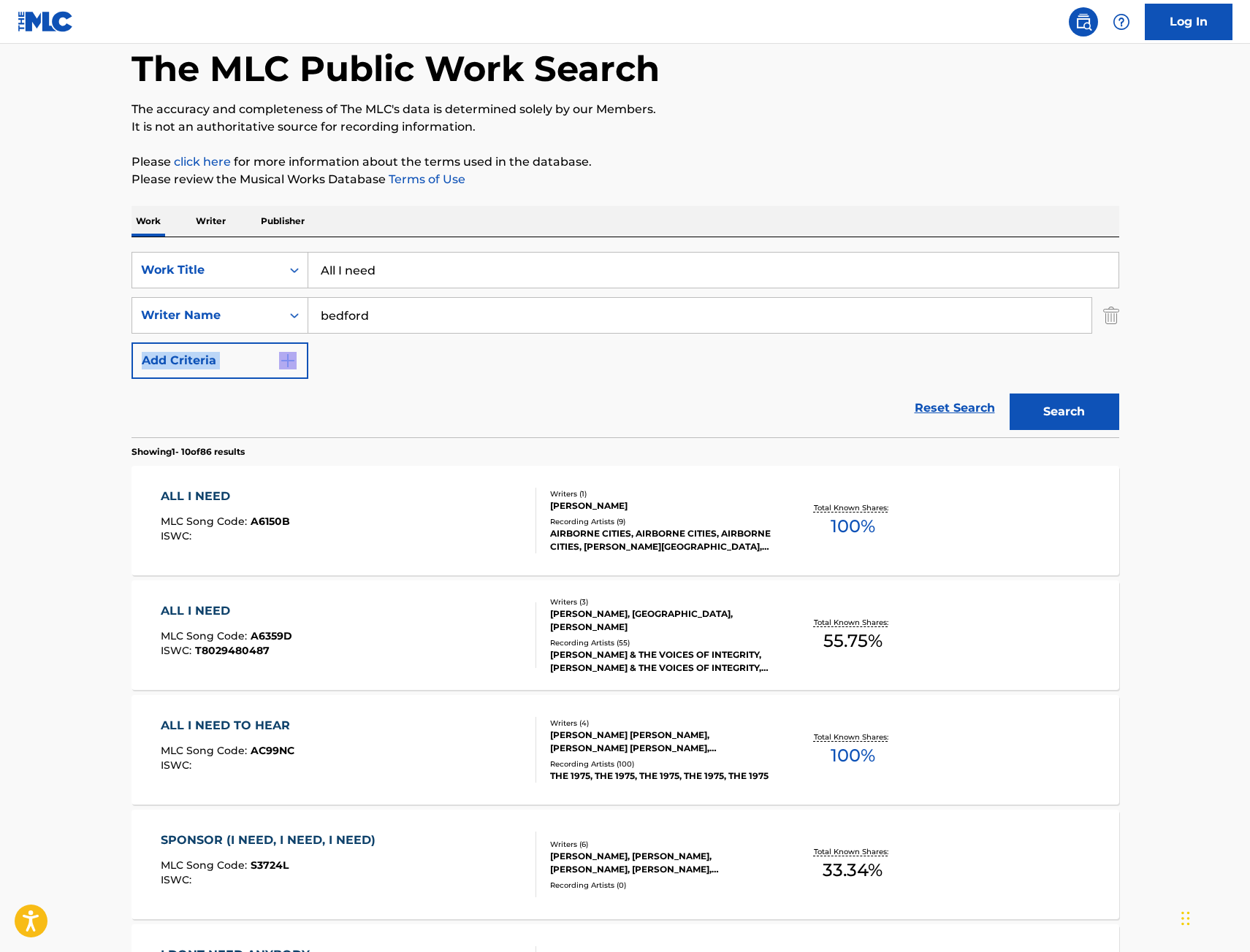
scroll to position [0, 0]
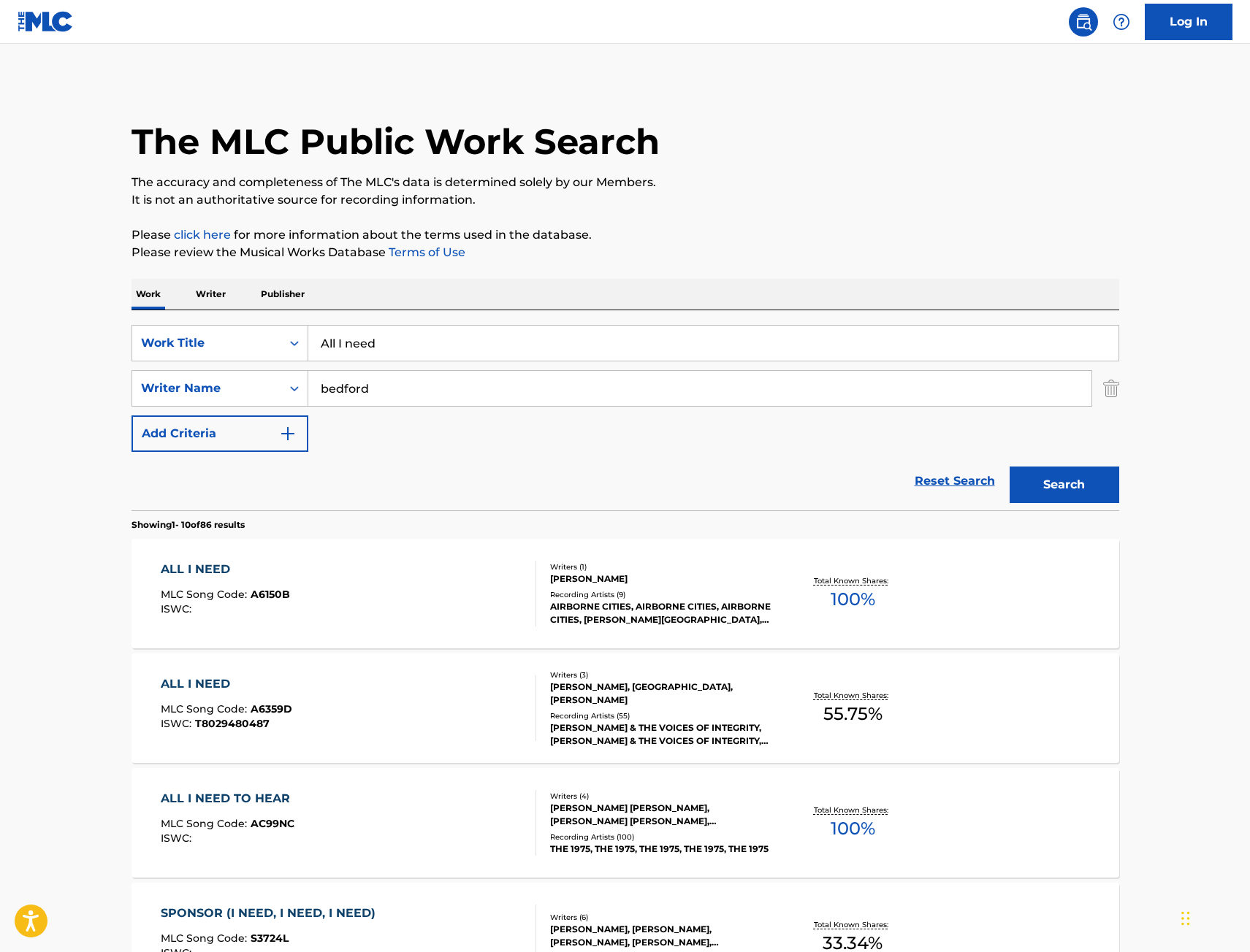
drag, startPoint x: 211, startPoint y: 387, endPoint x: 4, endPoint y: 396, distance: 207.2
click at [10, 396] on main "The MLC Public Work Search The accuracy and completeness of The MLC's data is d…" at bounding box center [625, 904] width 1250 height 1719
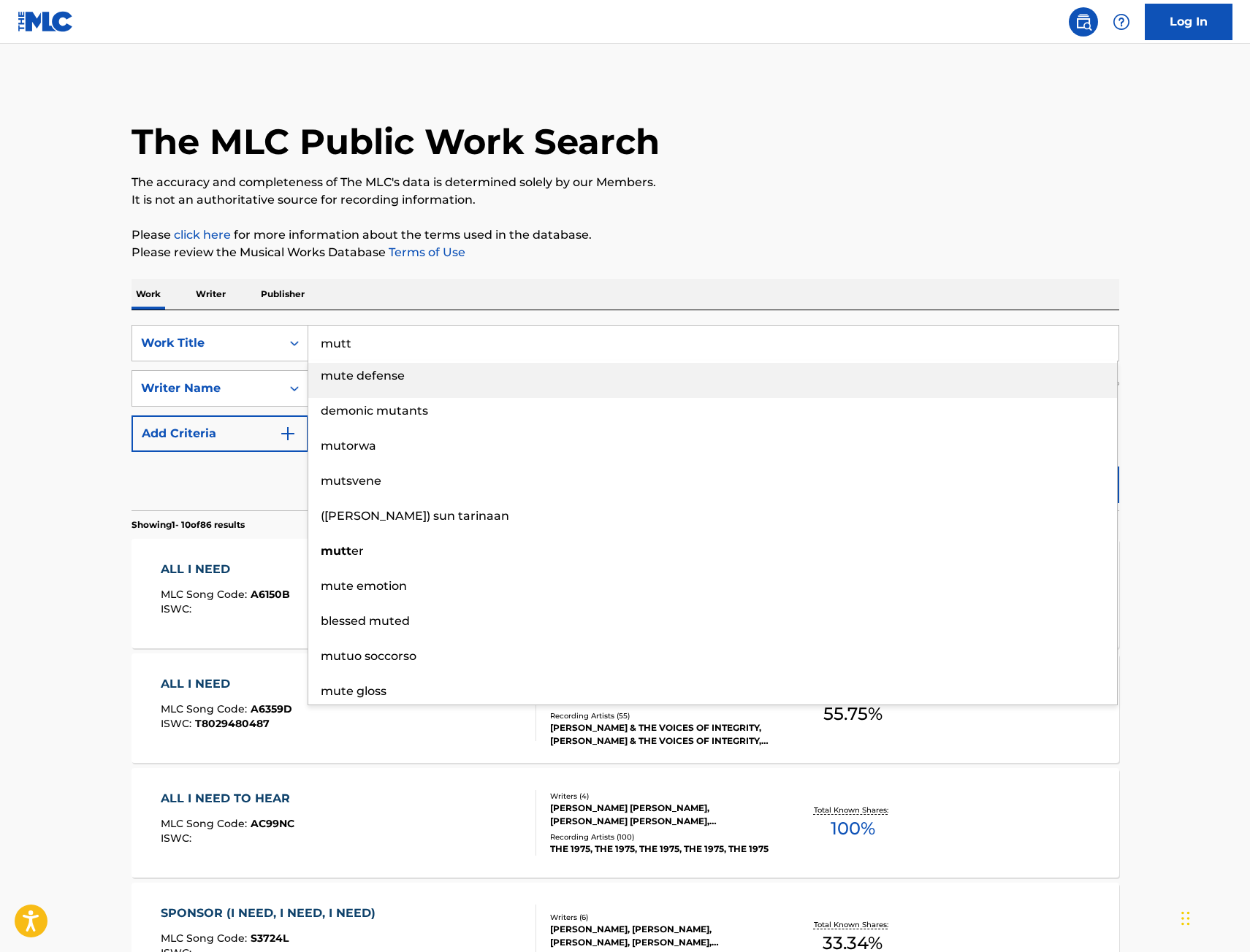
type input "mutt"
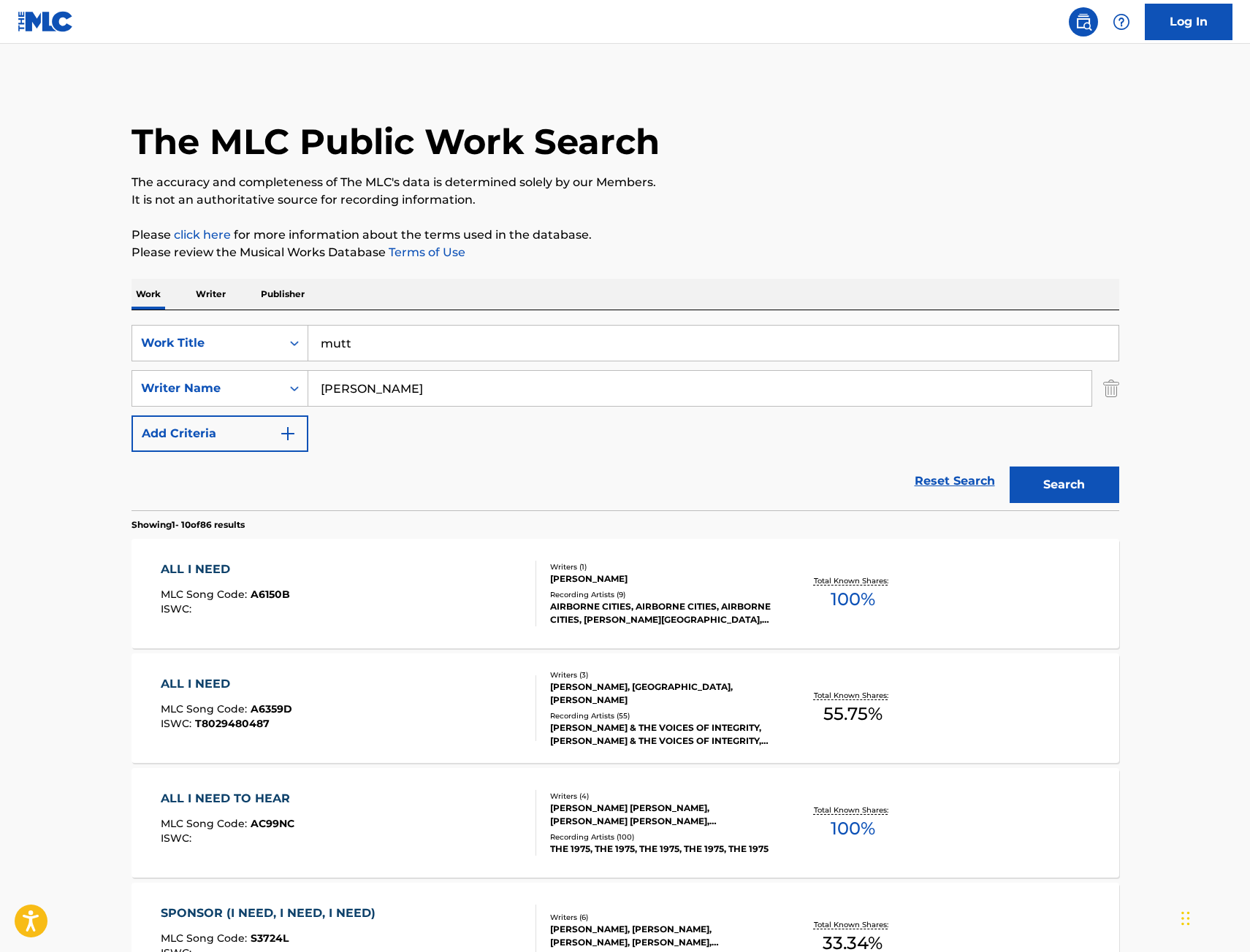
type input "[PERSON_NAME]"
click at [1010, 466] on button "Search" at bounding box center [1064, 484] width 110 height 37
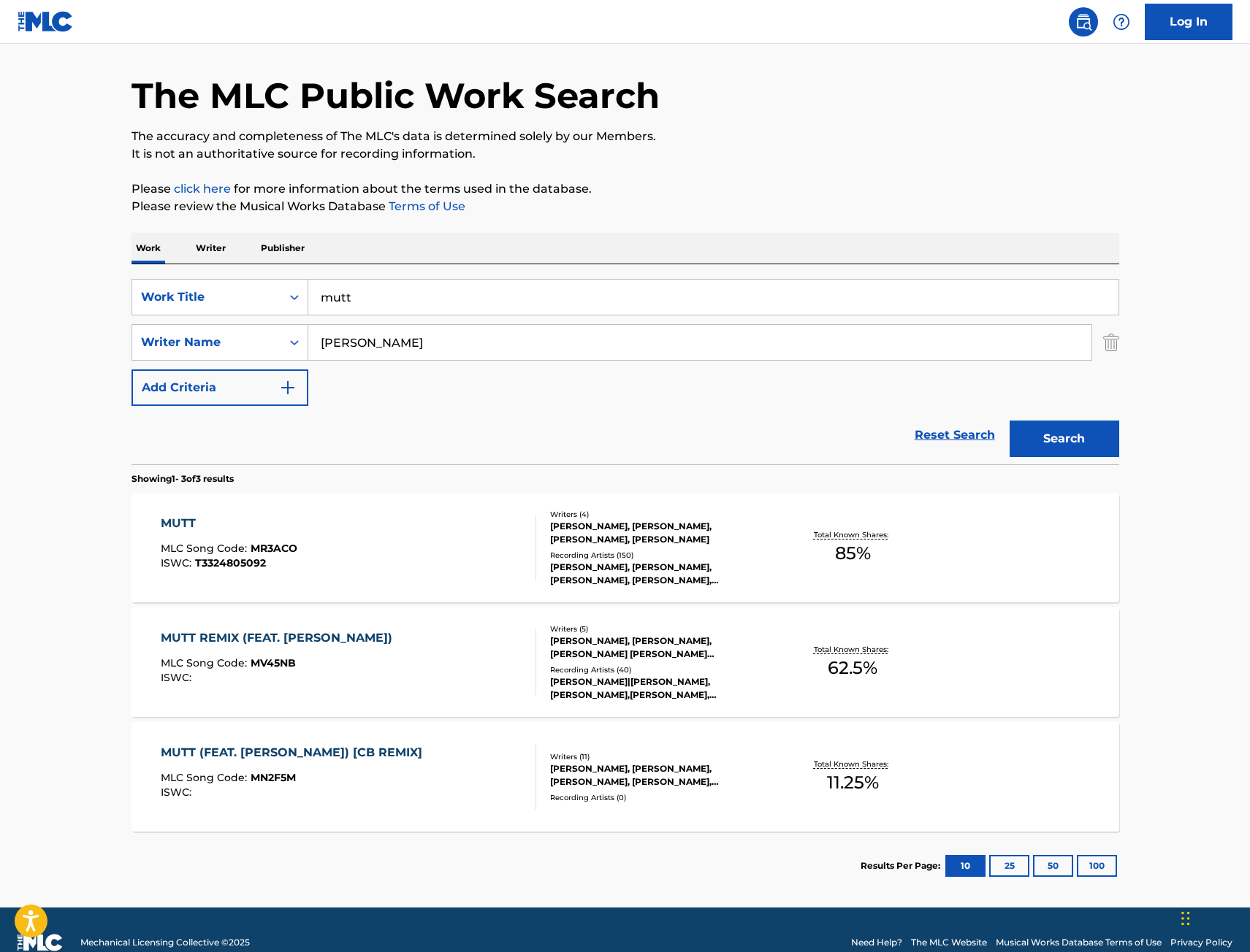
scroll to position [72, 0]
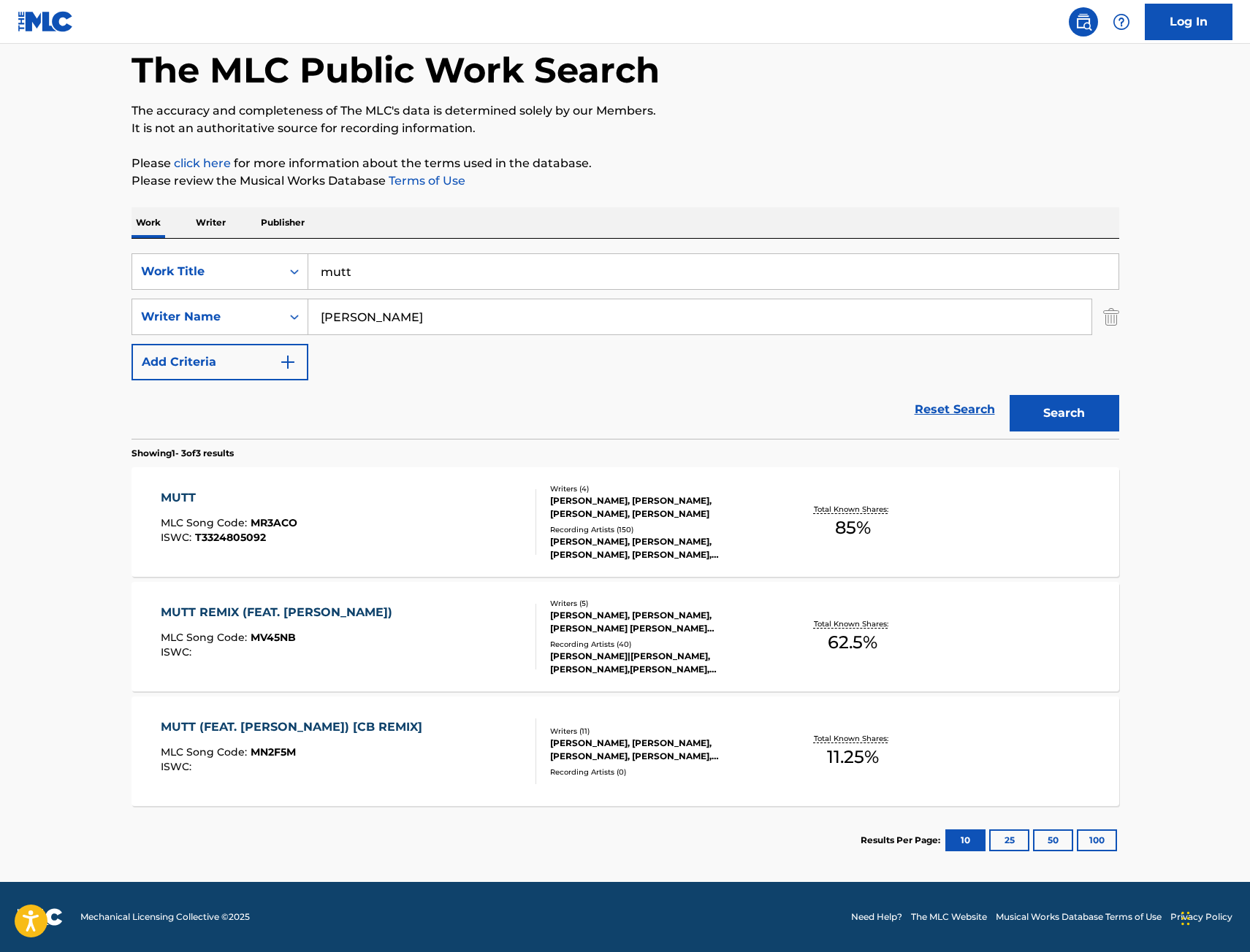
click at [413, 491] on div "MUTT MLC Song Code : MR3ACO ISWC : T3324805092" at bounding box center [348, 522] width 375 height 66
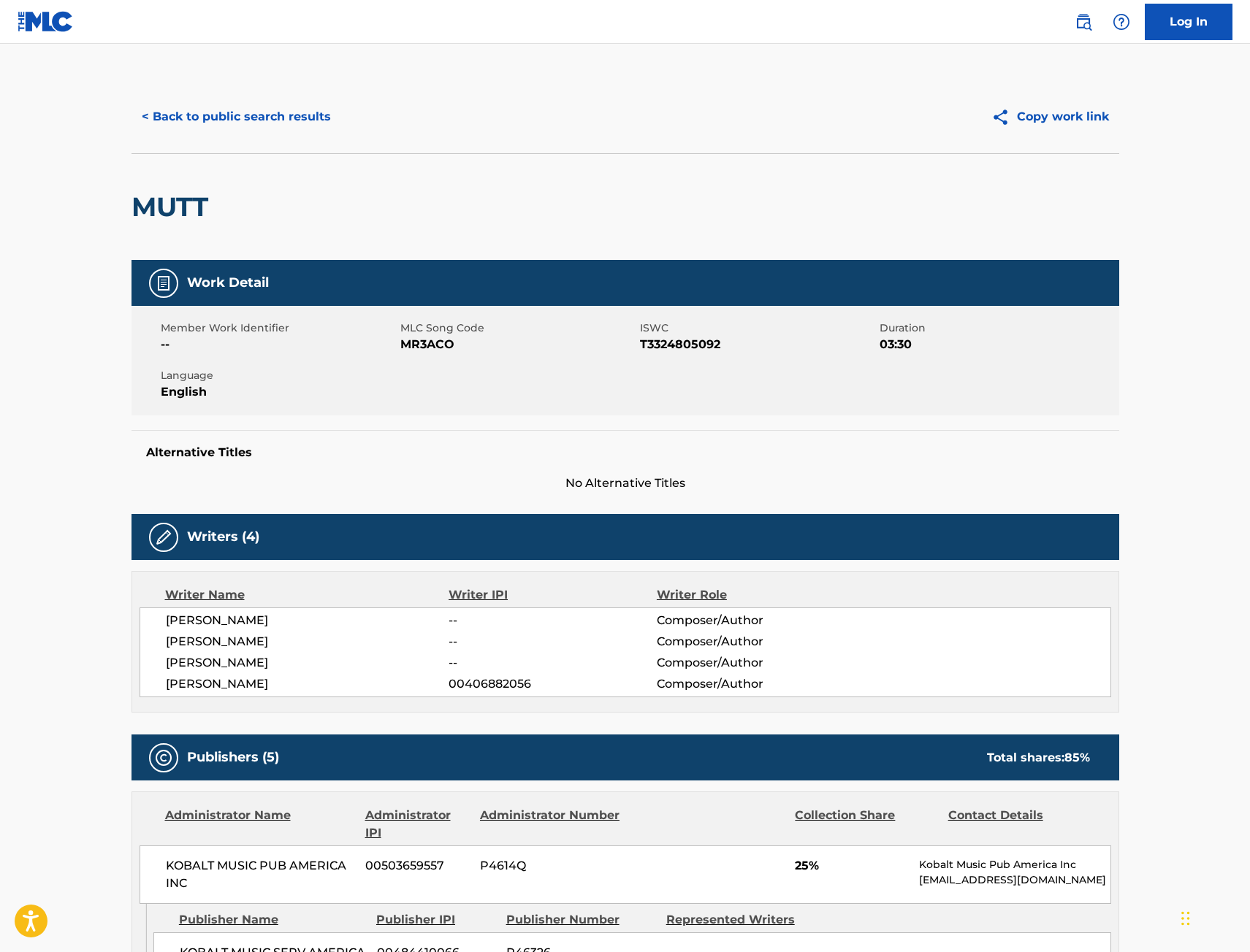
click at [240, 119] on button "< Back to public search results" at bounding box center [236, 116] width 210 height 37
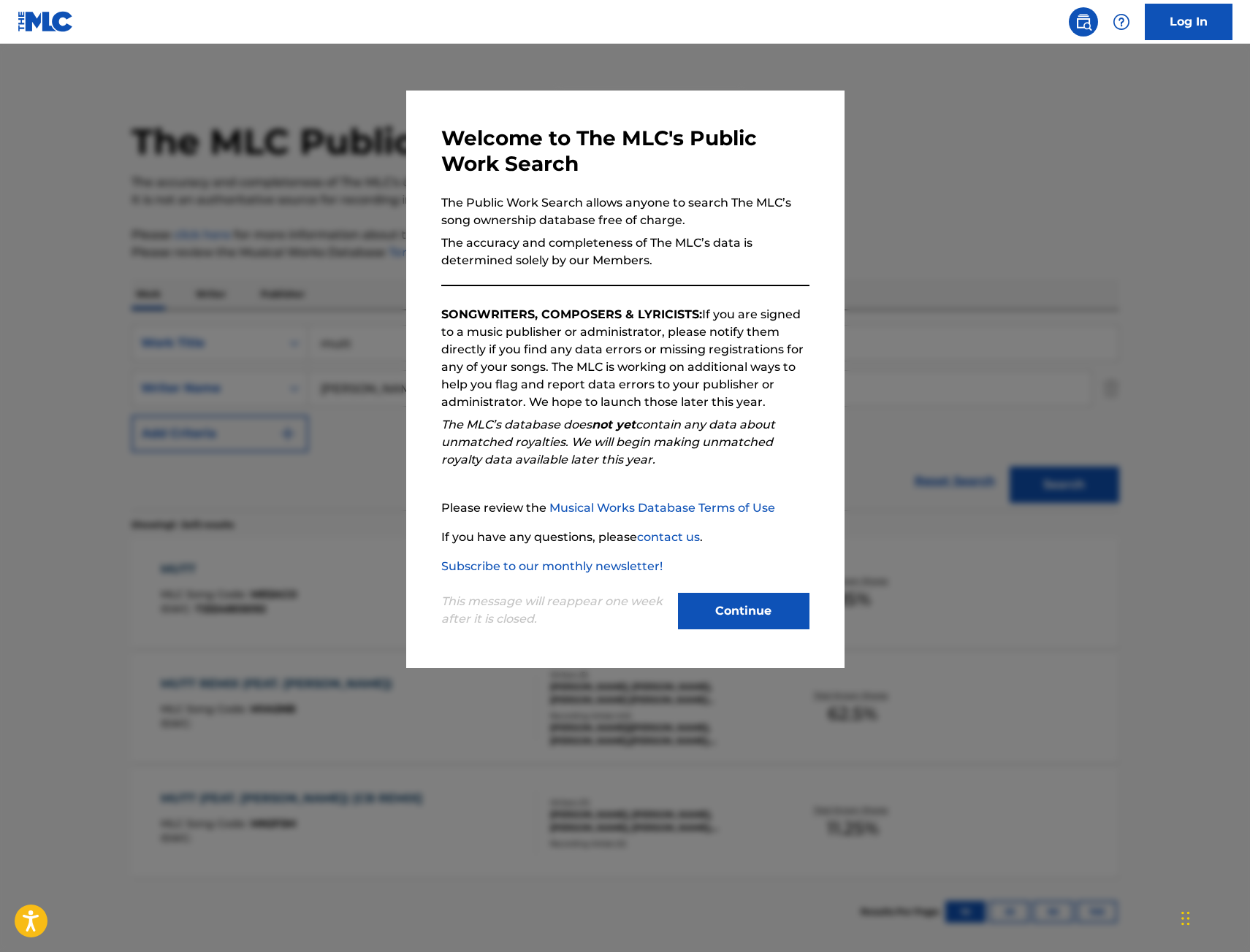
click at [275, 237] on div at bounding box center [625, 520] width 1250 height 952
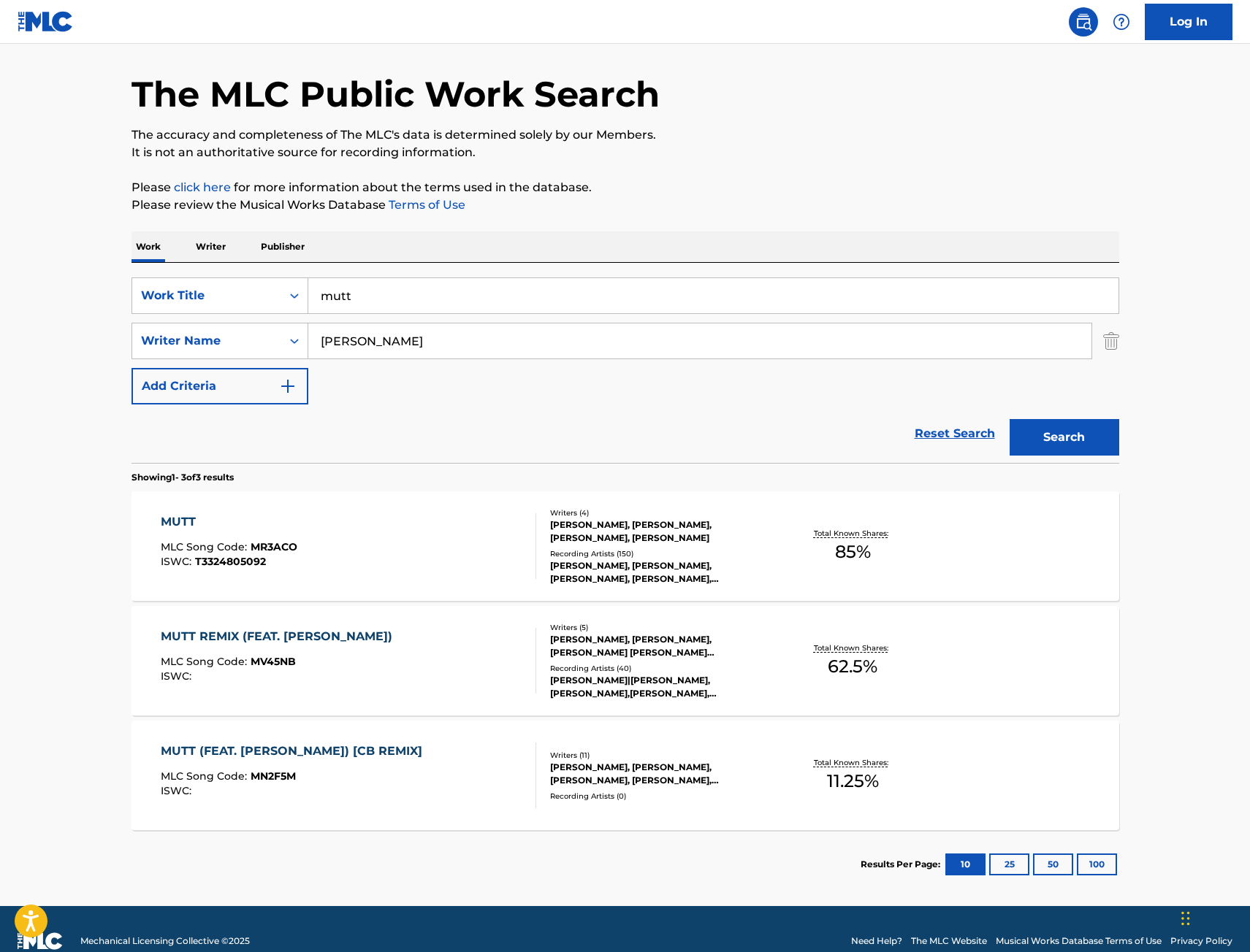
scroll to position [72, 0]
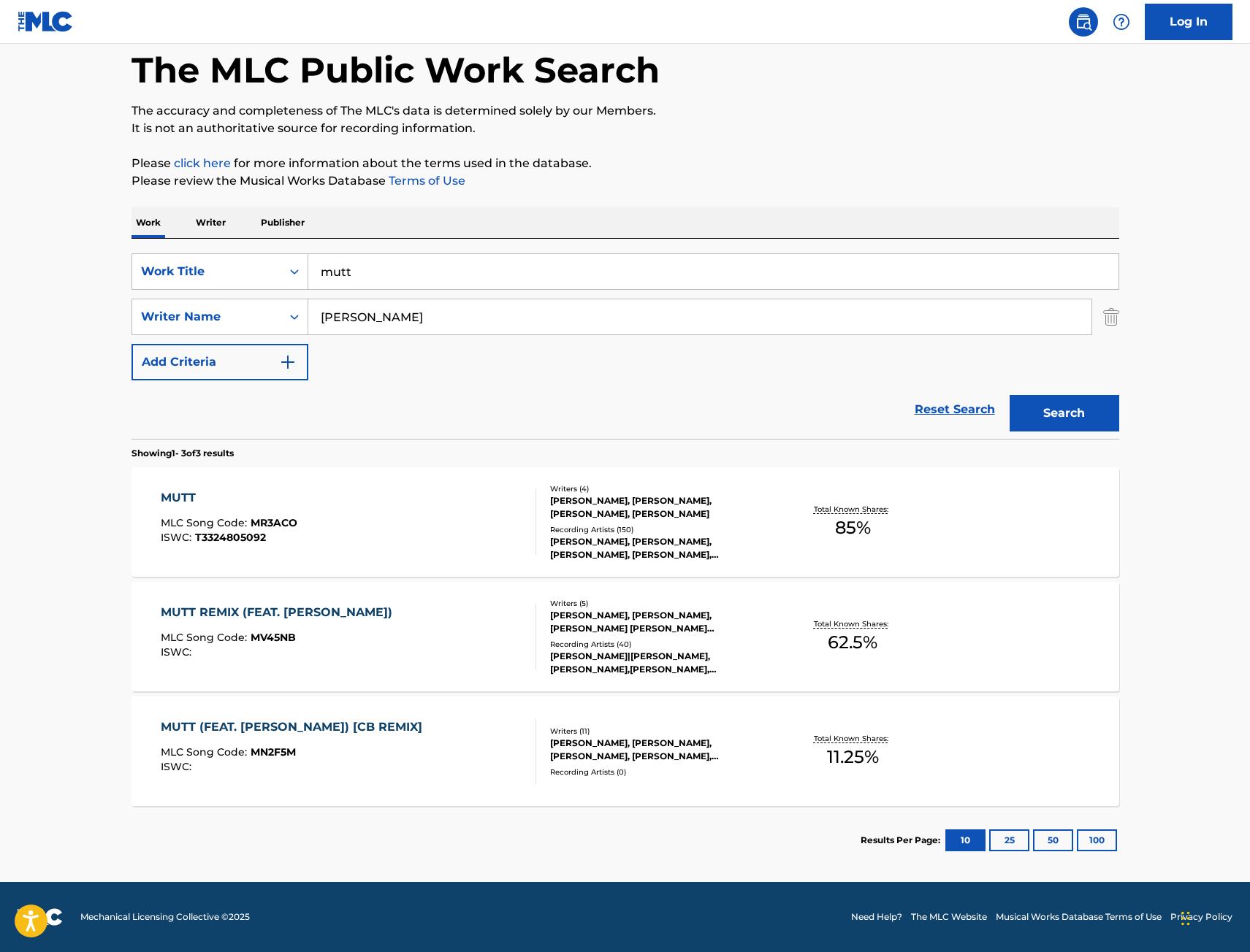
click at [427, 743] on div "MUTT (FEAT. [PERSON_NAME]) [CB REMIX] MLC Song Code : MN2F5M ISWC :" at bounding box center [348, 751] width 375 height 66
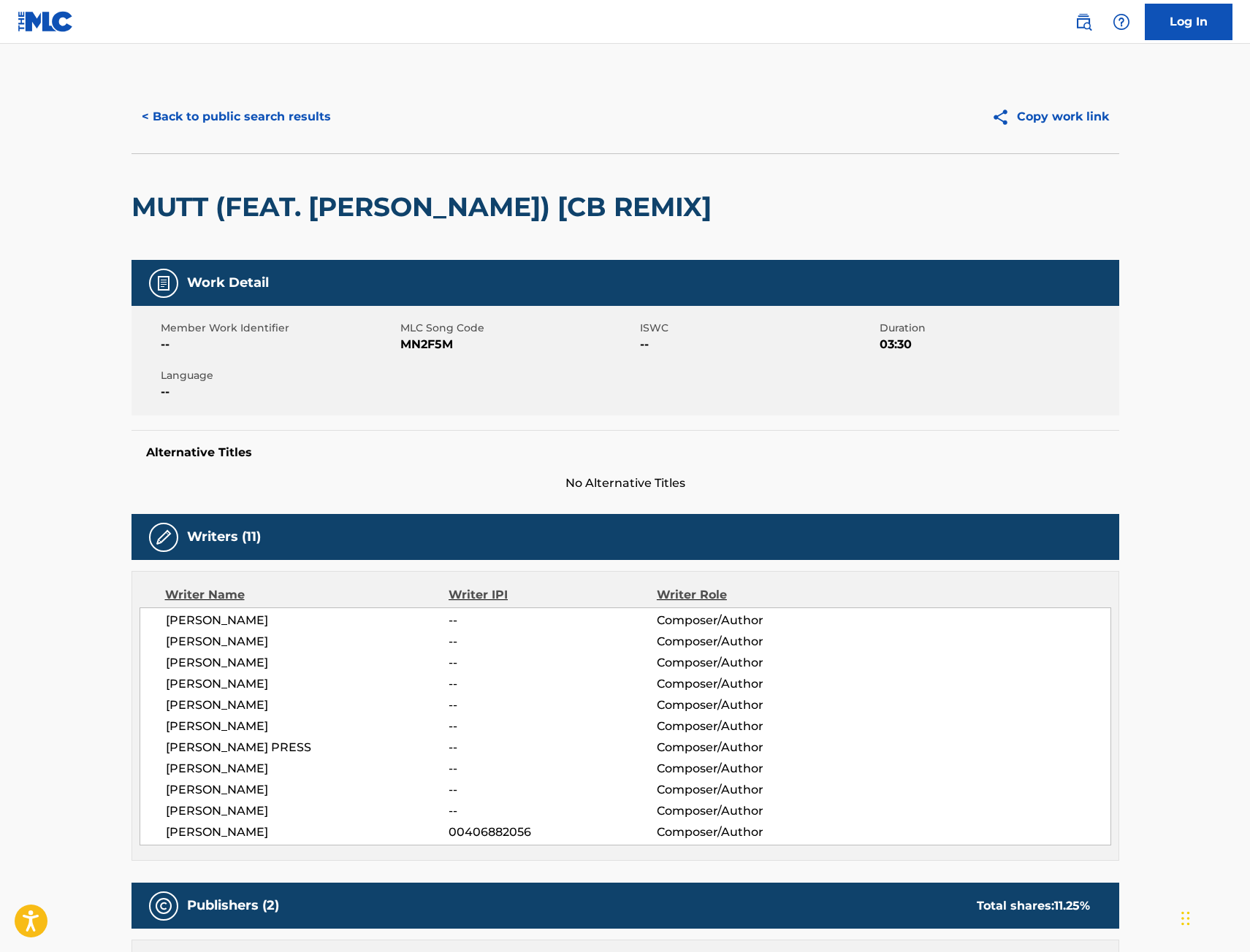
click at [174, 111] on button "< Back to public search results" at bounding box center [236, 116] width 210 height 37
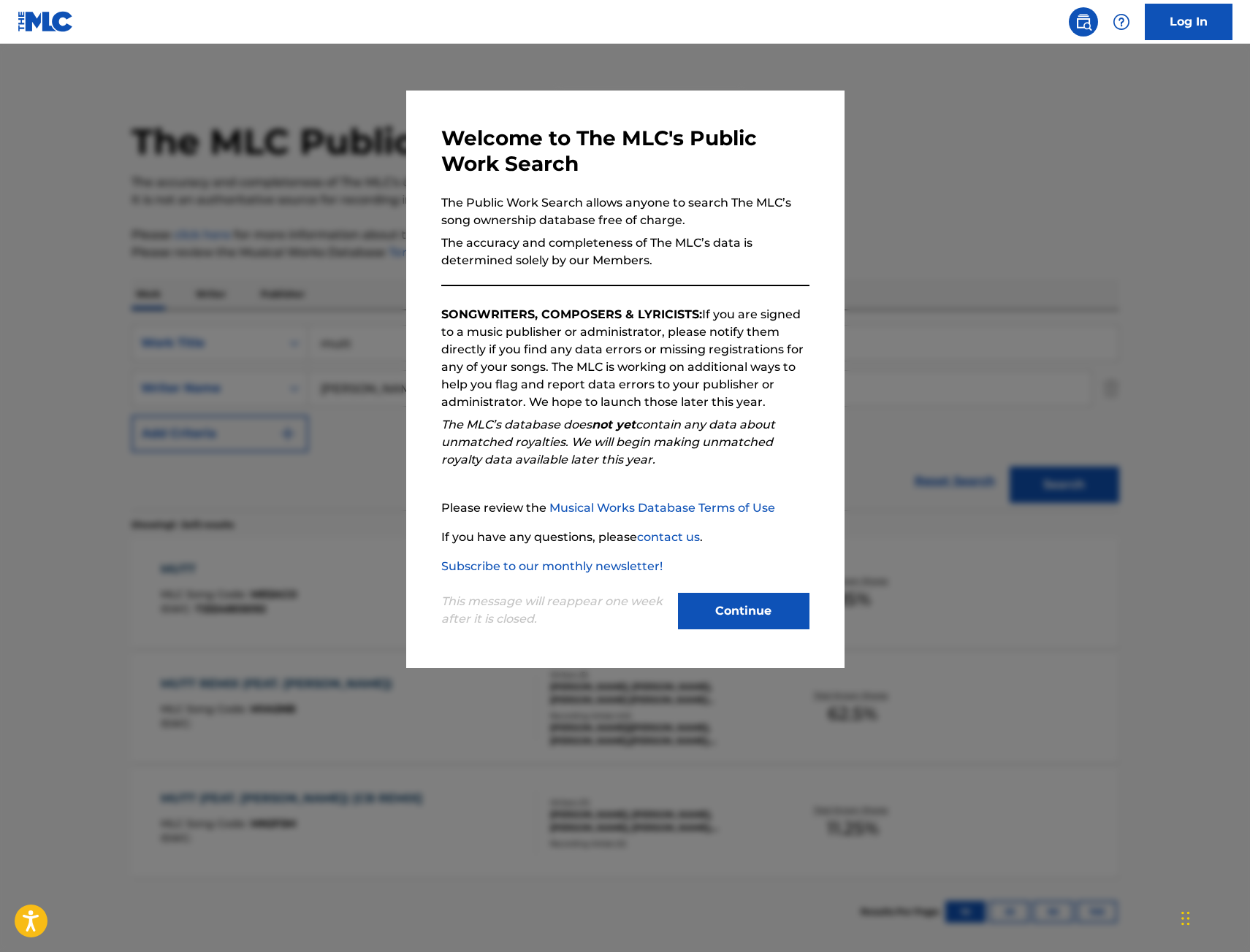
click at [309, 566] on div at bounding box center [625, 520] width 1250 height 952
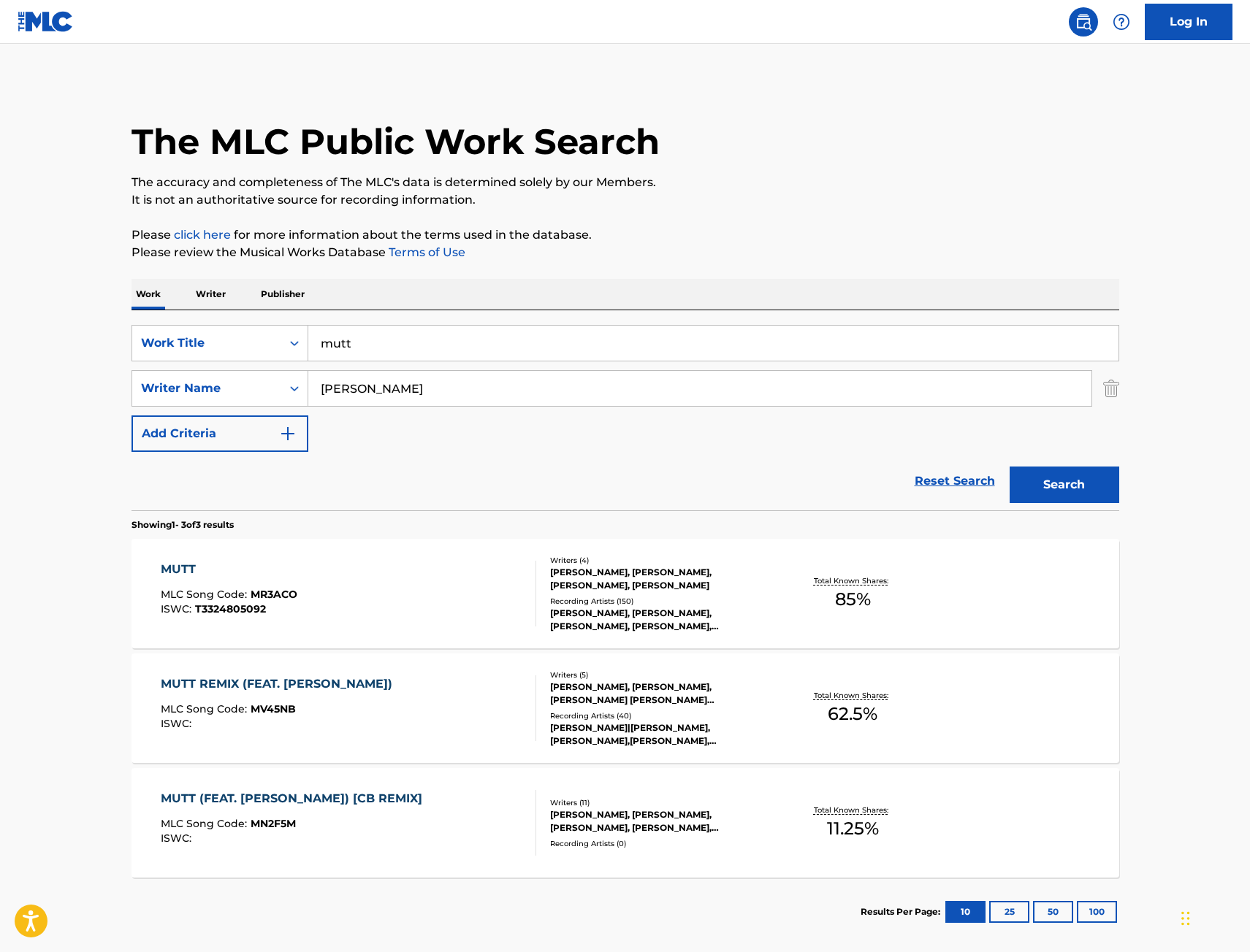
click at [463, 703] on div "MUTT REMIX (FEAT. [PERSON_NAME]) MLC Song Code : MV45NB ISWC :" at bounding box center [348, 708] width 375 height 66
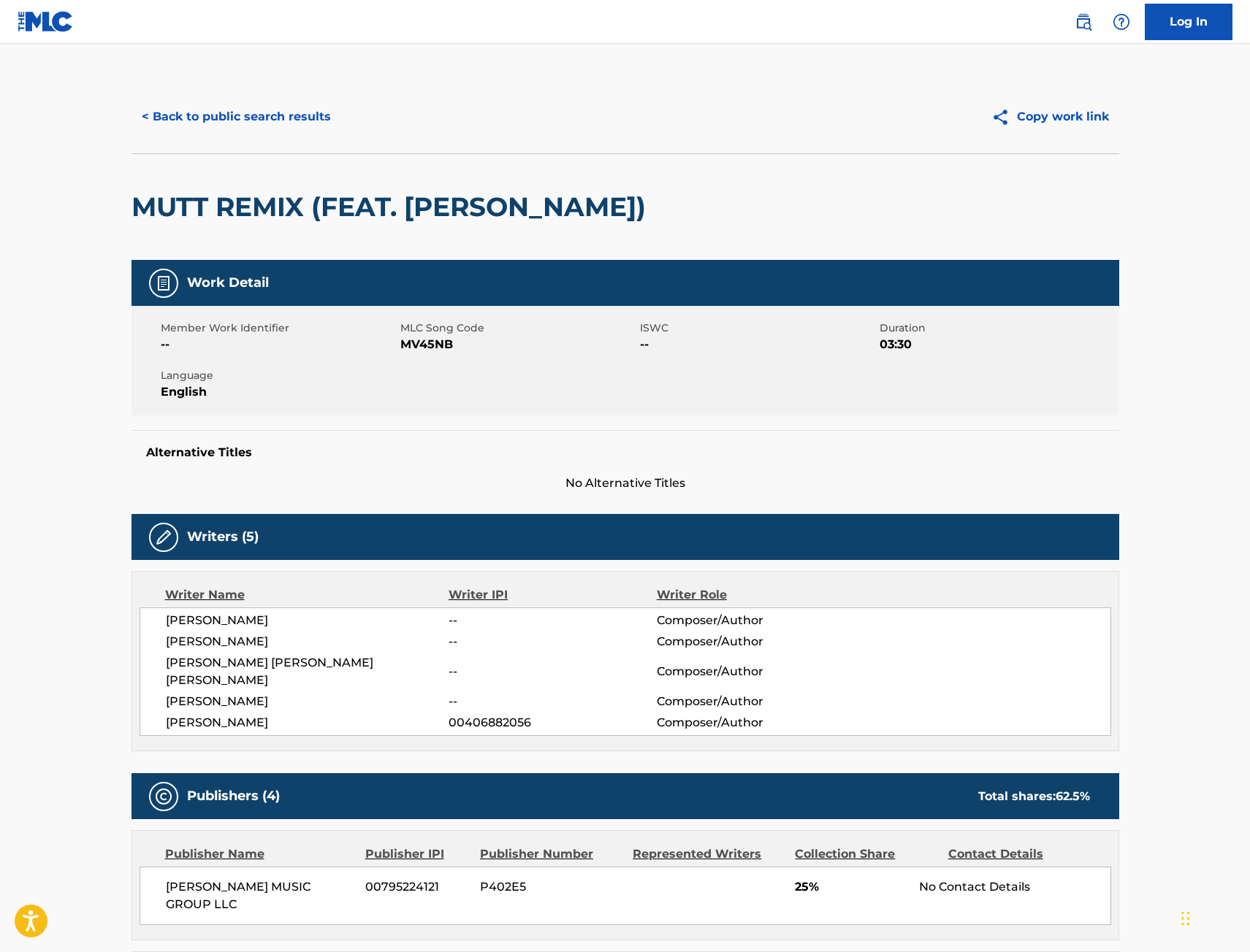
click at [199, 107] on button "< Back to public search results" at bounding box center [236, 116] width 210 height 37
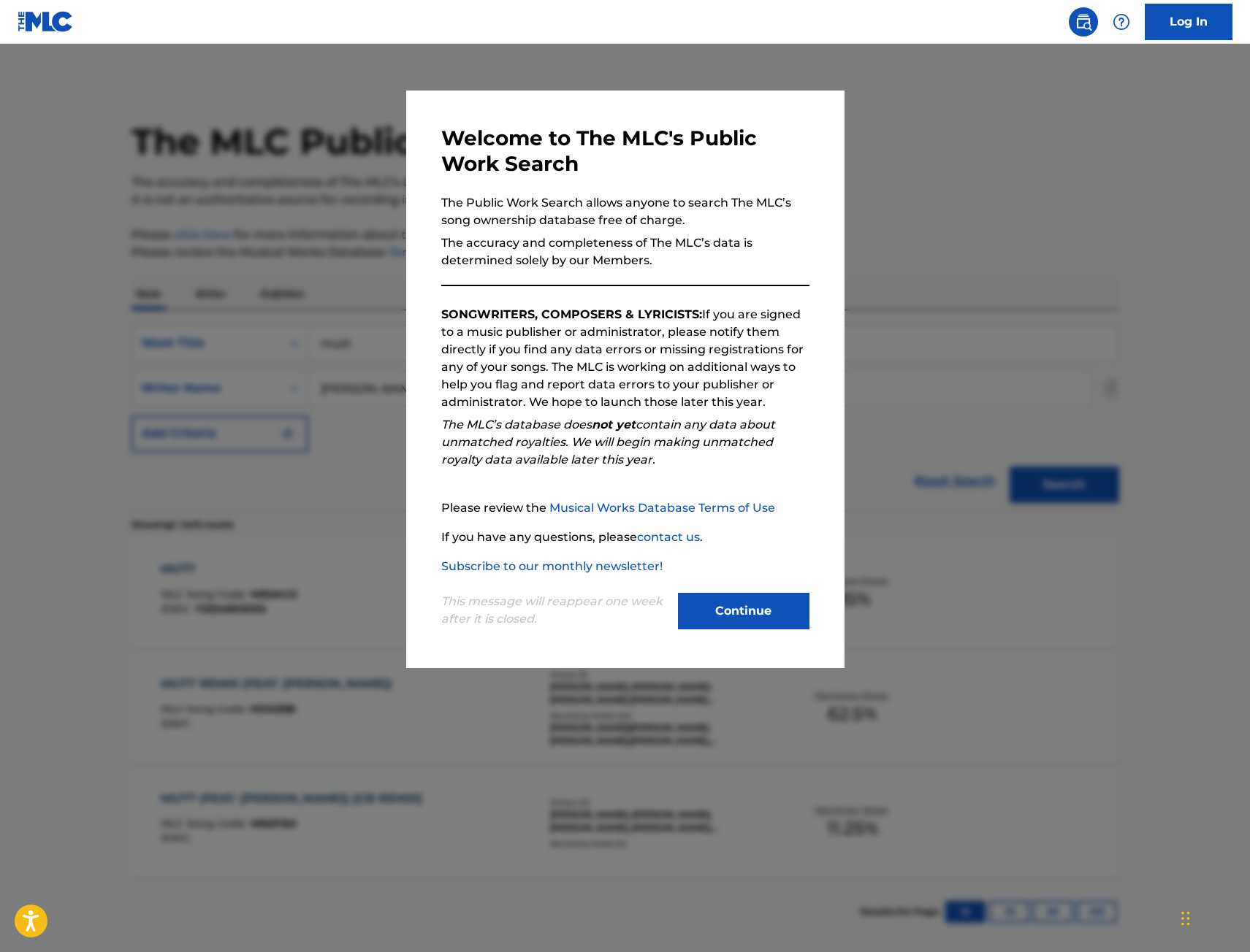
drag, startPoint x: 179, startPoint y: 451, endPoint x: 166, endPoint y: 475, distance: 27.3
click at [178, 451] on div at bounding box center [625, 520] width 1250 height 952
